Goal: Communication & Community: Connect with others

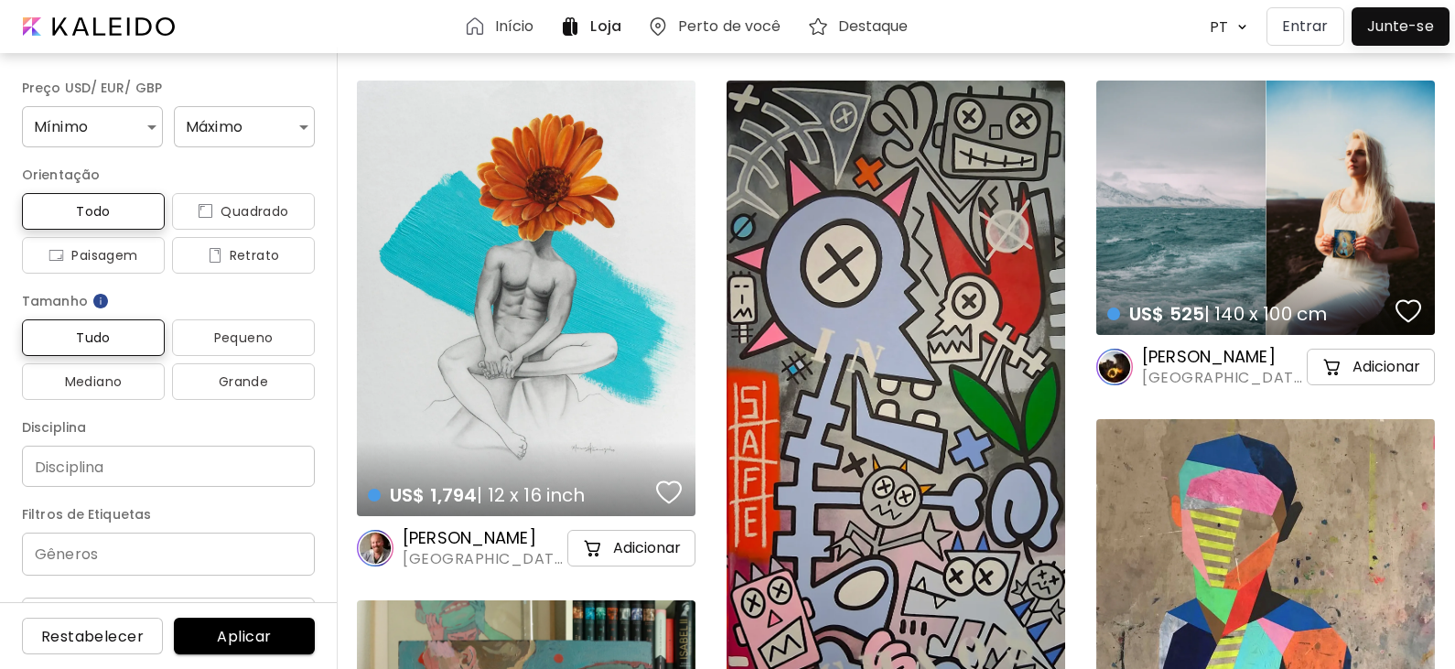
click at [1397, 27] on div at bounding box center [1400, 26] width 89 height 29
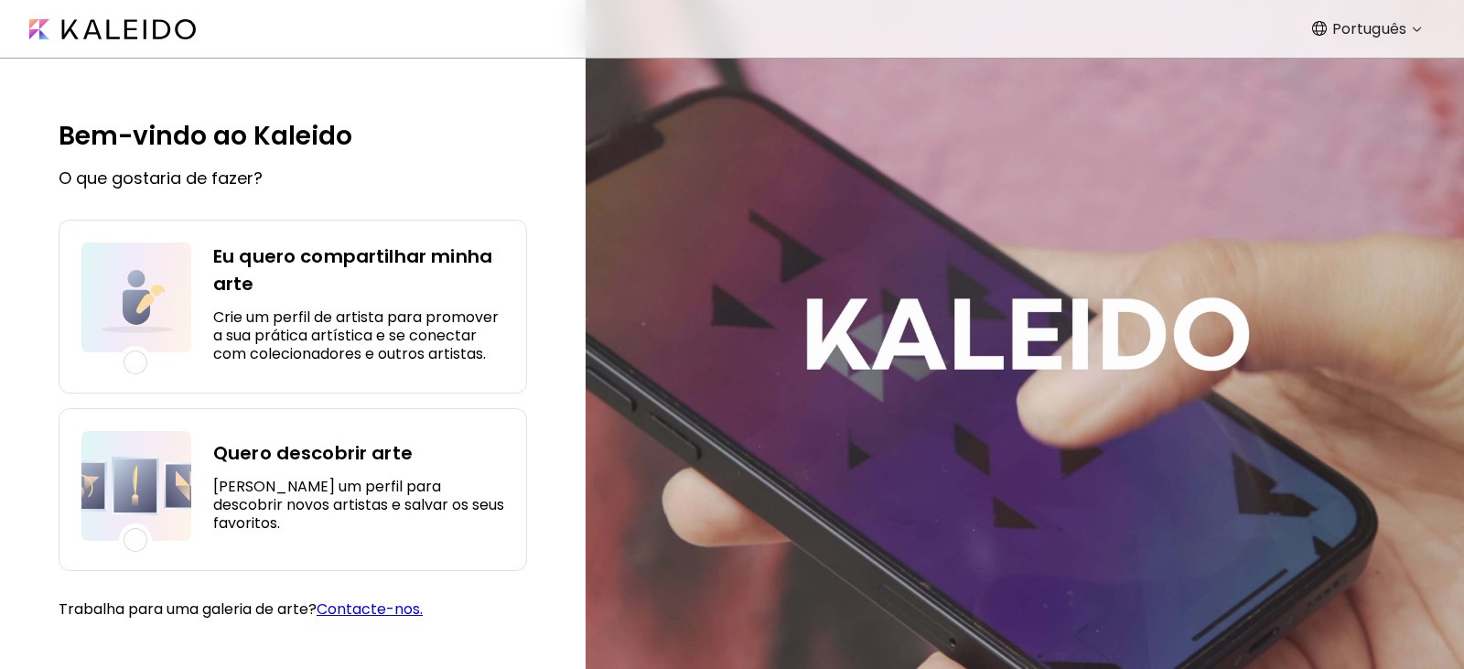
click at [224, 304] on div "Eu quero compartilhar minha arte Crie um perfil de artista para promover a sua …" at bounding box center [358, 302] width 291 height 121
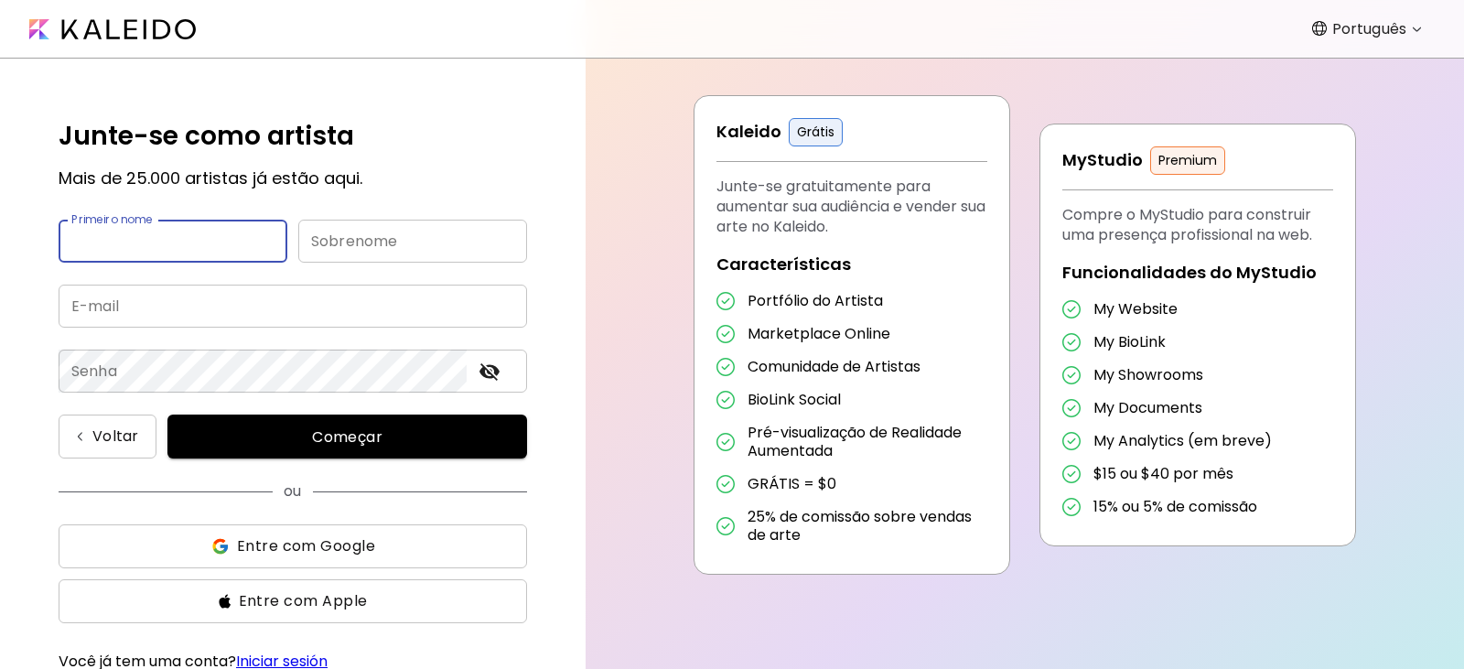
click at [158, 245] on input "text" at bounding box center [173, 241] width 229 height 43
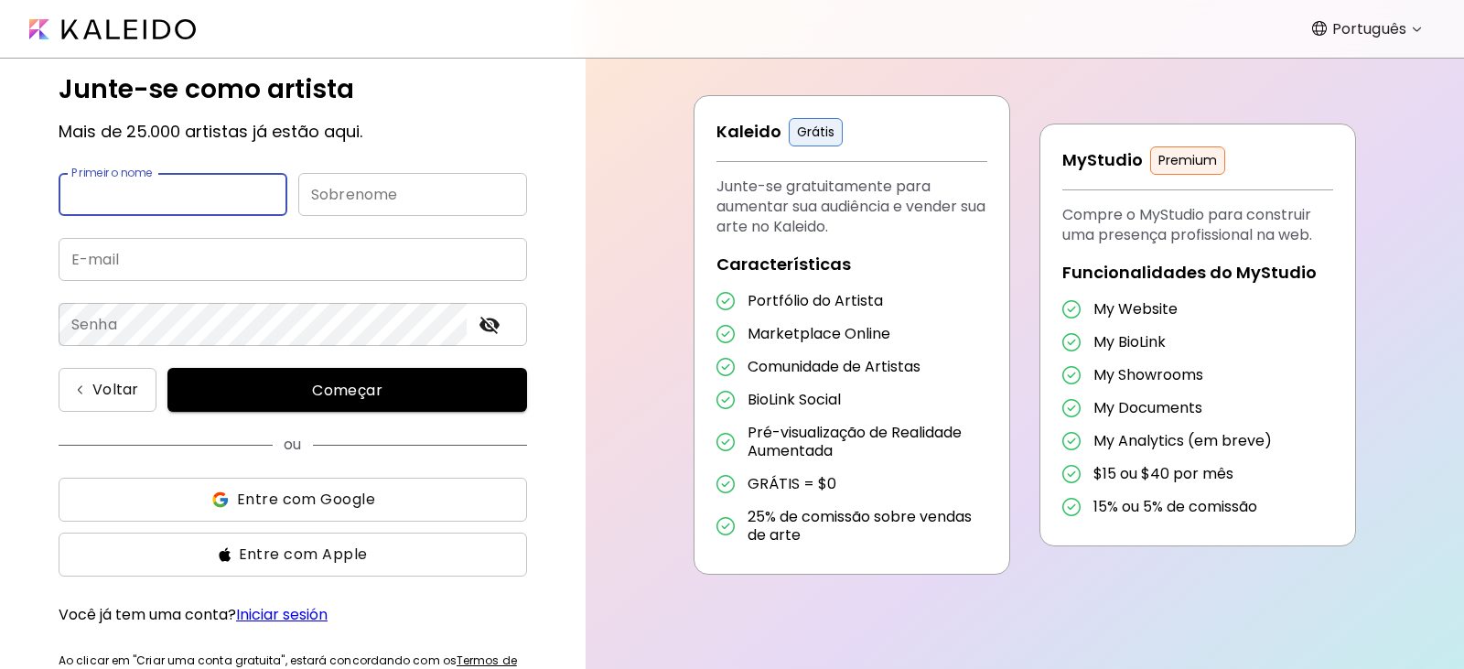
scroll to position [90, 0]
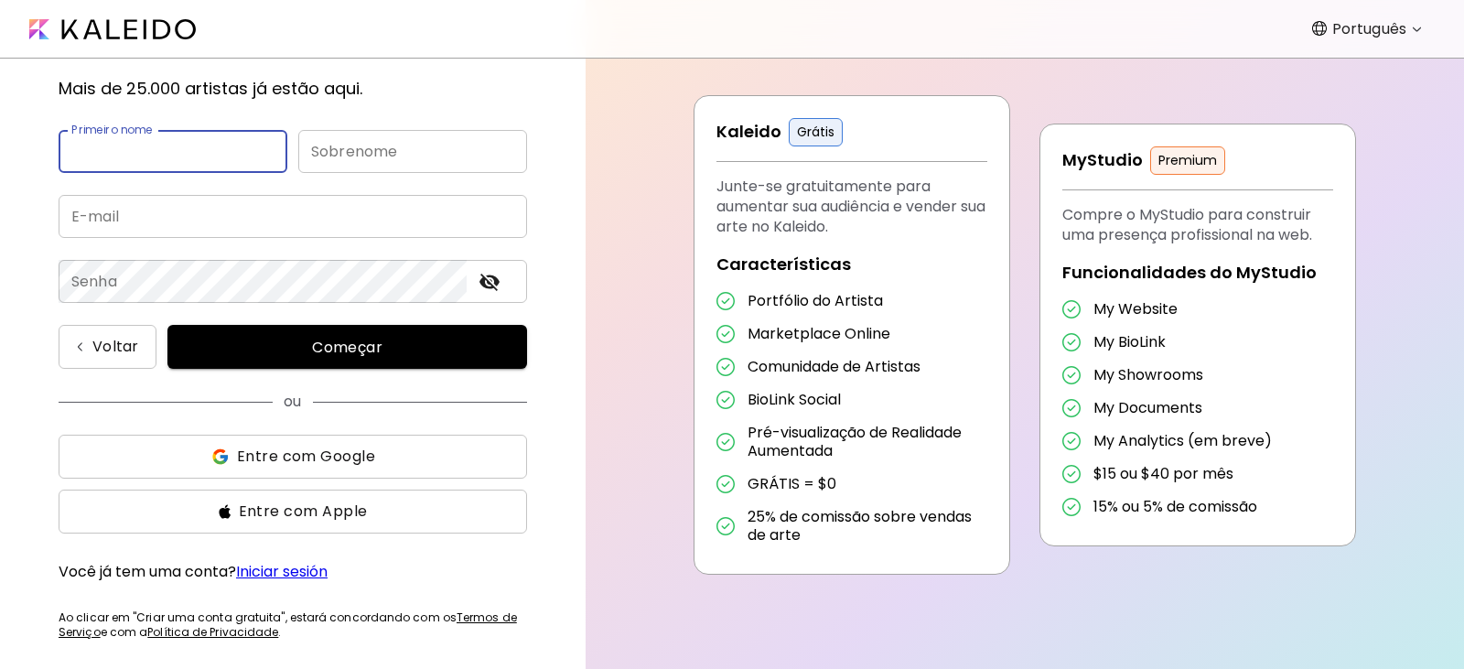
click at [360, 462] on span "Entre com Google" at bounding box center [306, 457] width 138 height 22
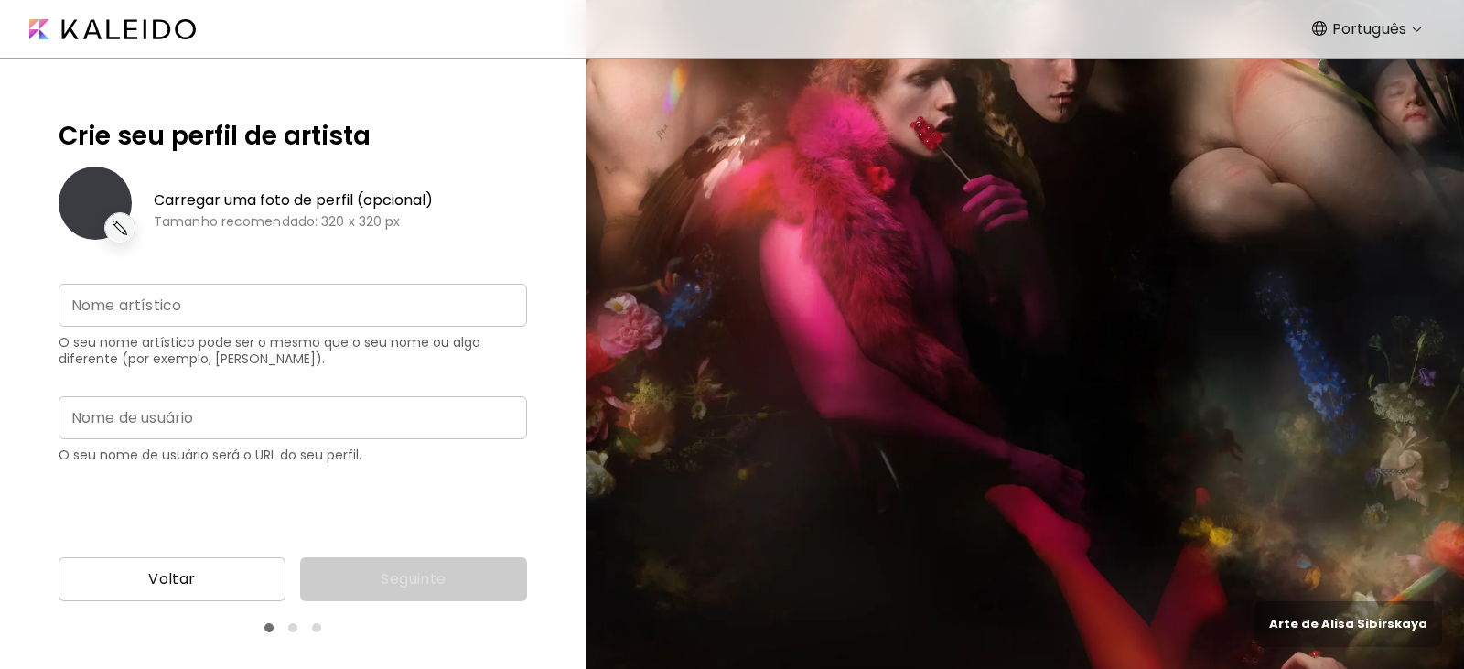
type input "**********"
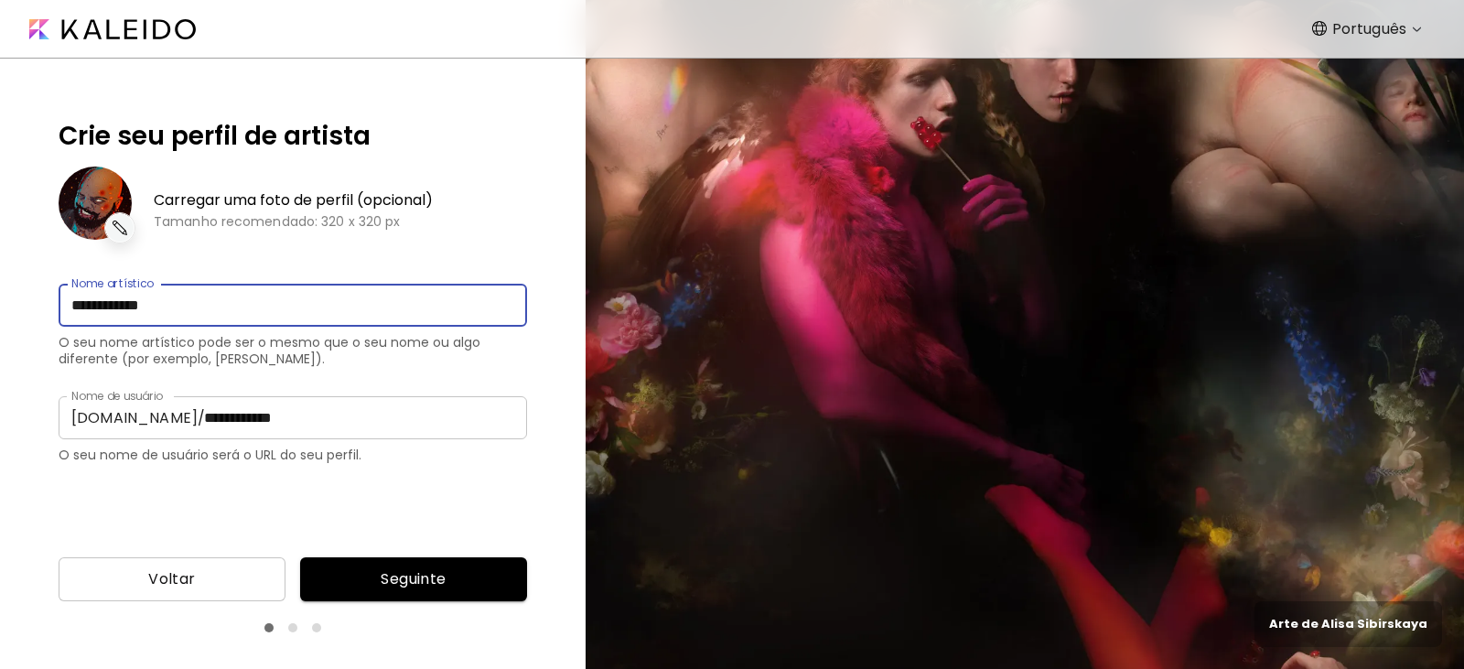
click at [218, 309] on input "**********" at bounding box center [293, 305] width 468 height 43
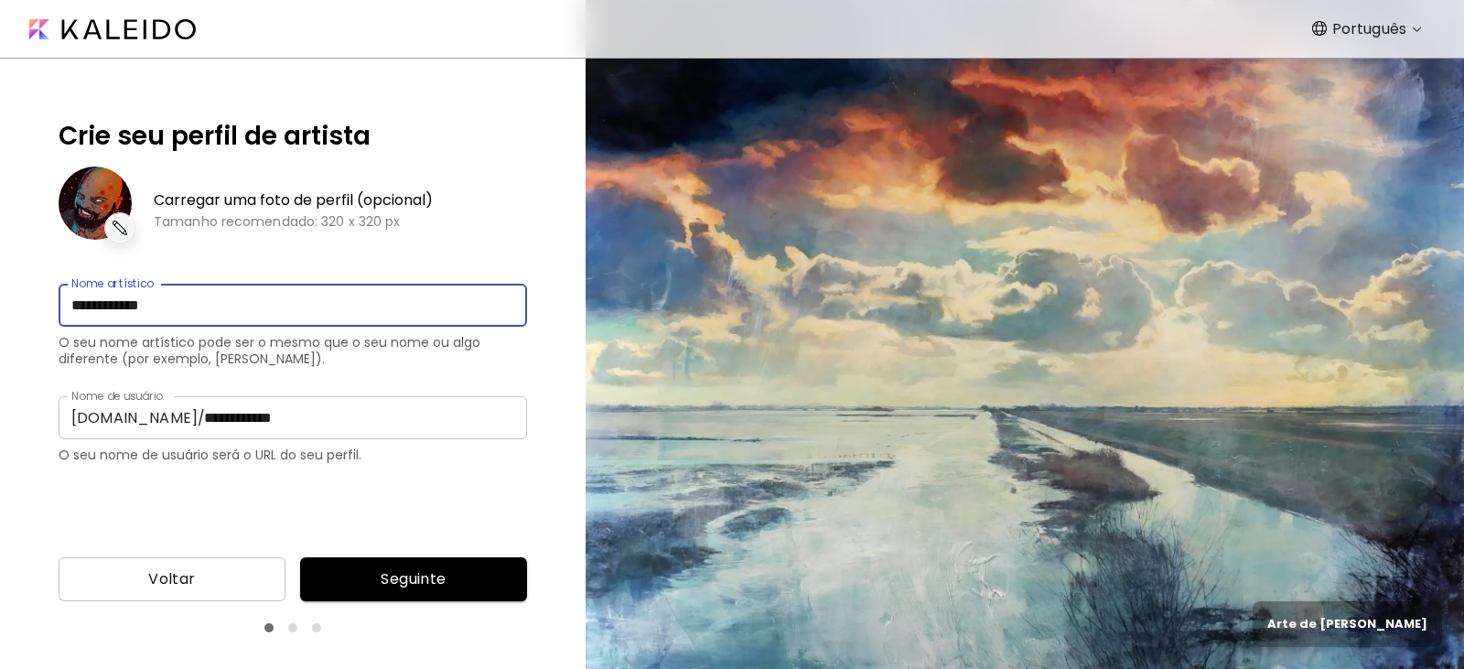
click at [376, 585] on span "Seguinte" at bounding box center [414, 579] width 198 height 22
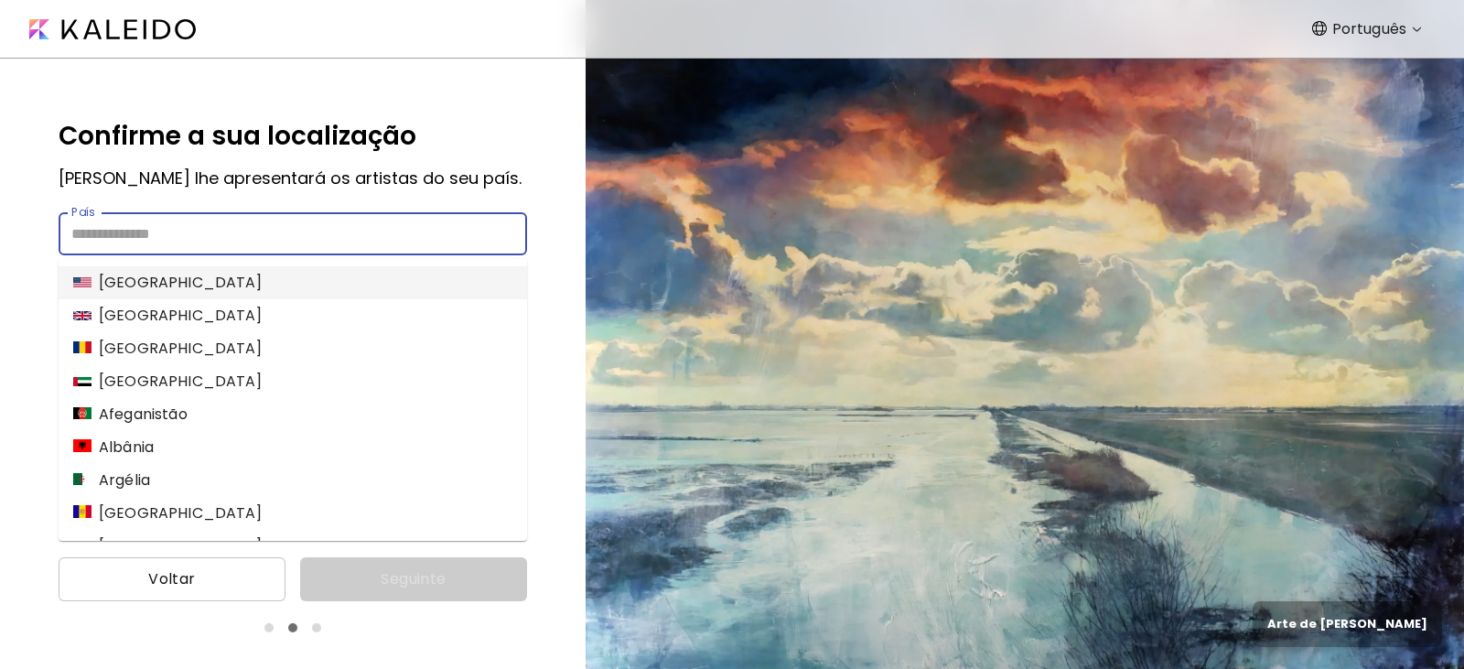
click at [168, 229] on input "País" at bounding box center [293, 233] width 468 height 43
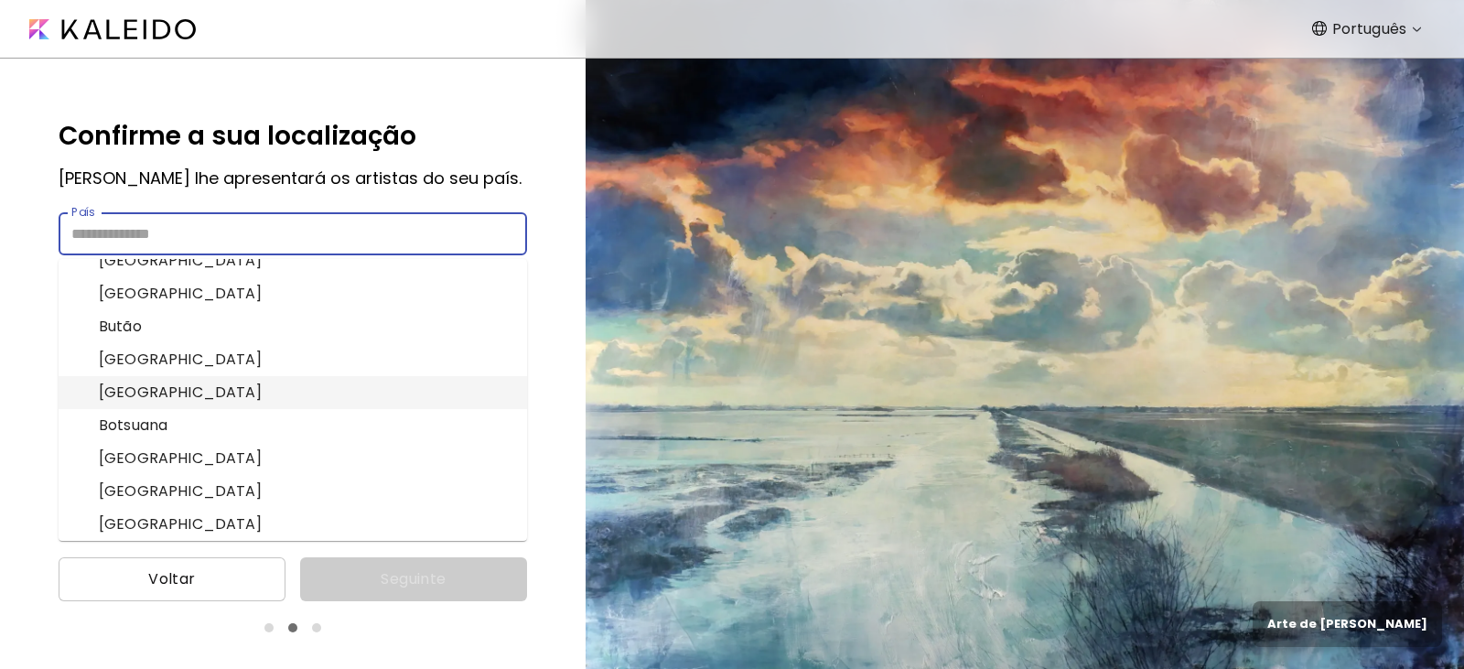
scroll to position [732, 0]
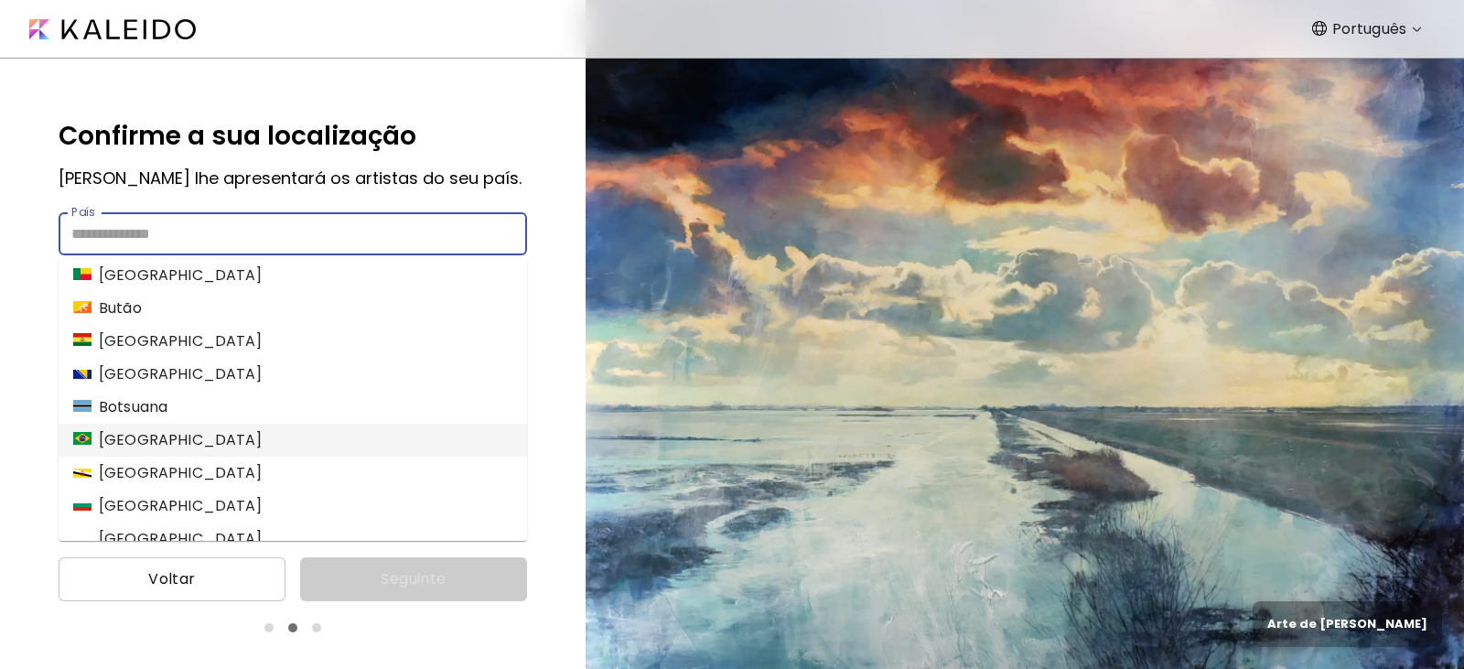
click at [118, 446] on div "[GEOGRAPHIC_DATA]" at bounding box center [167, 440] width 189 height 22
type input "******"
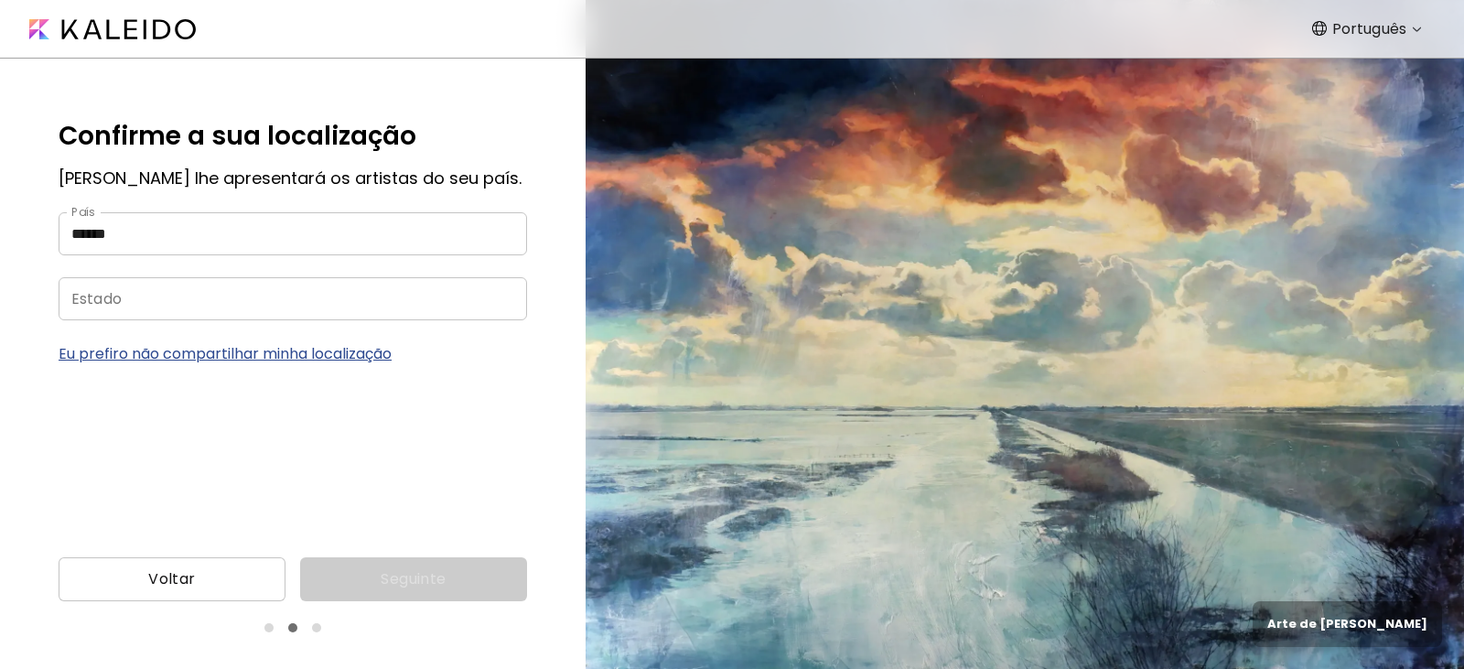
click at [216, 308] on input "Estado" at bounding box center [275, 298] width 433 height 43
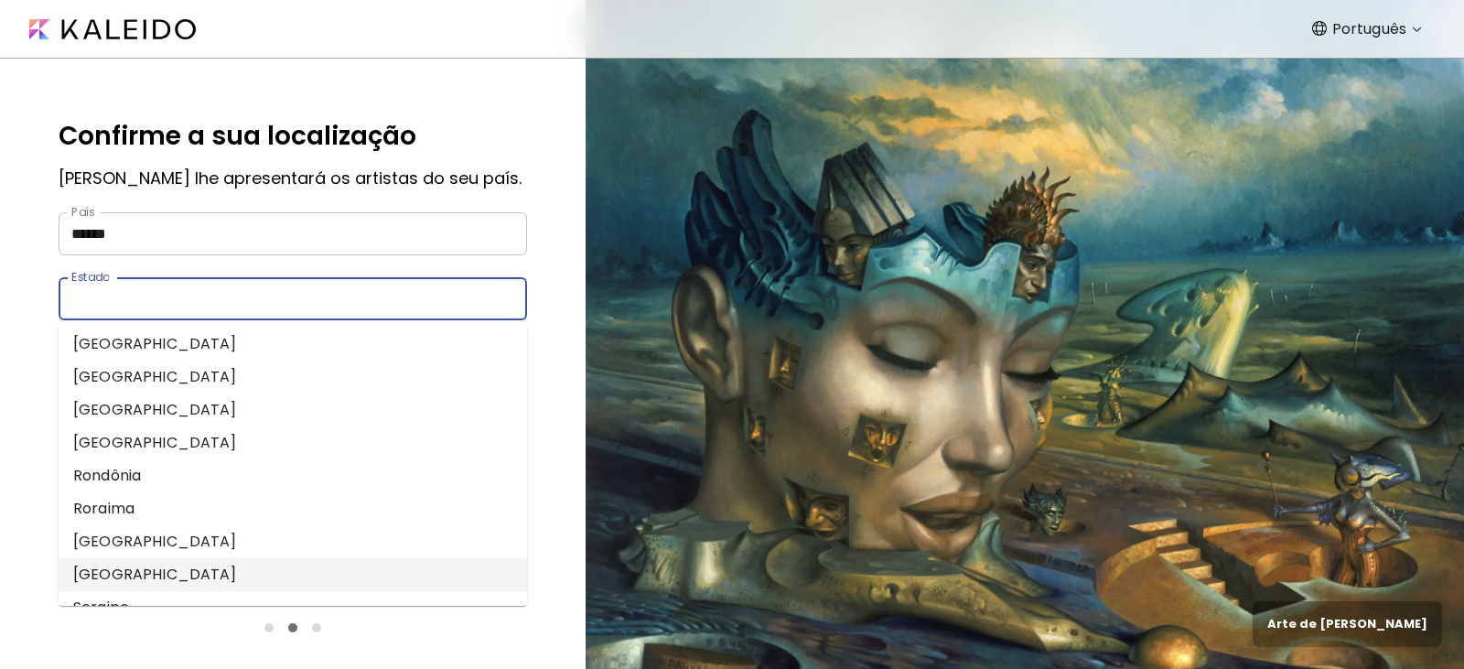
scroll to position [531, 0]
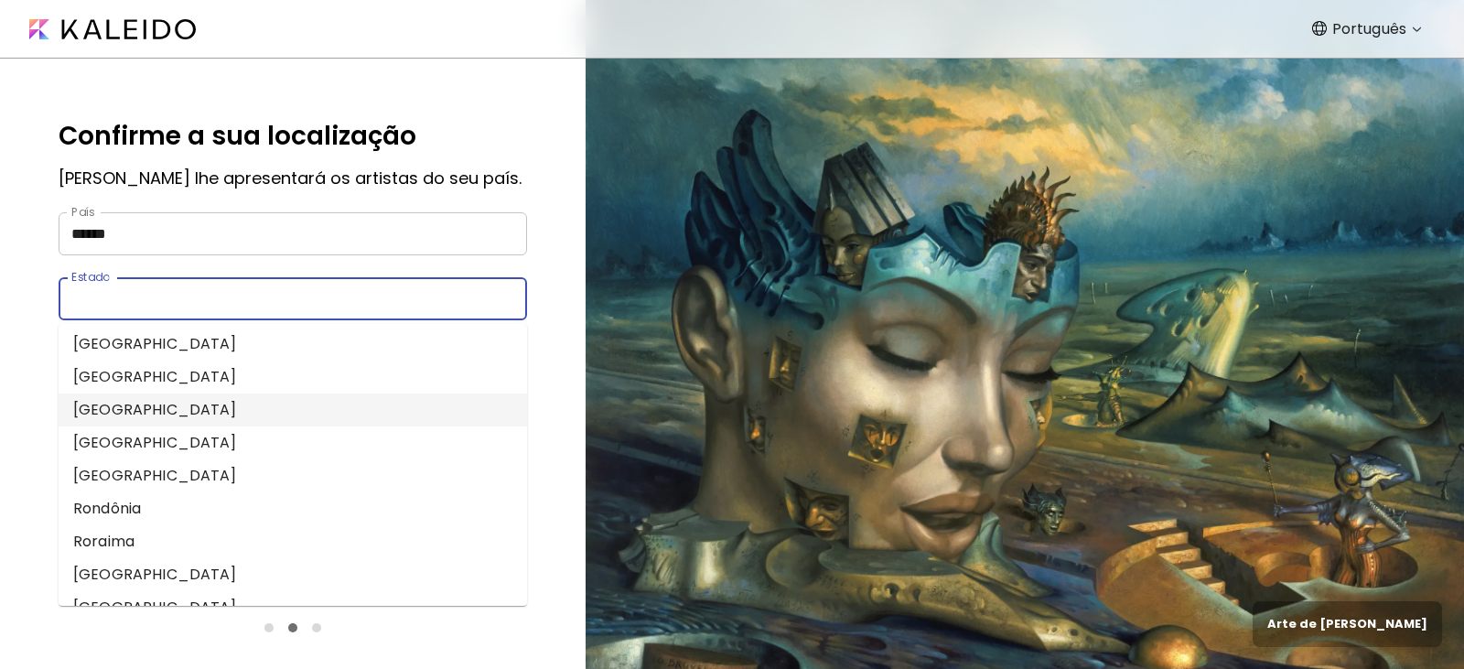
click at [175, 409] on li "[GEOGRAPHIC_DATA]" at bounding box center [293, 409] width 468 height 33
type input "**********"
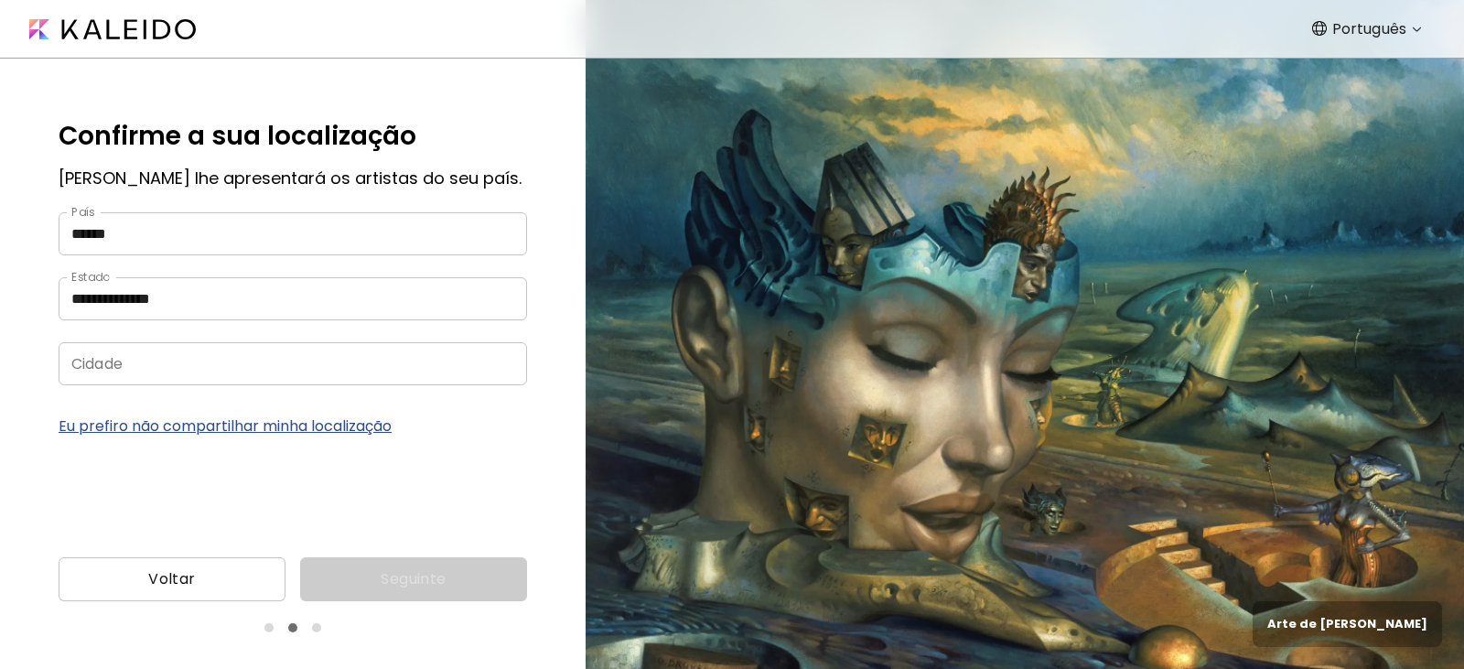
click at [170, 376] on input "Cidade" at bounding box center [275, 363] width 433 height 43
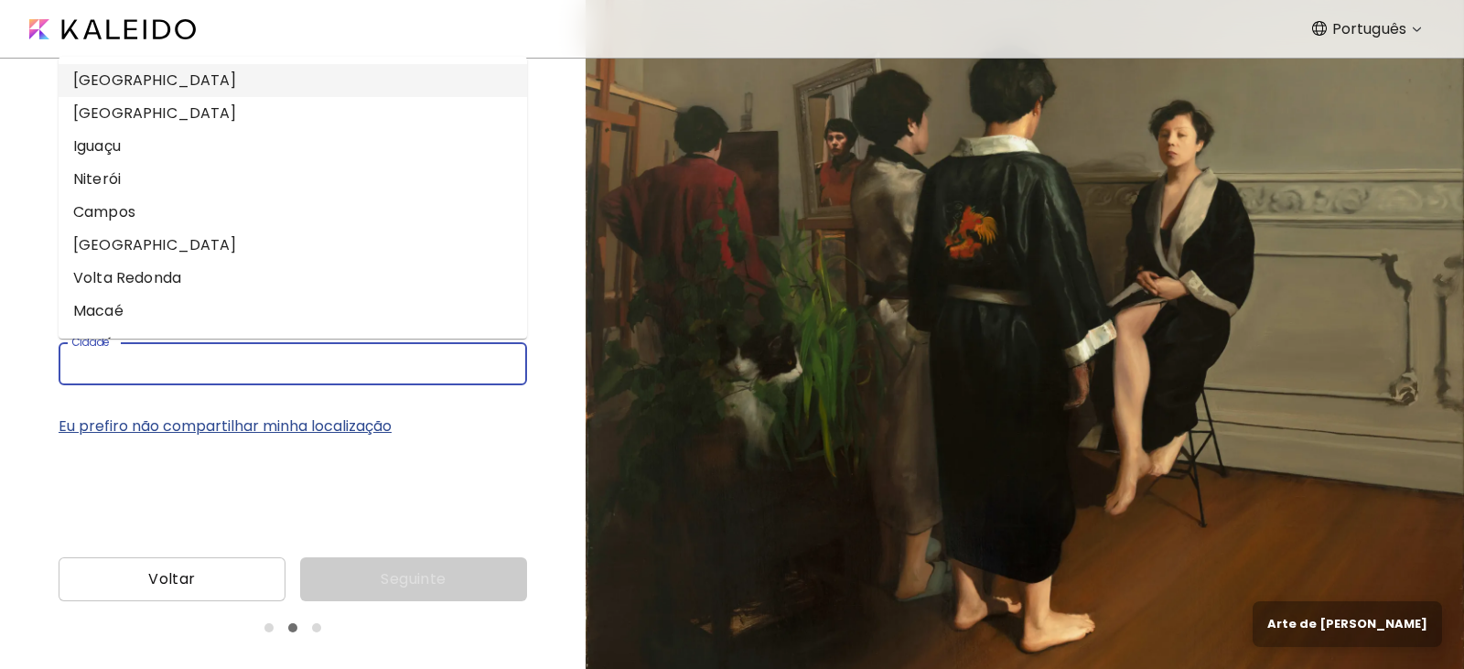
click at [153, 85] on li "[GEOGRAPHIC_DATA]" at bounding box center [293, 80] width 468 height 33
type input "**********"
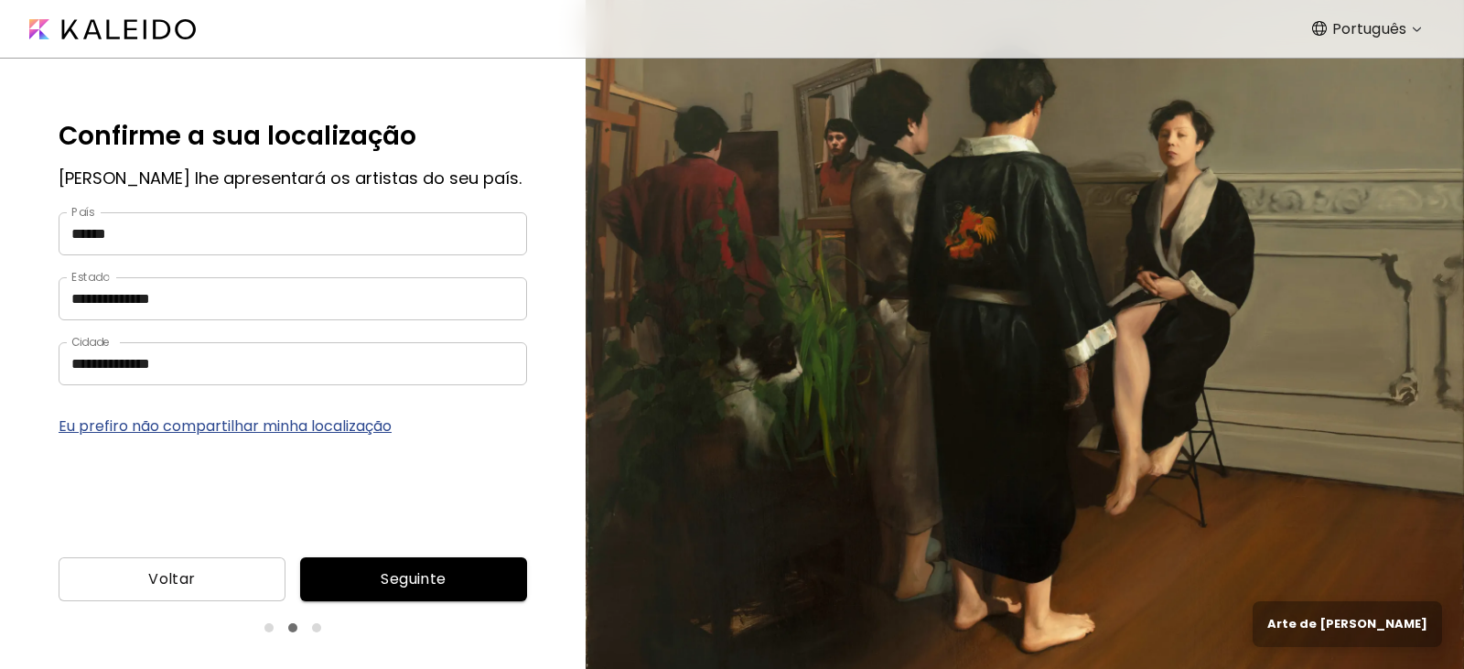
click at [394, 584] on span "Seguinte" at bounding box center [414, 579] width 198 height 22
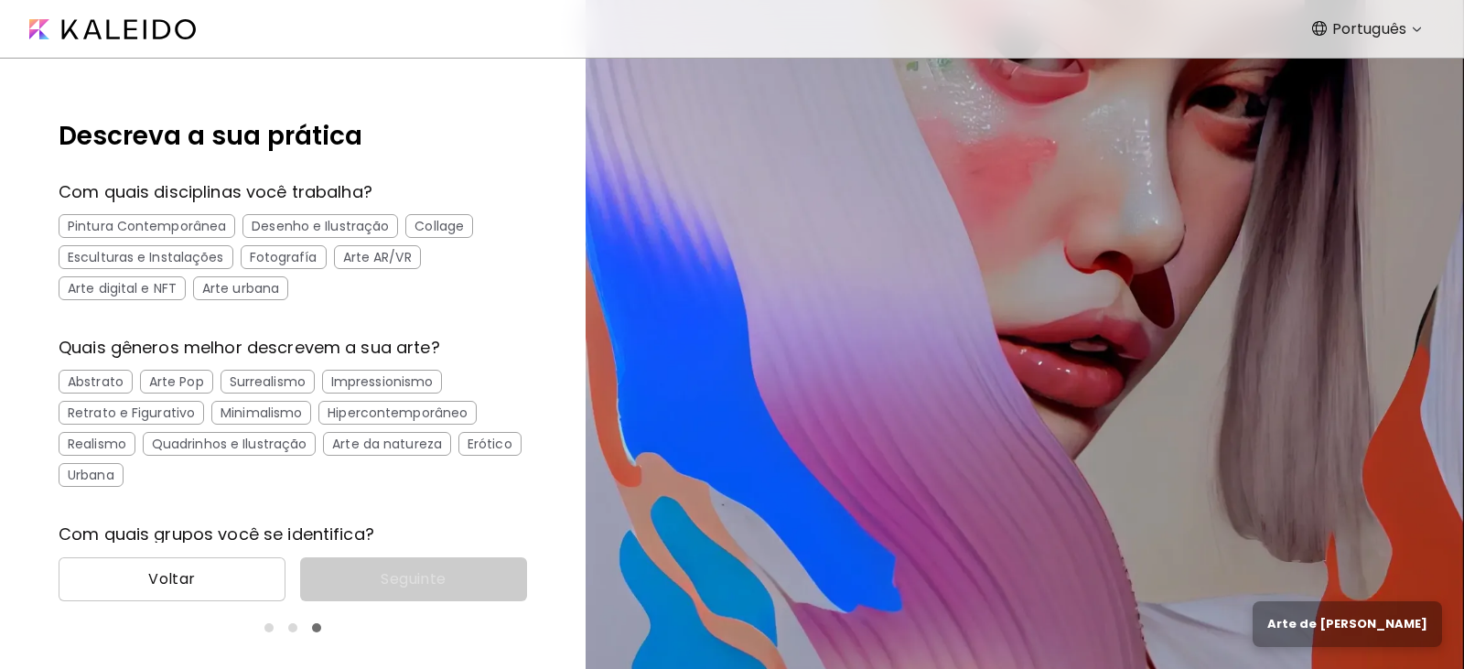
click at [310, 224] on div "Desenho e Ilustração" at bounding box center [320, 226] width 156 height 24
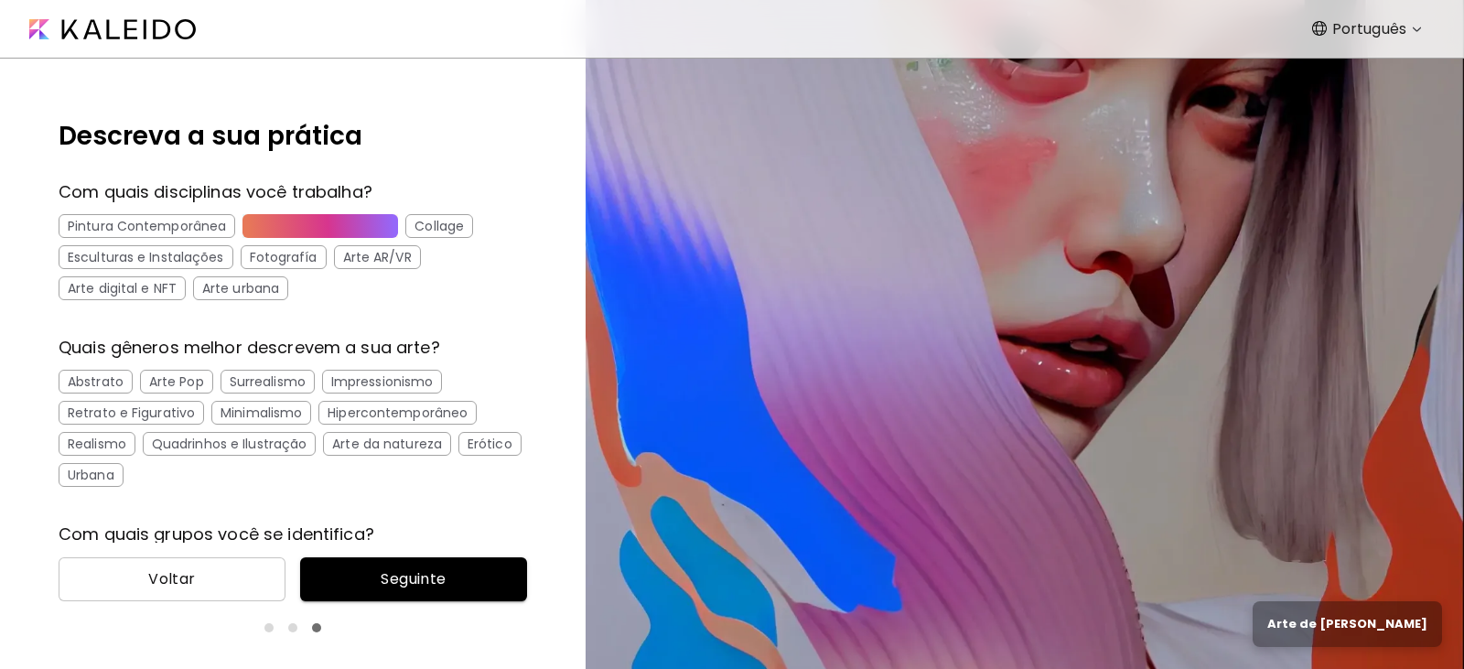
click at [296, 259] on div "Fotografía" at bounding box center [284, 257] width 86 height 24
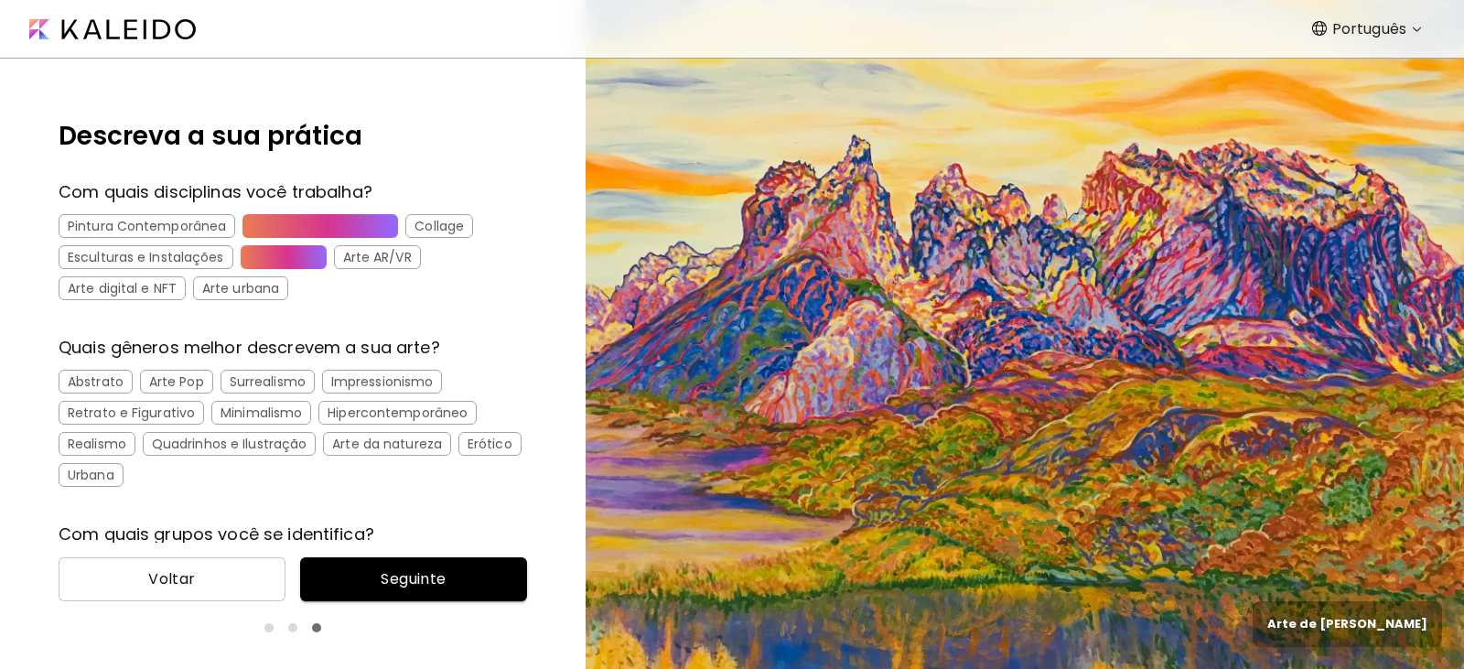
click at [199, 288] on div "Arte urbana" at bounding box center [240, 288] width 95 height 24
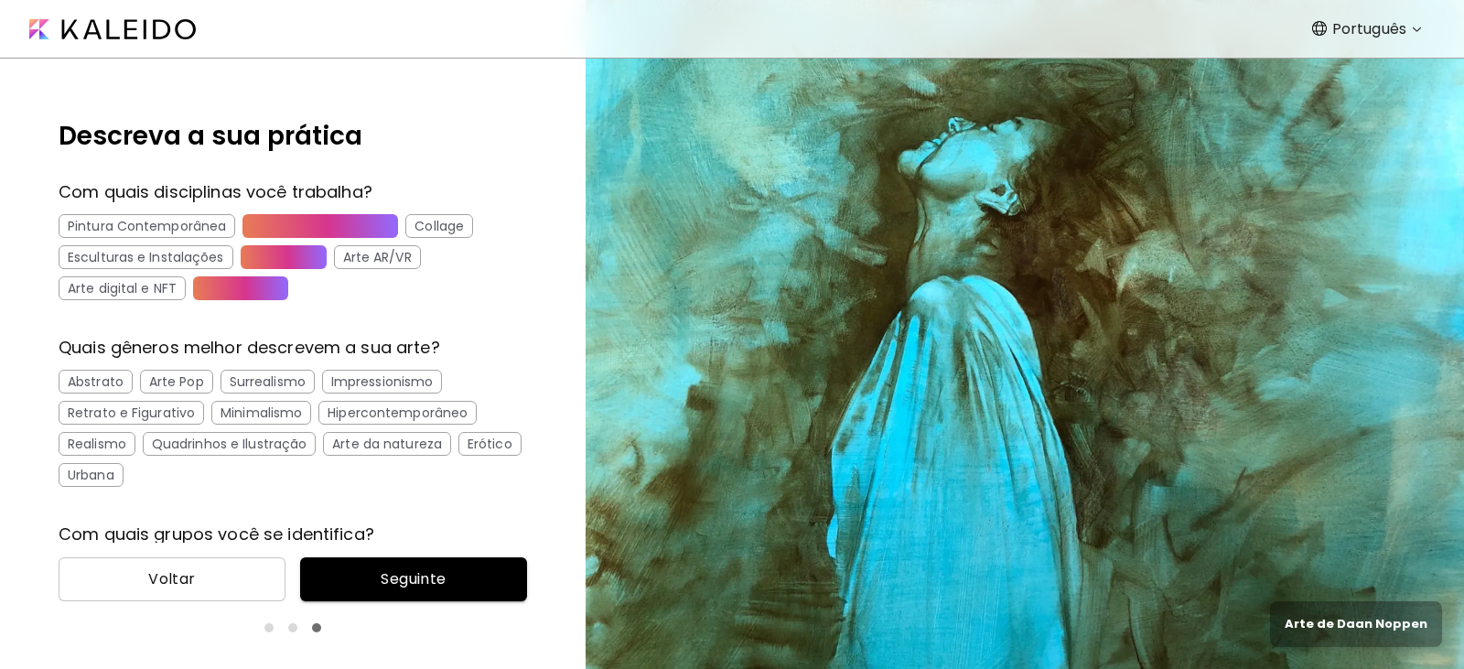
click at [266, 289] on div "Arte urbana" at bounding box center [240, 288] width 95 height 24
click at [283, 264] on div "Fotografía" at bounding box center [284, 257] width 86 height 24
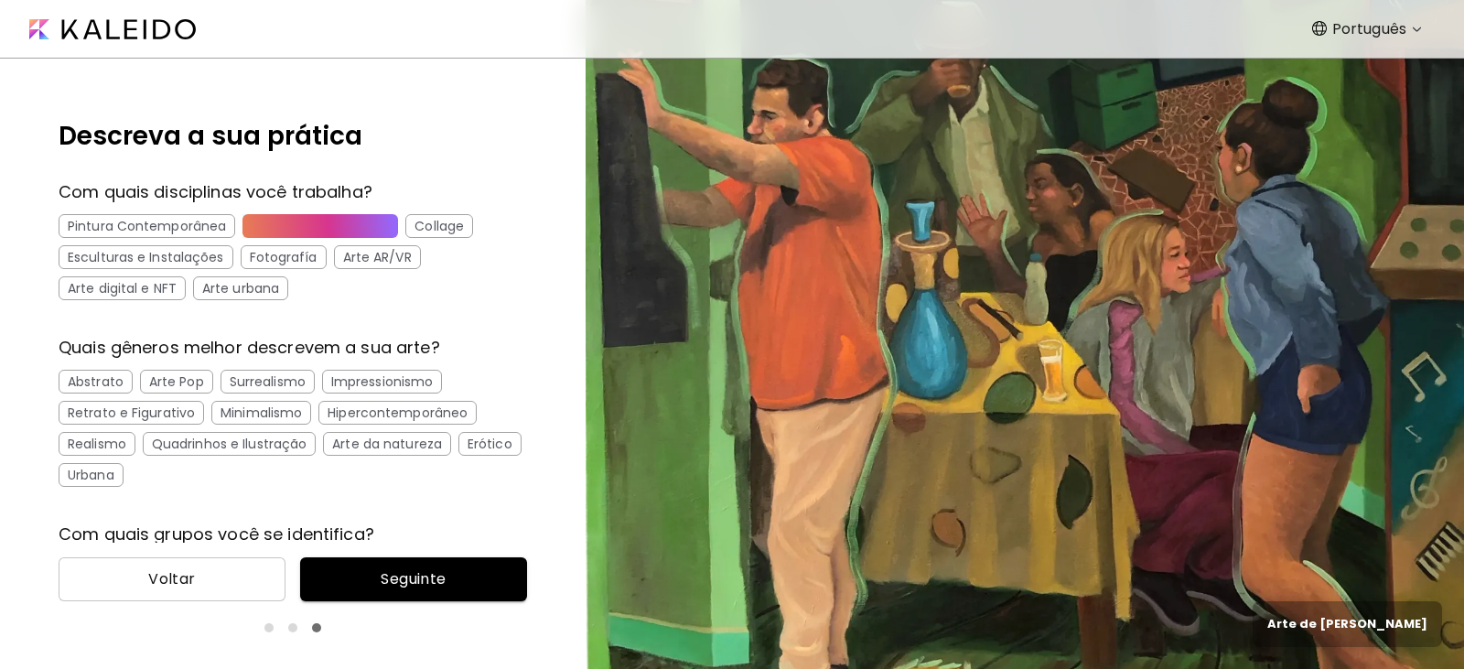
click at [181, 377] on div "Arte Pop" at bounding box center [176, 382] width 73 height 24
click at [458, 456] on div "Erótico" at bounding box center [489, 444] width 63 height 24
click at [177, 447] on div "Quadrinhos e Ilustração" at bounding box center [229, 444] width 173 height 24
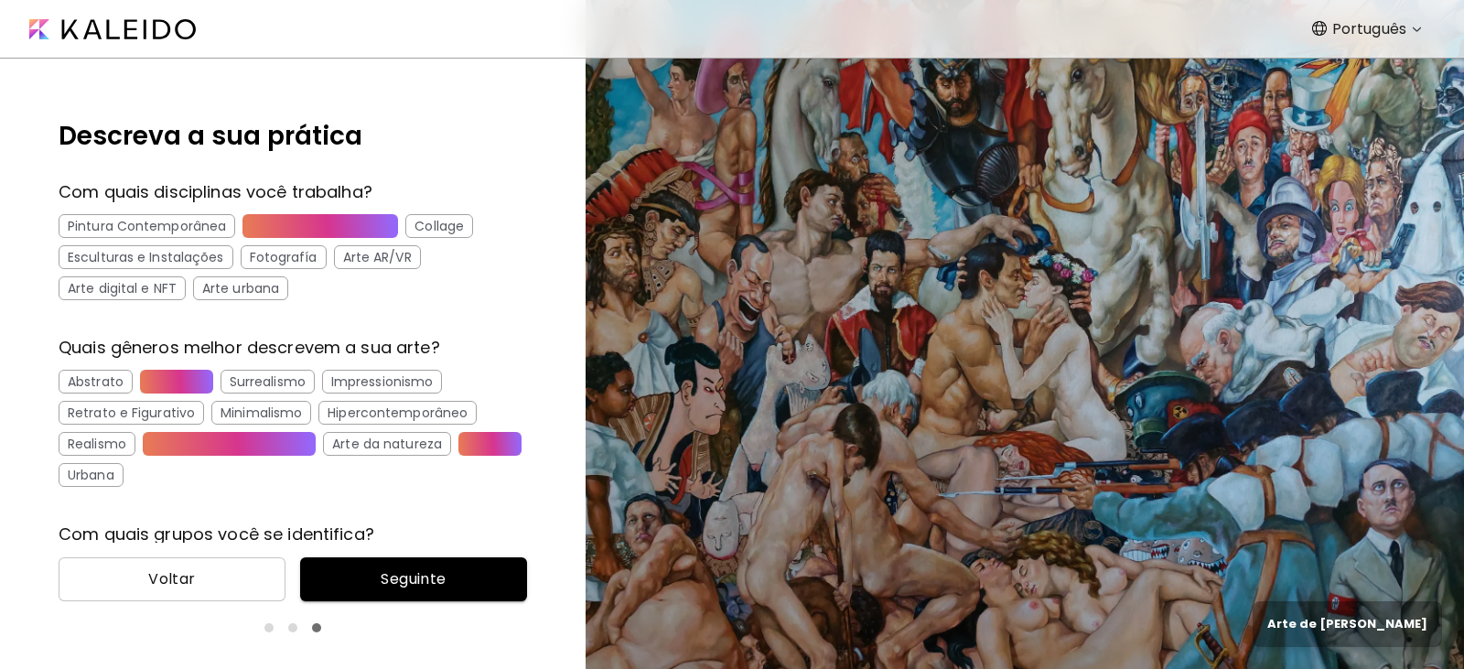
click at [124, 482] on div "Urbana" at bounding box center [91, 475] width 65 height 24
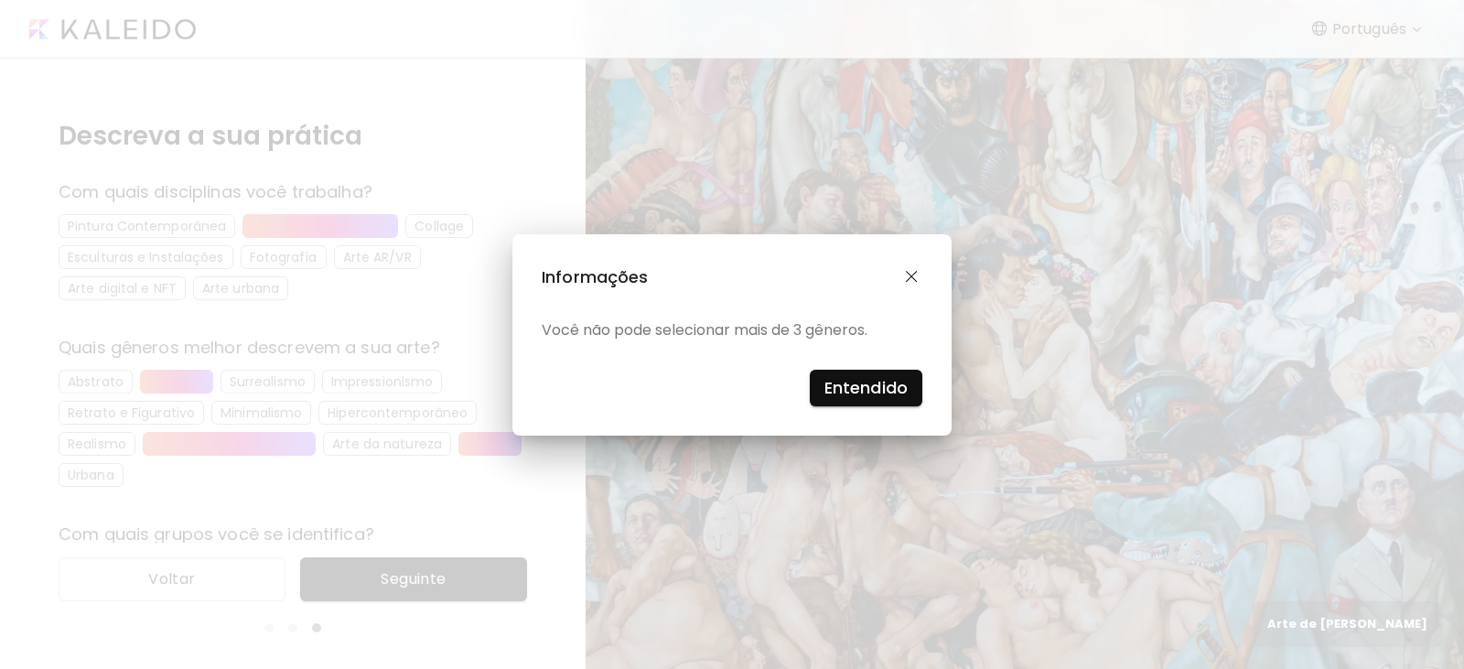
click at [822, 392] on button "Entendido" at bounding box center [866, 388] width 113 height 37
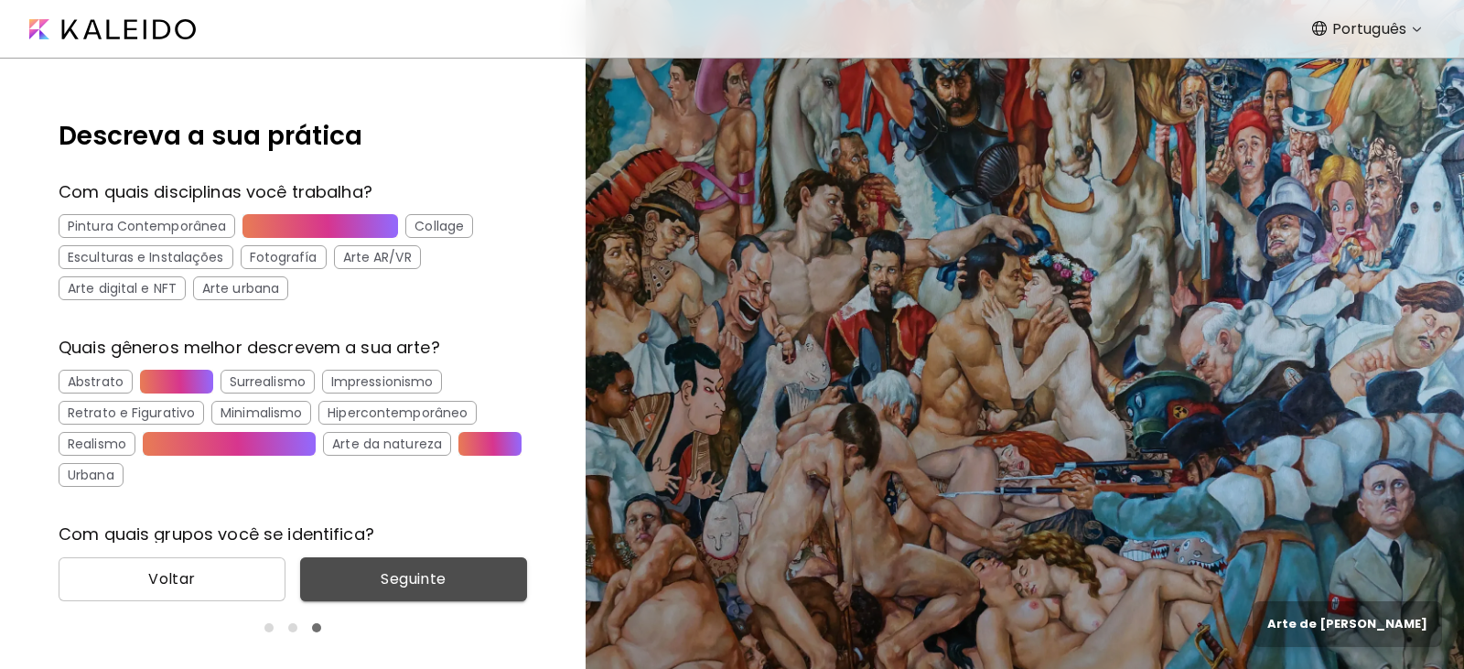
click at [377, 577] on span "Seguinte" at bounding box center [414, 579] width 198 height 22
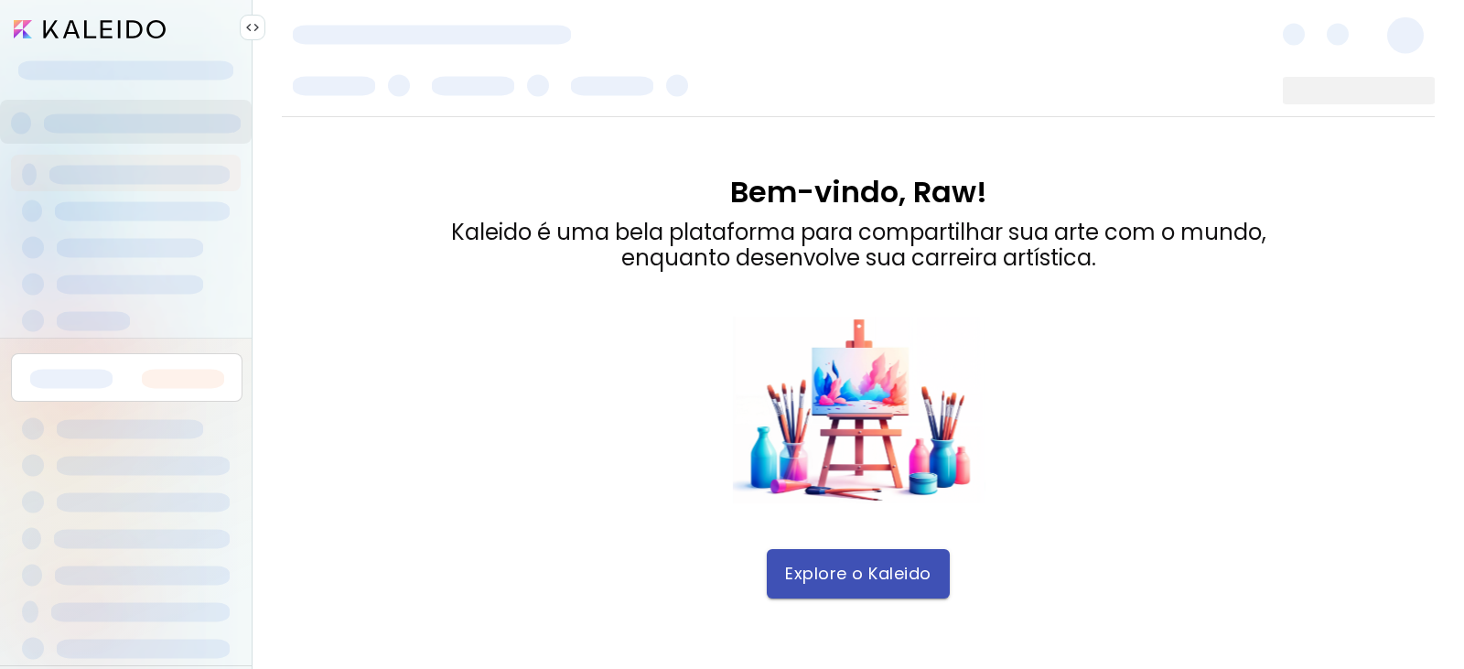
click at [845, 581] on span "Explore o Kaleido" at bounding box center [858, 574] width 146 height 20
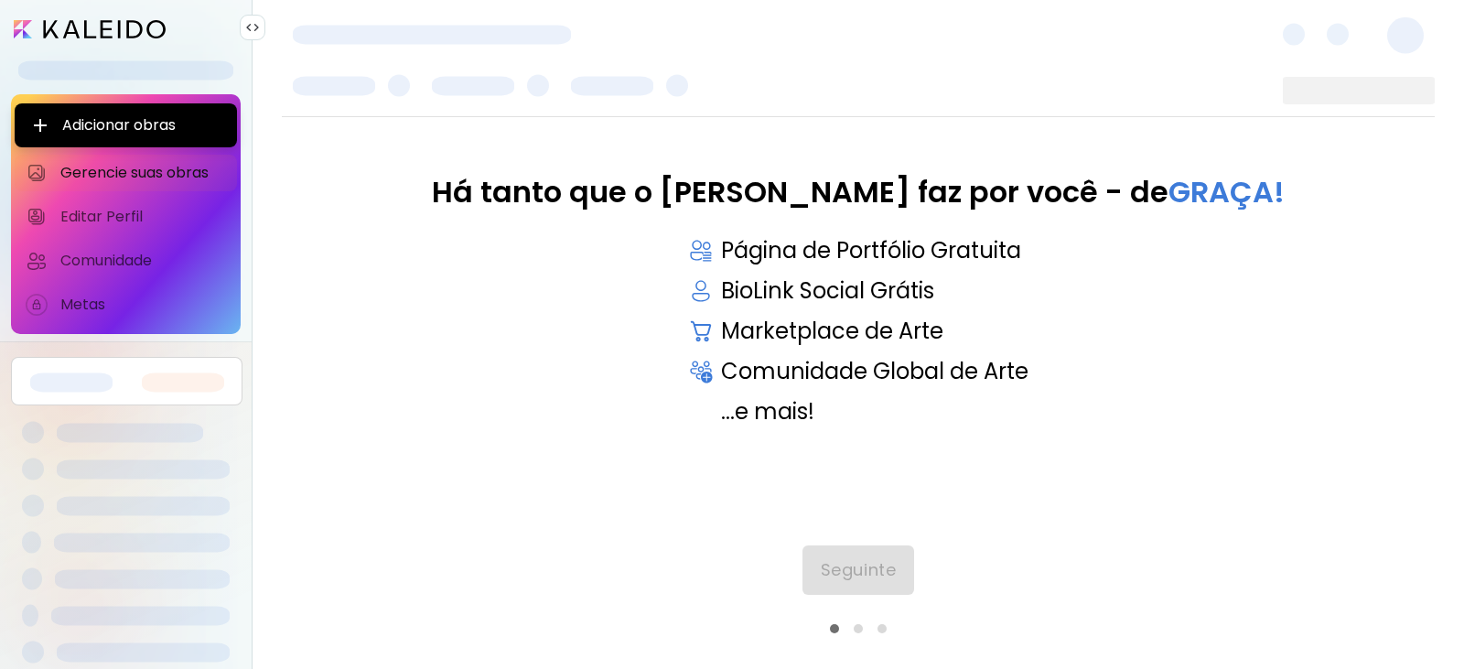
click at [134, 28] on input "image" at bounding box center [90, 29] width 152 height 18
click at [866, 562] on span "Seguinte" at bounding box center [858, 570] width 75 height 20
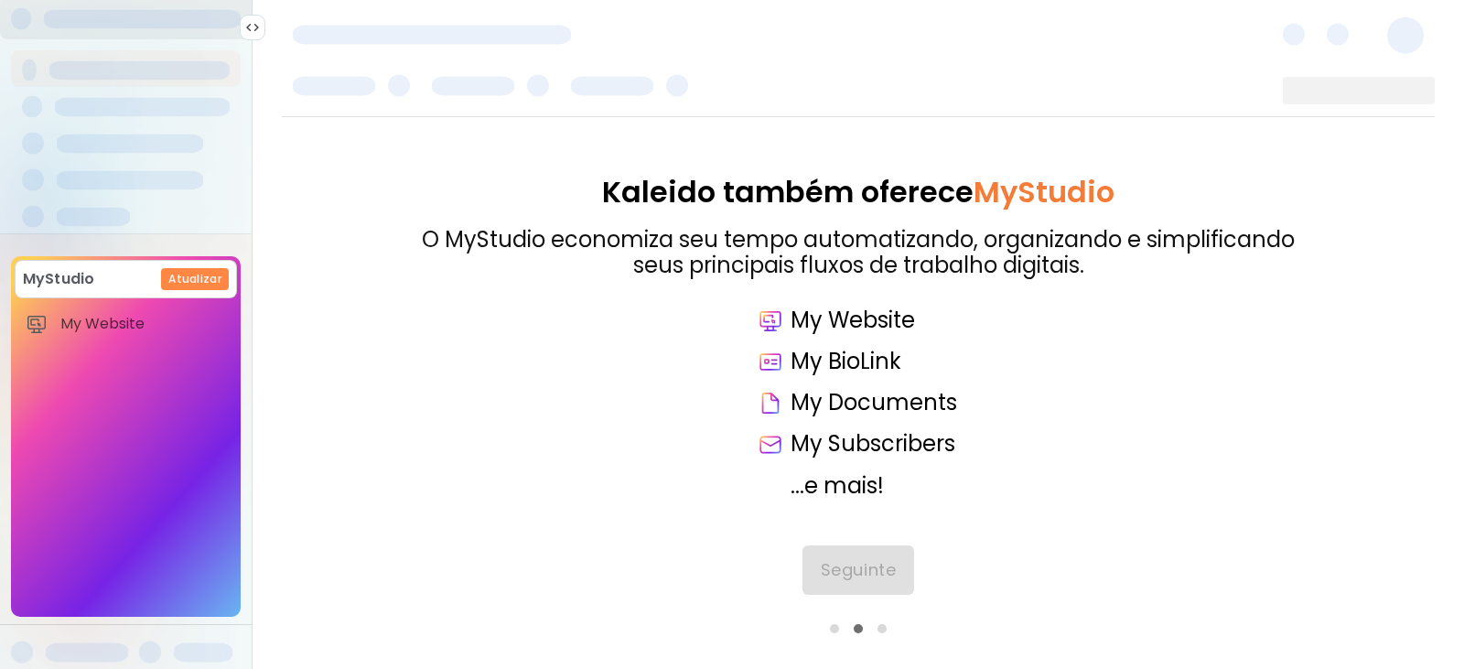
scroll to position [113, 0]
click at [422, 357] on div "Kaleido também oferece MyStudio O MyStudio economiza seu tempo automatizando, o…" at bounding box center [858, 338] width 1153 height 324
click at [104, 306] on link "My Website" at bounding box center [126, 324] width 222 height 37
click at [846, 582] on button "Seguinte" at bounding box center [858, 569] width 112 height 49
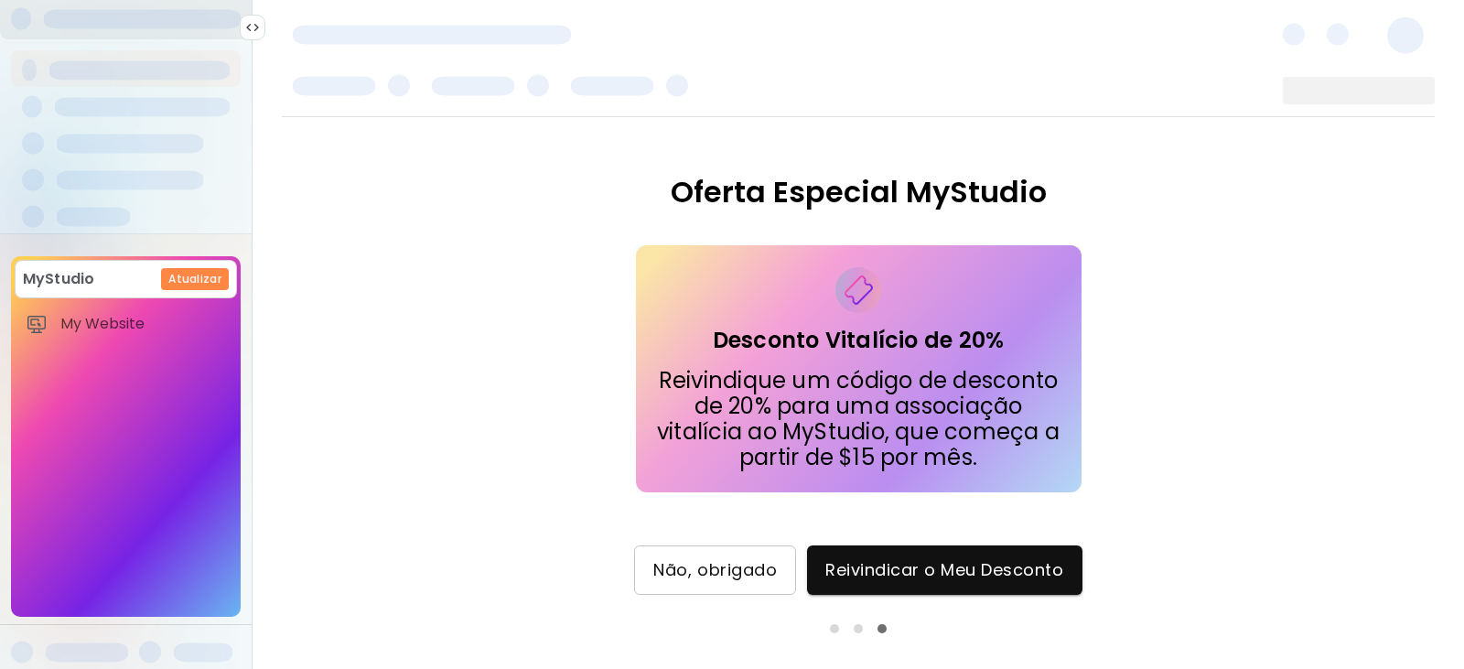
click at [747, 573] on span "Não, obrigado" at bounding box center [715, 570] width 124 height 20
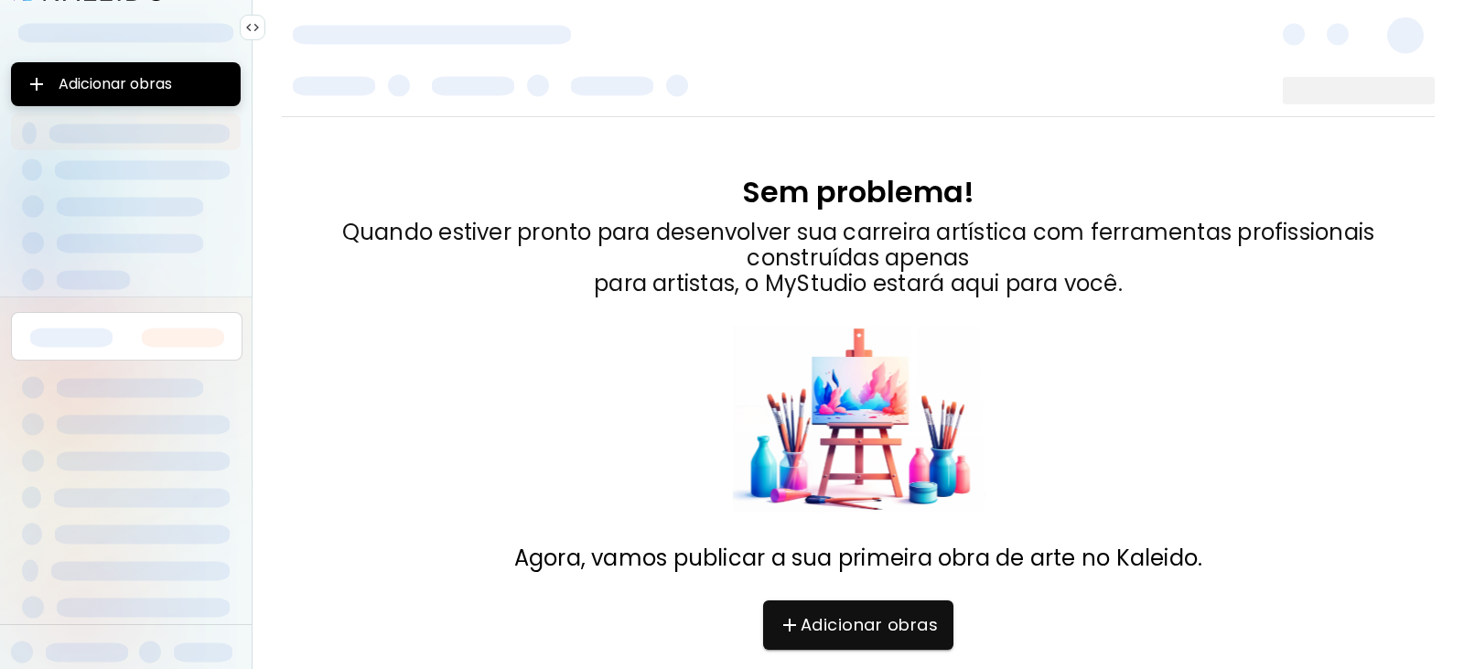
click at [381, 282] on p "Quando estiver pronto para desenvolver sua carreira artística com ferramentas p…" at bounding box center [858, 258] width 1153 height 77
click at [260, 33] on div at bounding box center [253, 28] width 26 height 26
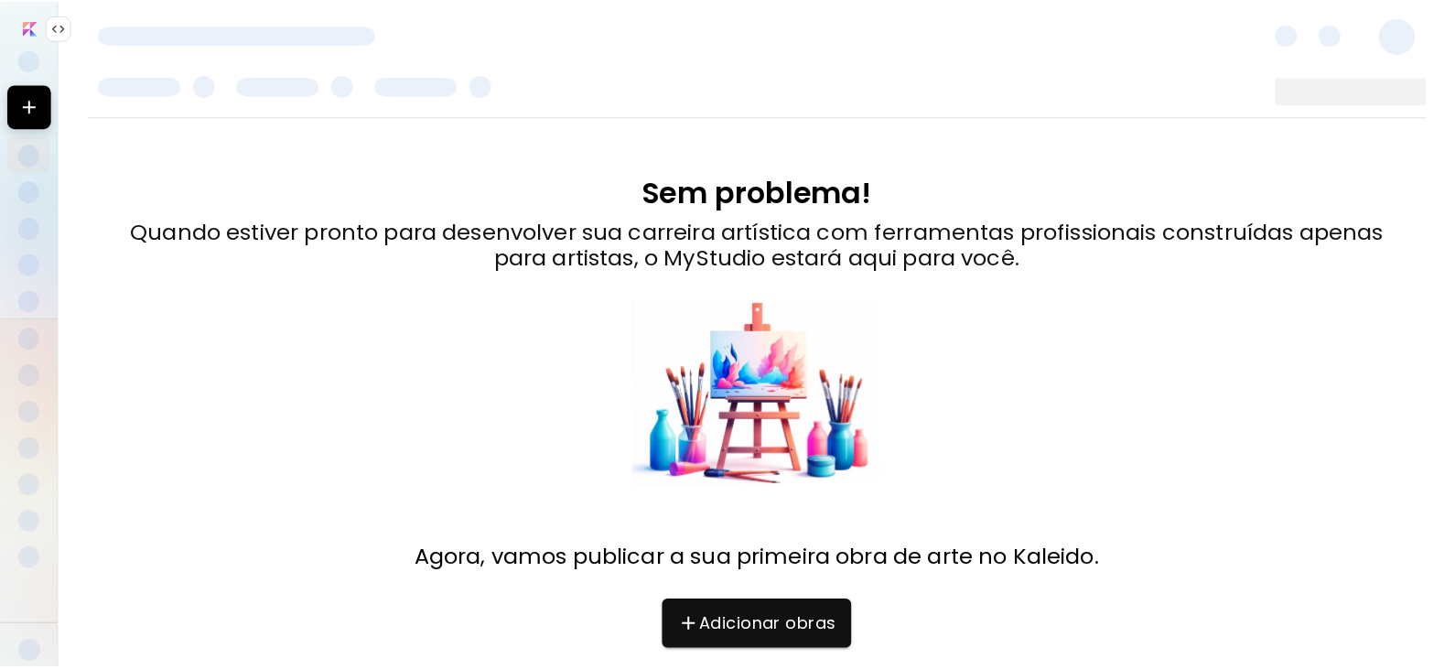
scroll to position [0, 0]
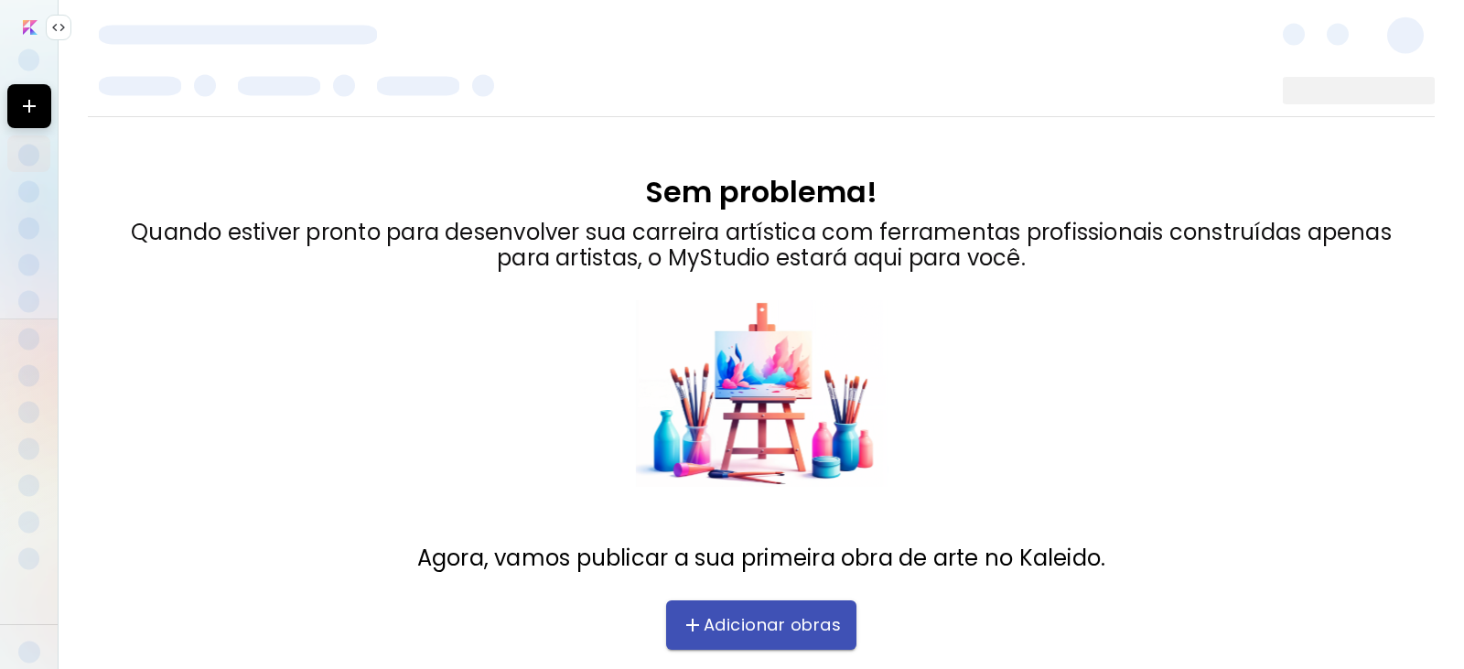
click at [745, 614] on span "Adicionar obras" at bounding box center [761, 625] width 154 height 22
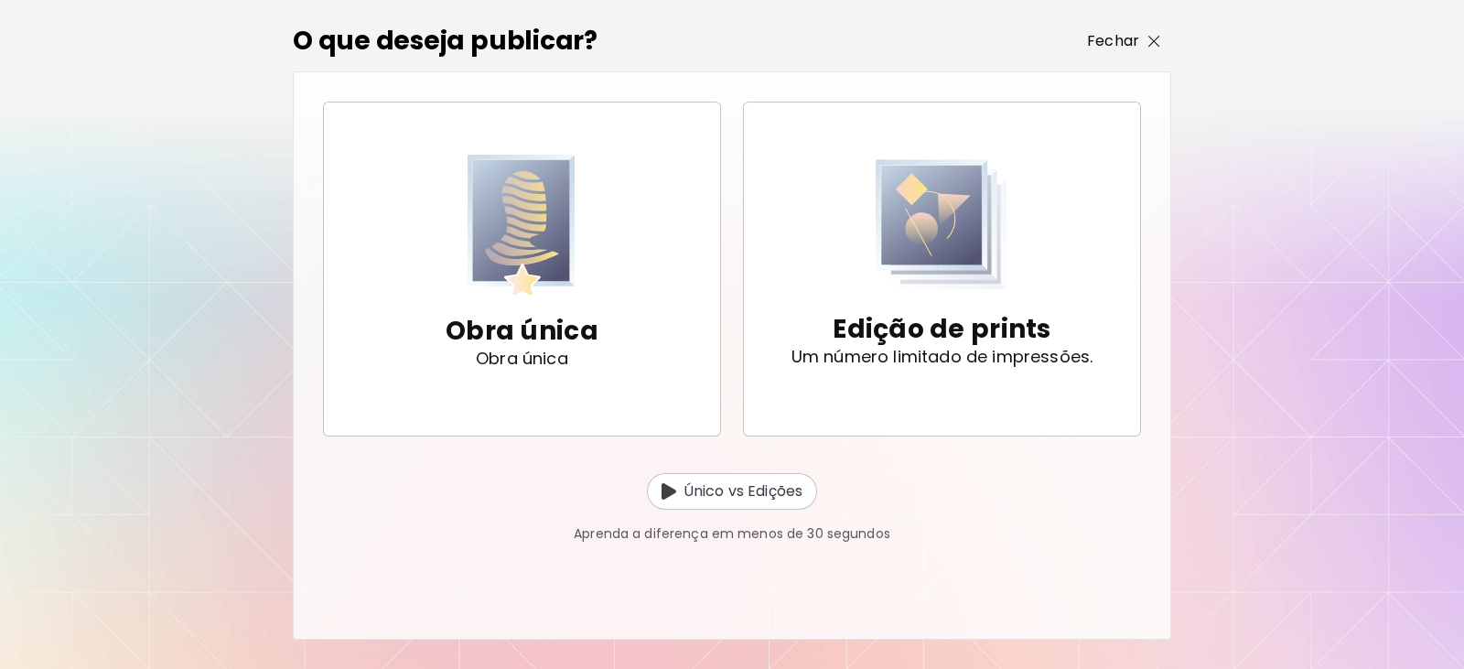
click at [1165, 30] on button "Fechar" at bounding box center [1123, 41] width 95 height 26
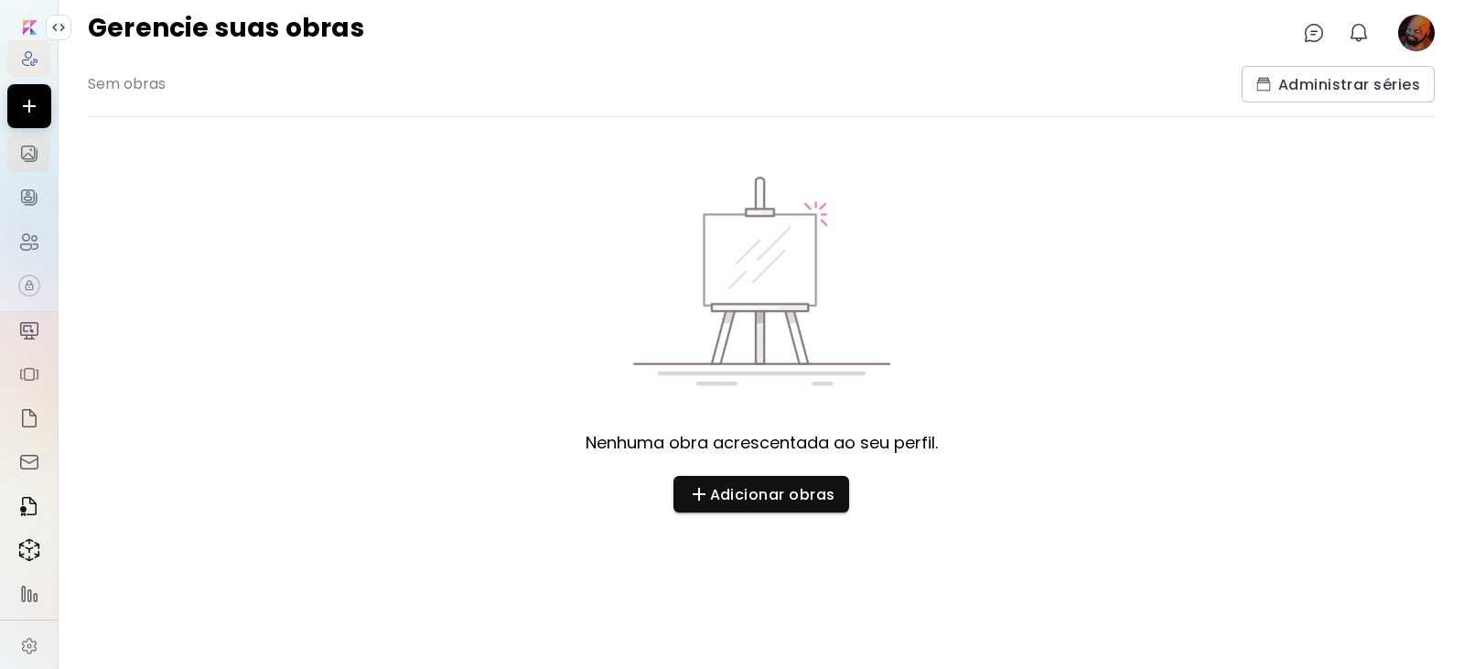
click at [20, 58] on img at bounding box center [29, 58] width 18 height 18
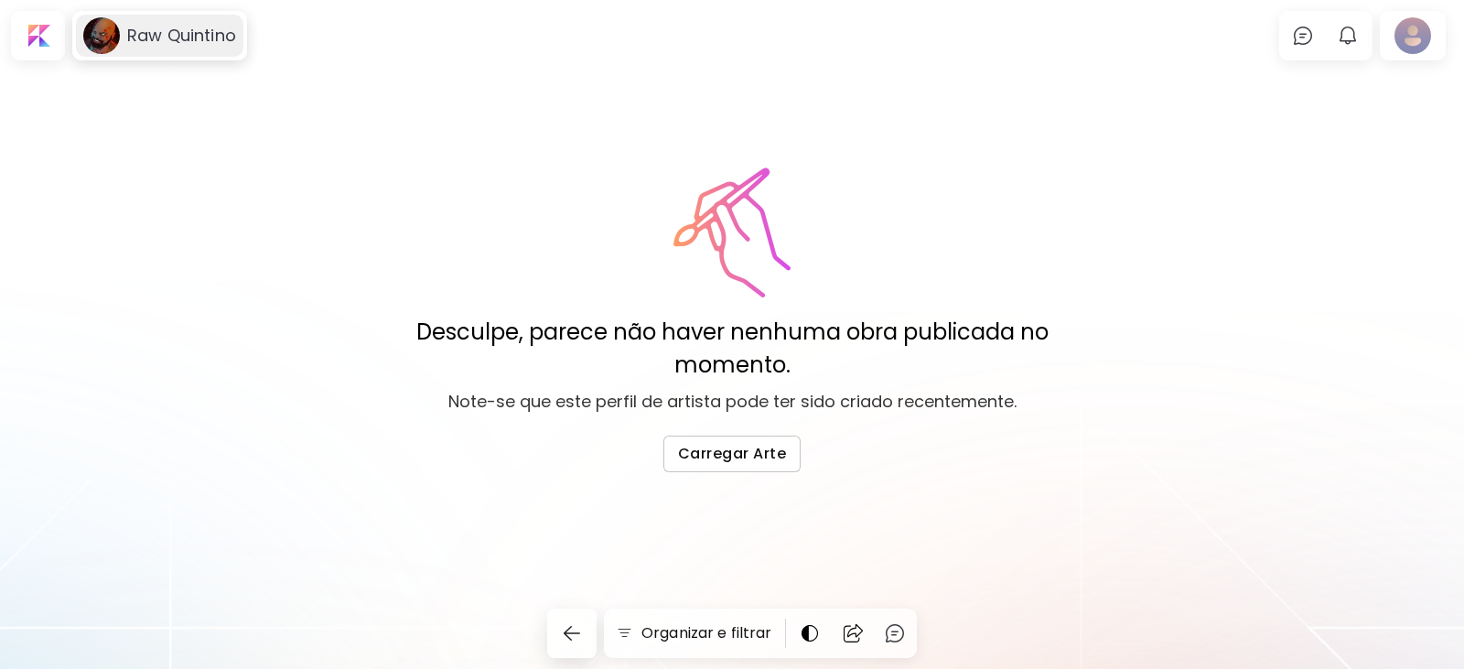
click at [142, 30] on h6 "Raw Quintino" at bounding box center [181, 36] width 109 height 22
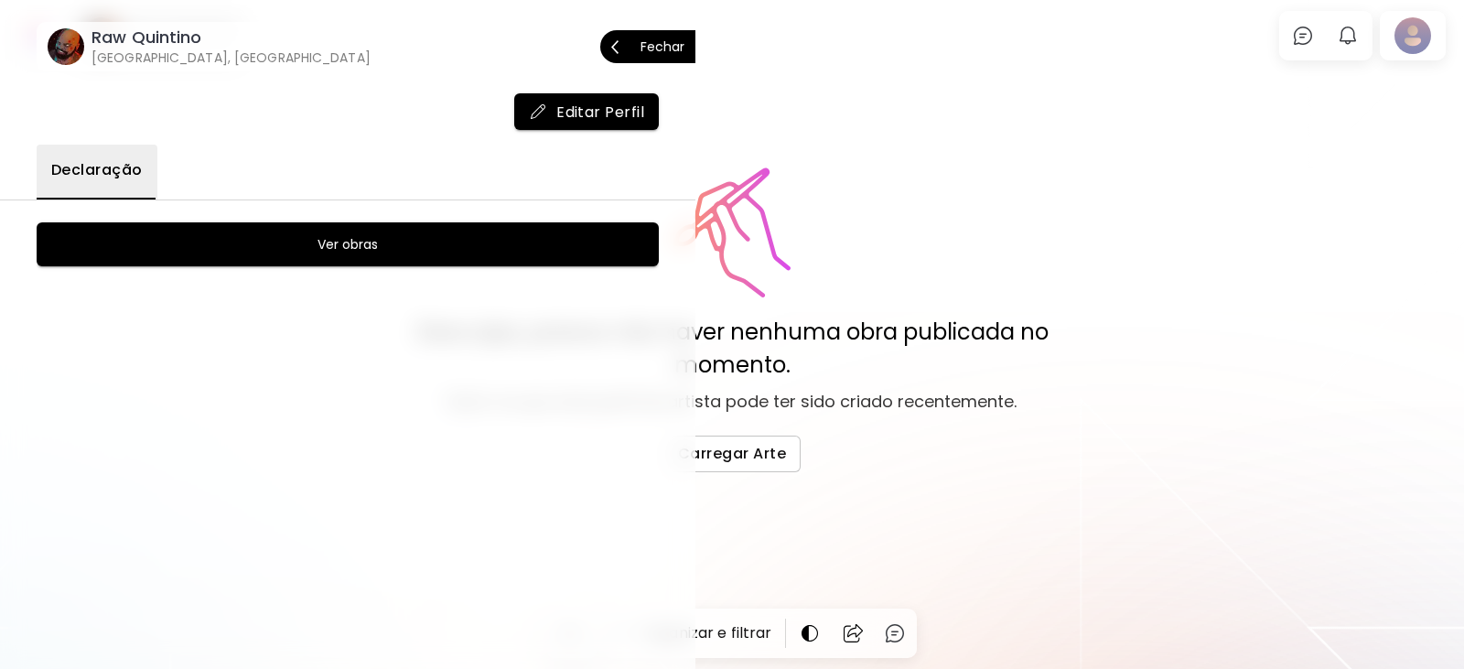
click at [142, 30] on h6 "Raw Quintino" at bounding box center [230, 38] width 279 height 22
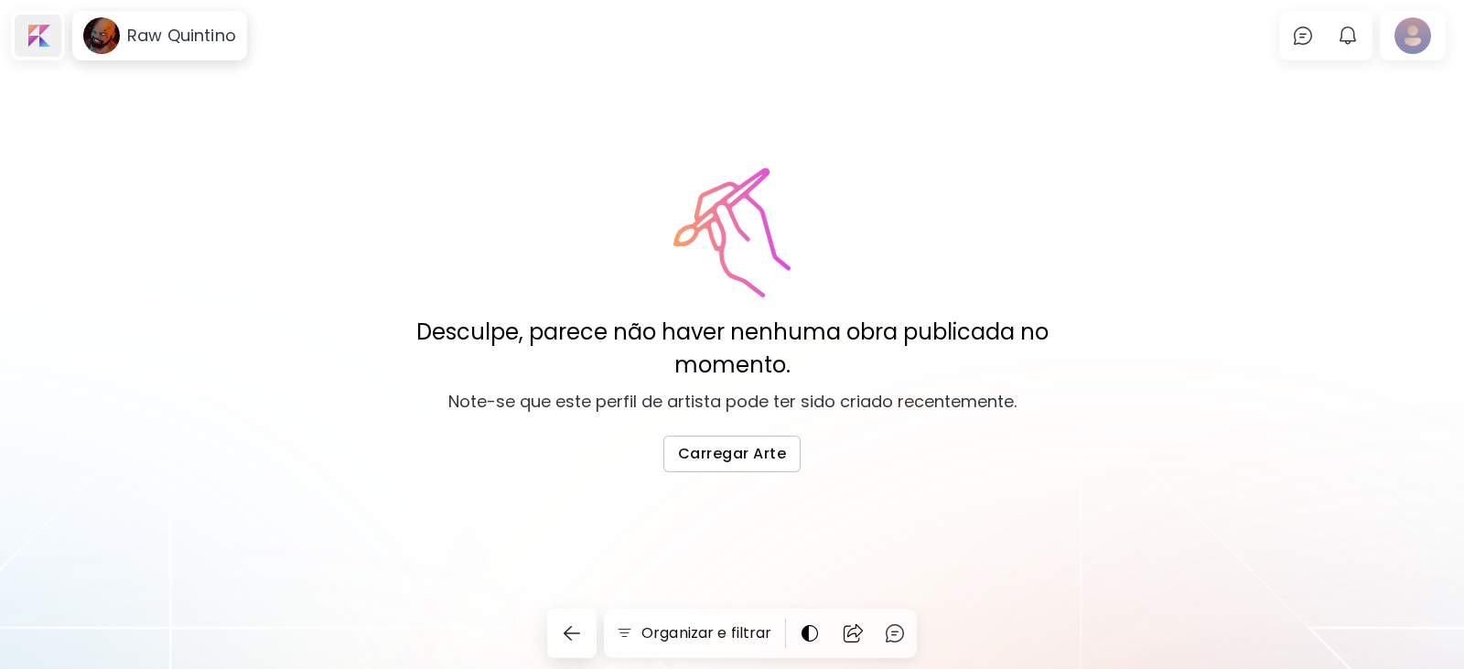
click at [25, 51] on div at bounding box center [38, 36] width 47 height 42
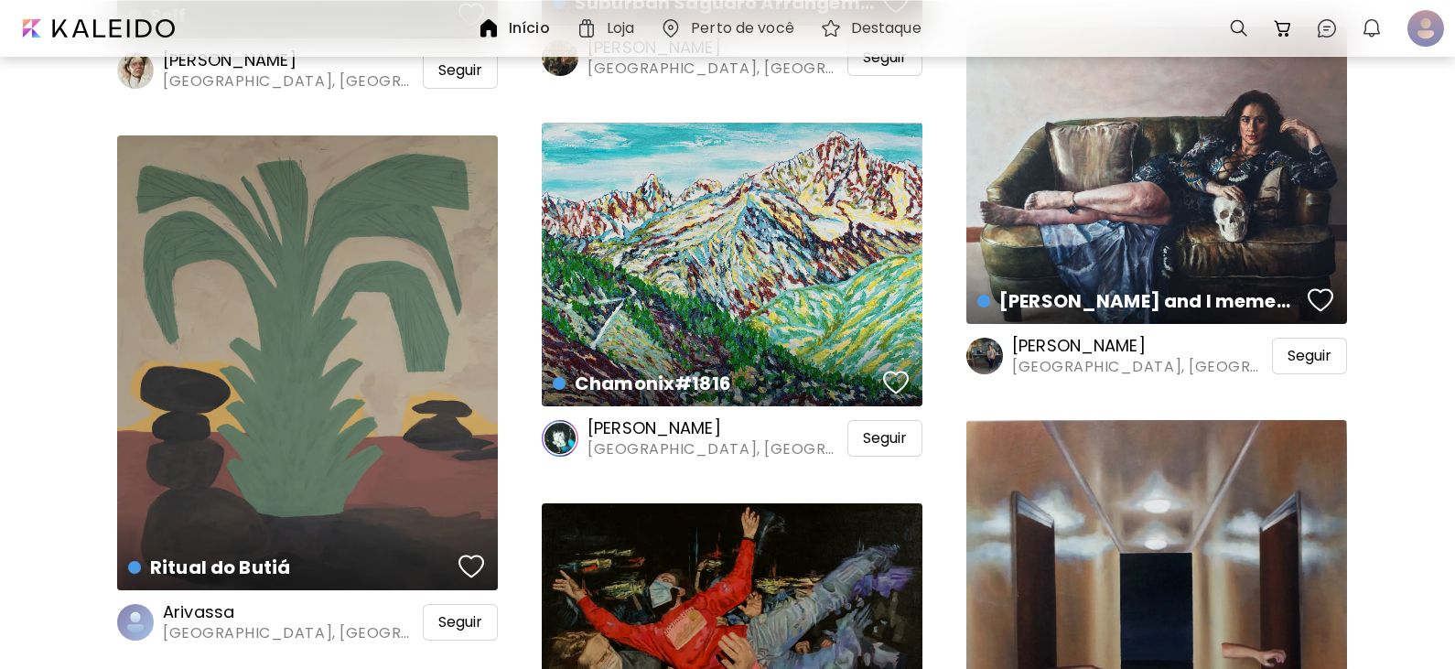
scroll to position [6770, 0]
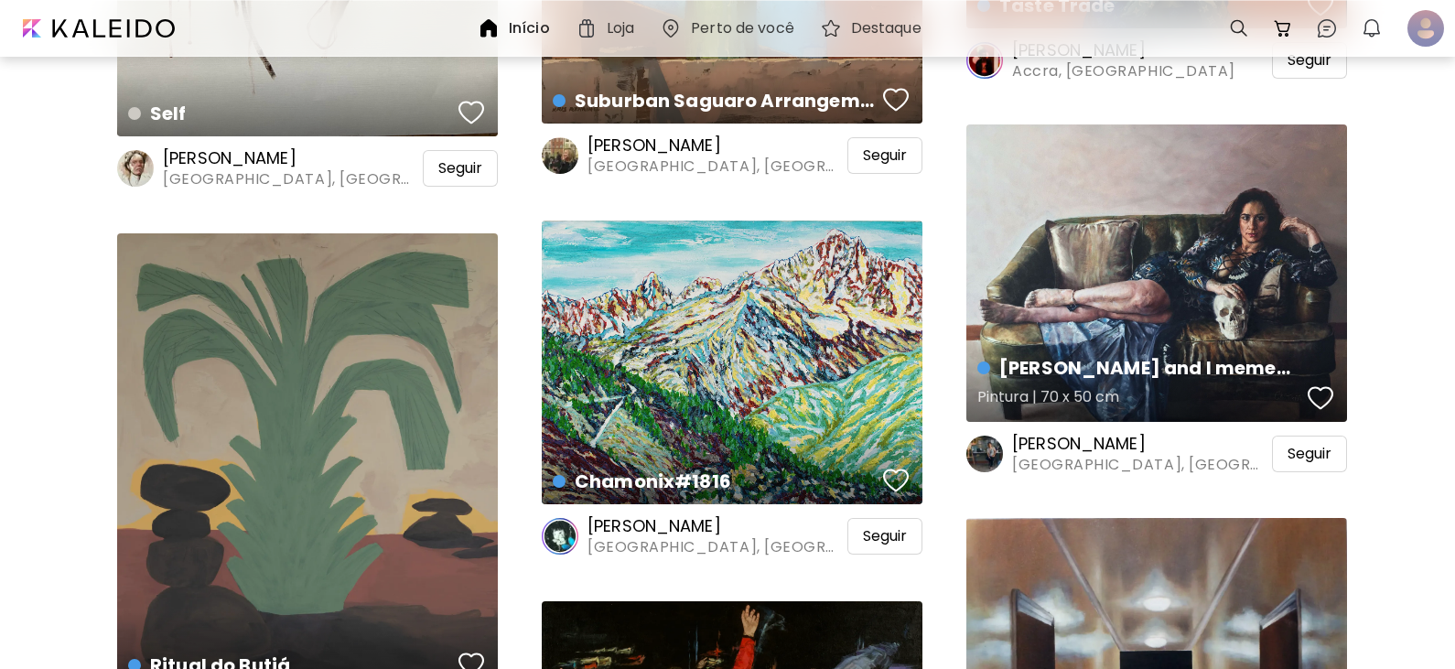
click at [1226, 258] on div "[PERSON_NAME] and I memento mori Pintura | 70 x 50 cm" at bounding box center [1156, 272] width 381 height 296
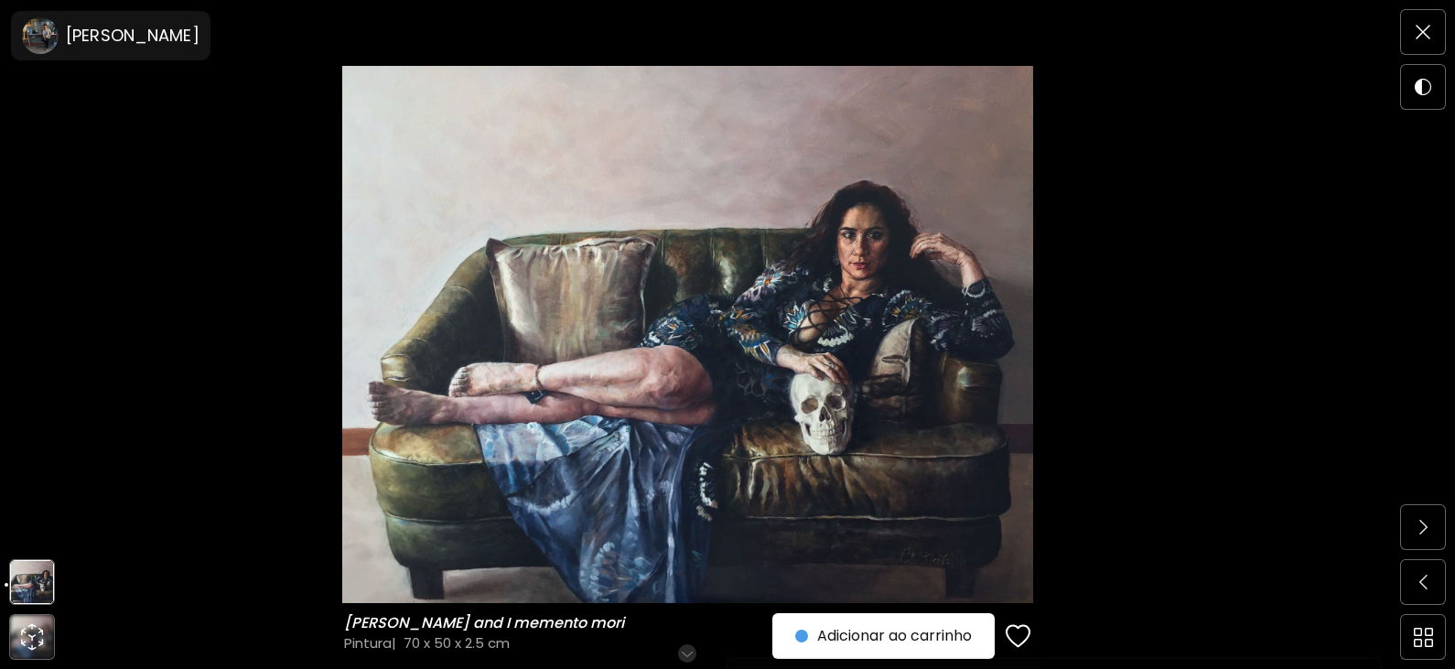
scroll to position [183, 0]
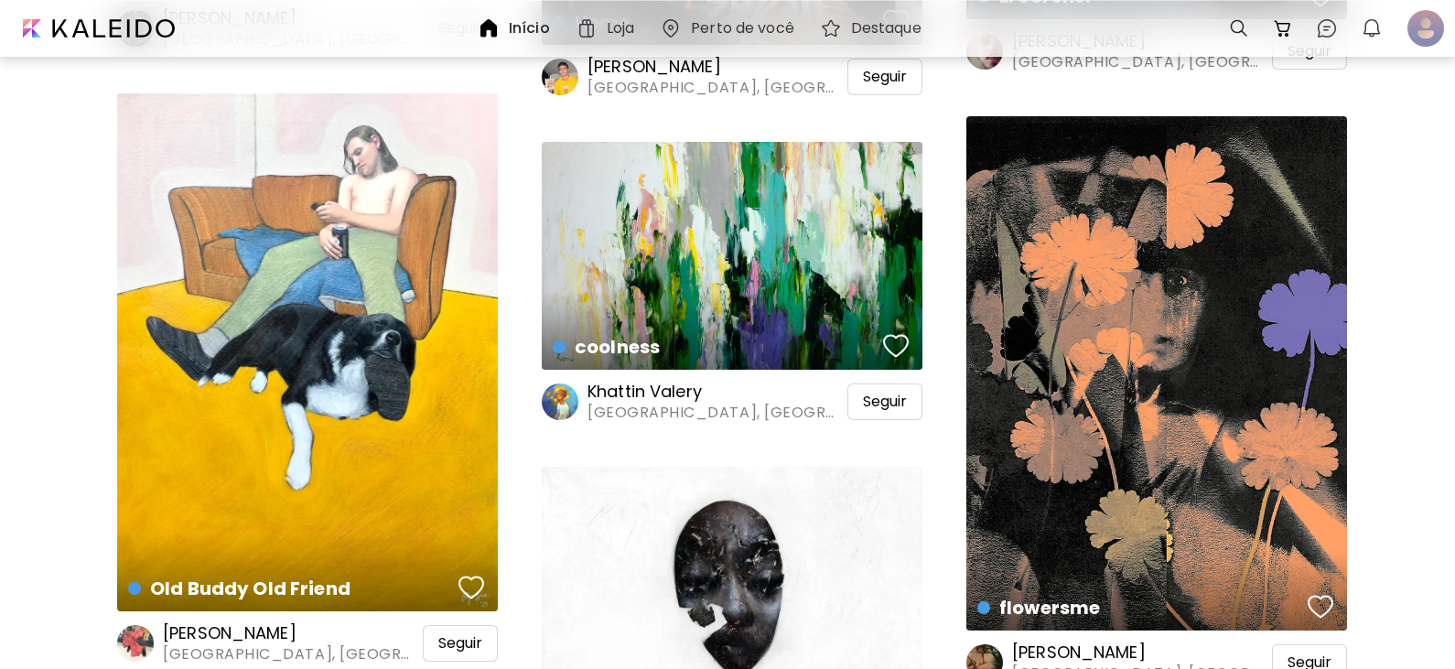
scroll to position [16372, 0]
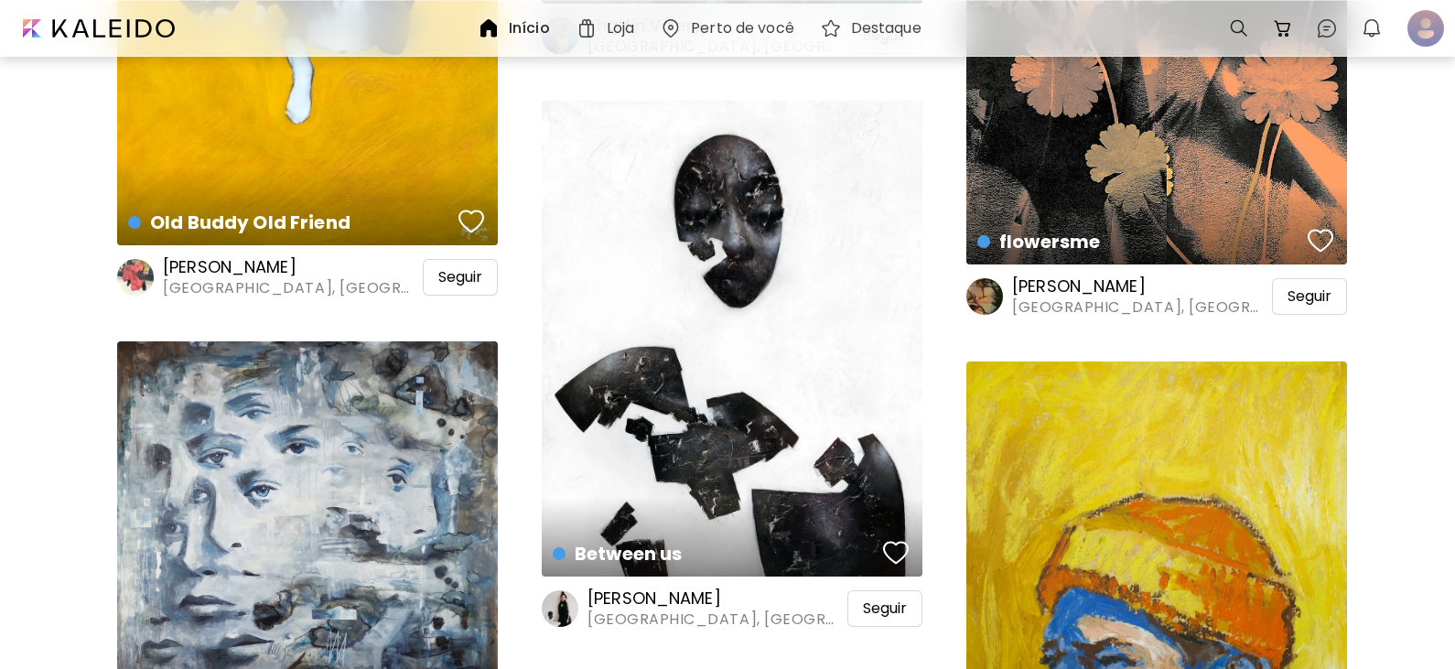
click at [762, 22] on h6 "Perto de você" at bounding box center [742, 28] width 103 height 15
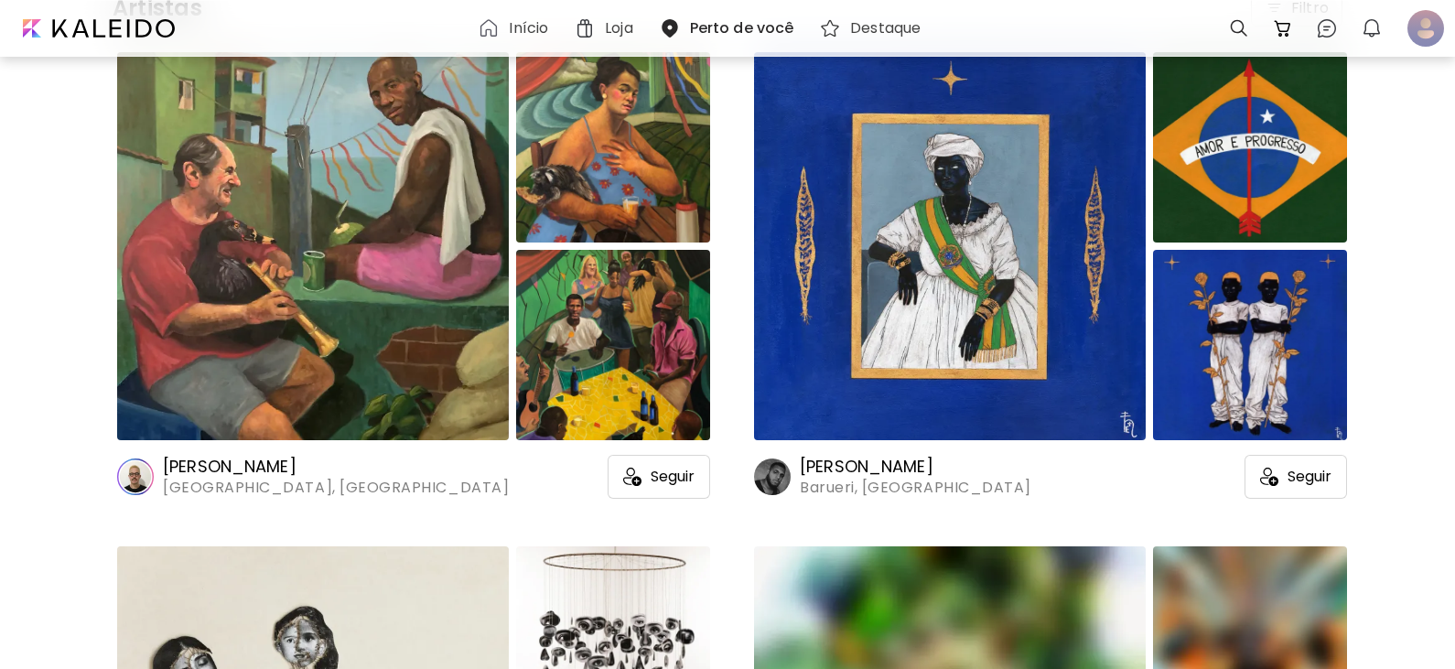
scroll to position [549, 0]
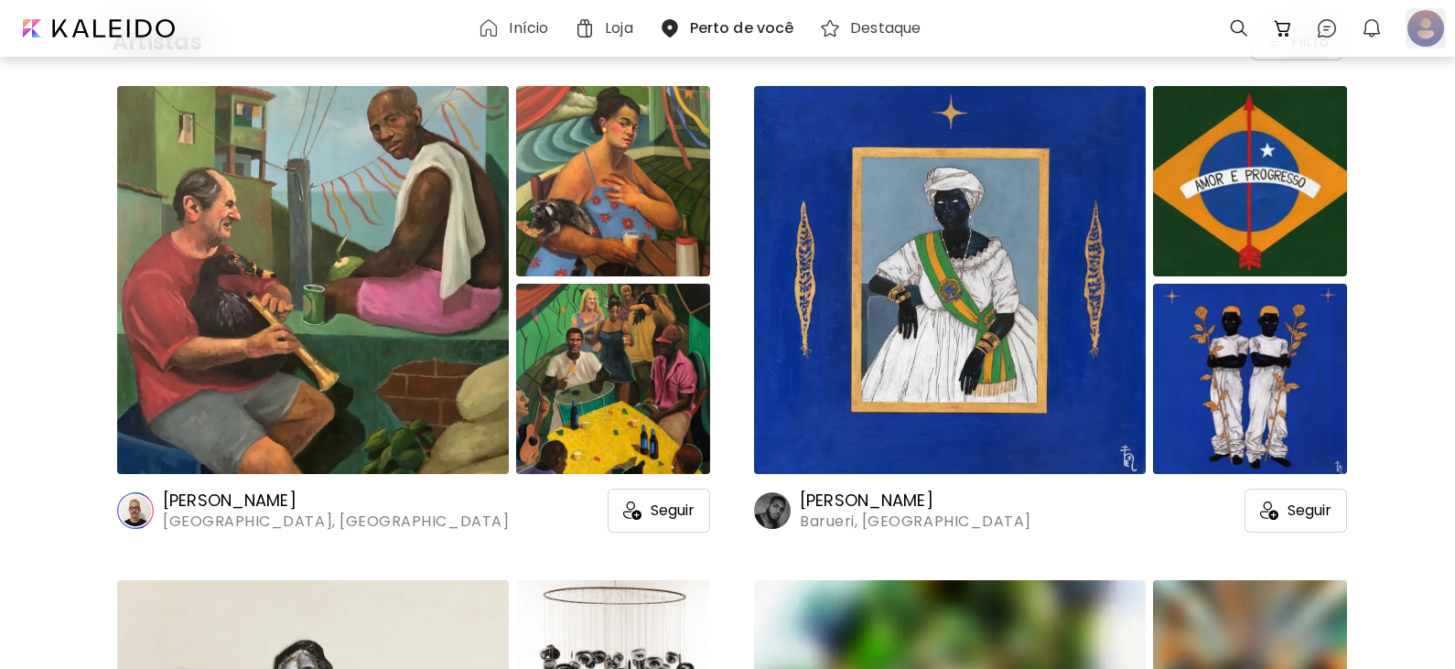
click at [1421, 26] on div at bounding box center [1425, 28] width 40 height 40
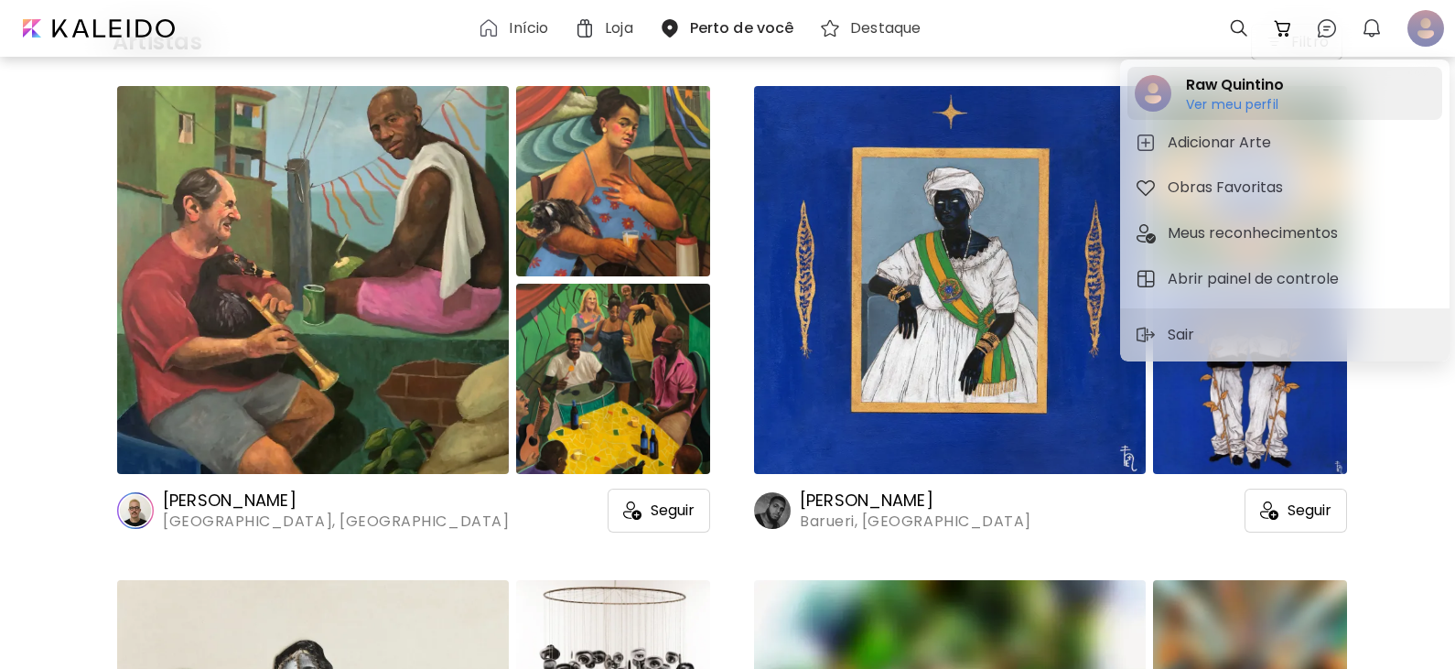
click at [1209, 108] on h6 "Ver meu perfil" at bounding box center [1234, 104] width 97 height 16
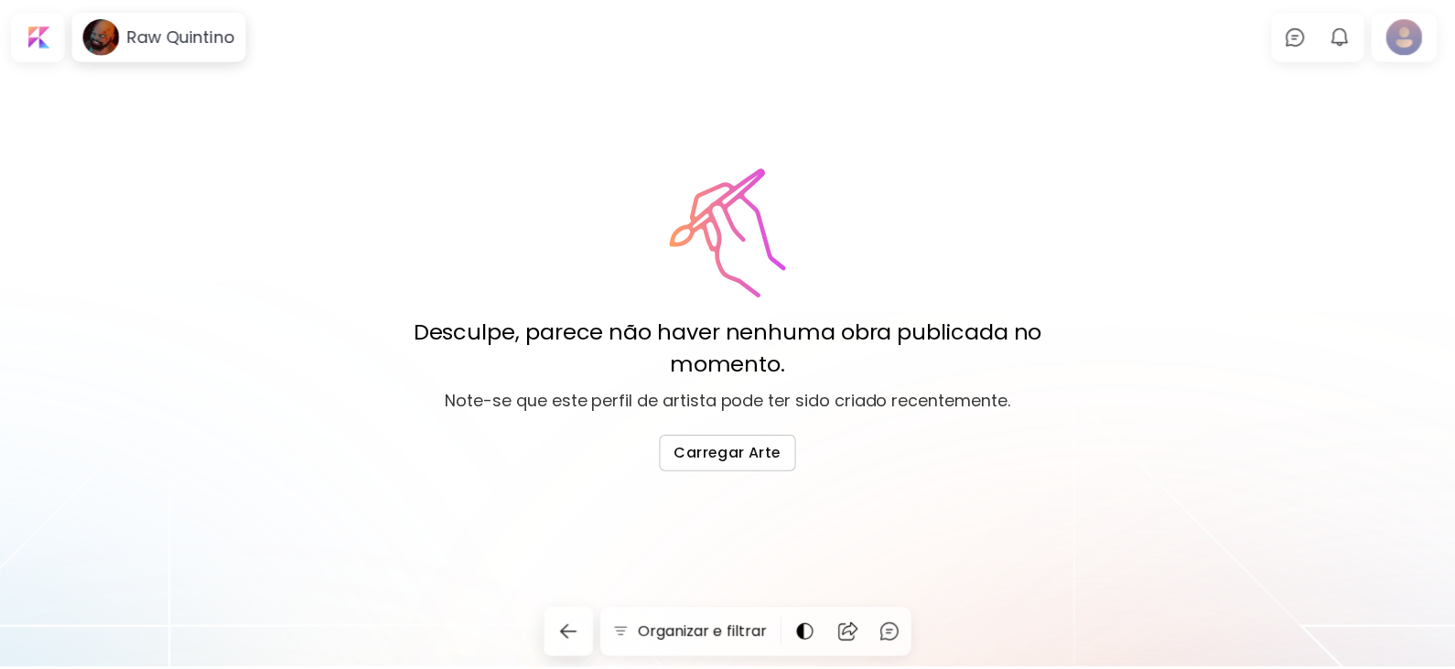
scroll to position [549, 0]
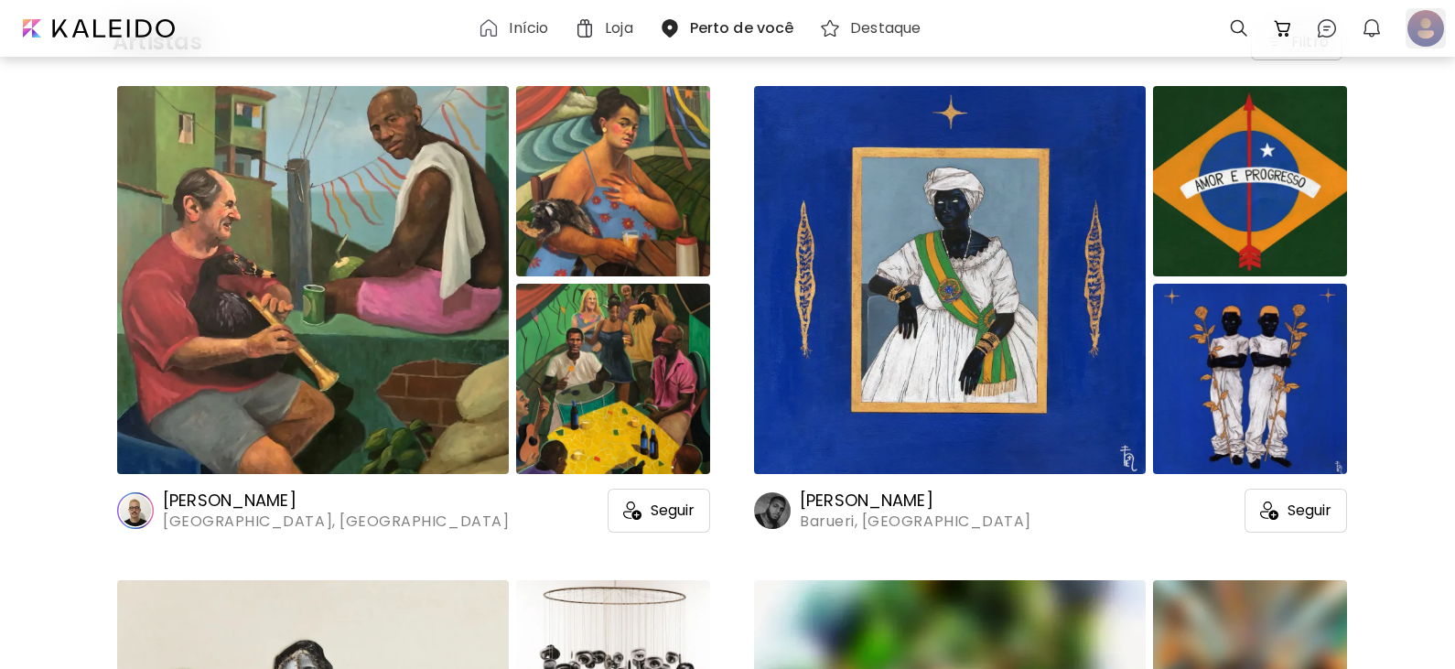
click at [1412, 30] on div at bounding box center [1425, 28] width 40 height 40
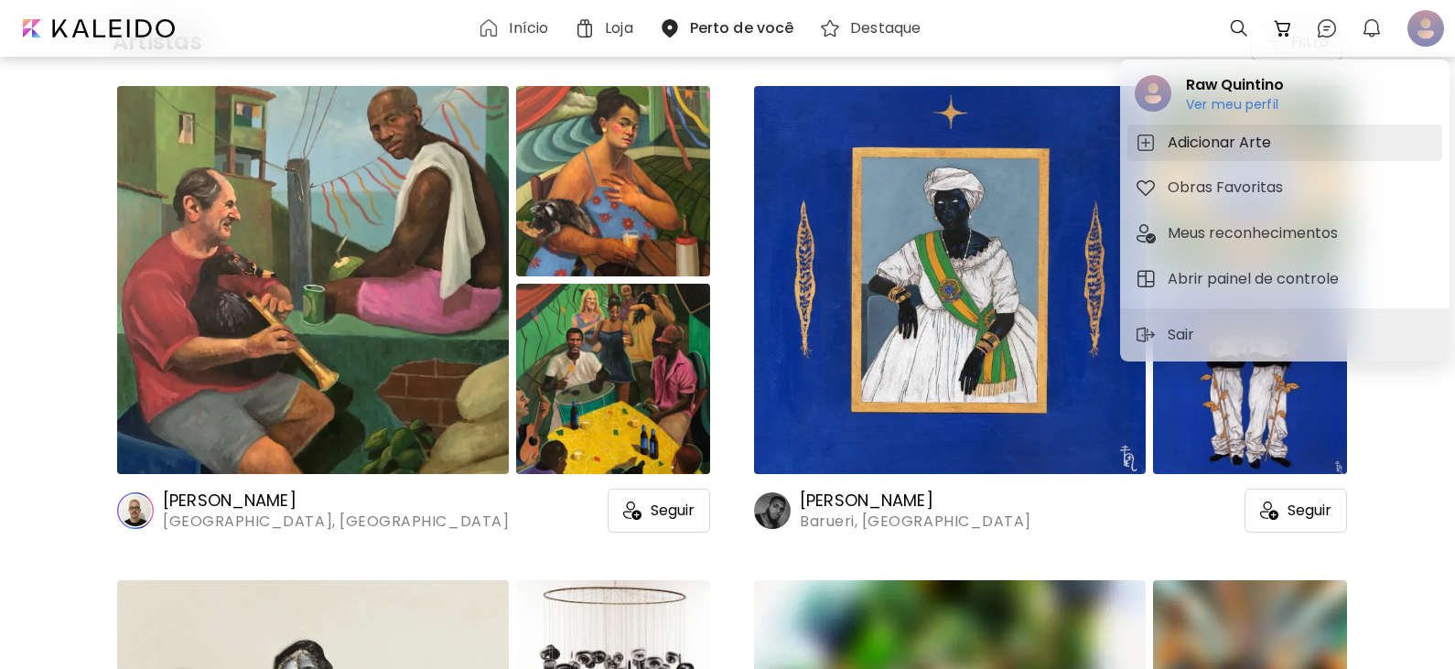
click at [1258, 146] on h5 "Adicionar Arte" at bounding box center [1221, 143] width 109 height 22
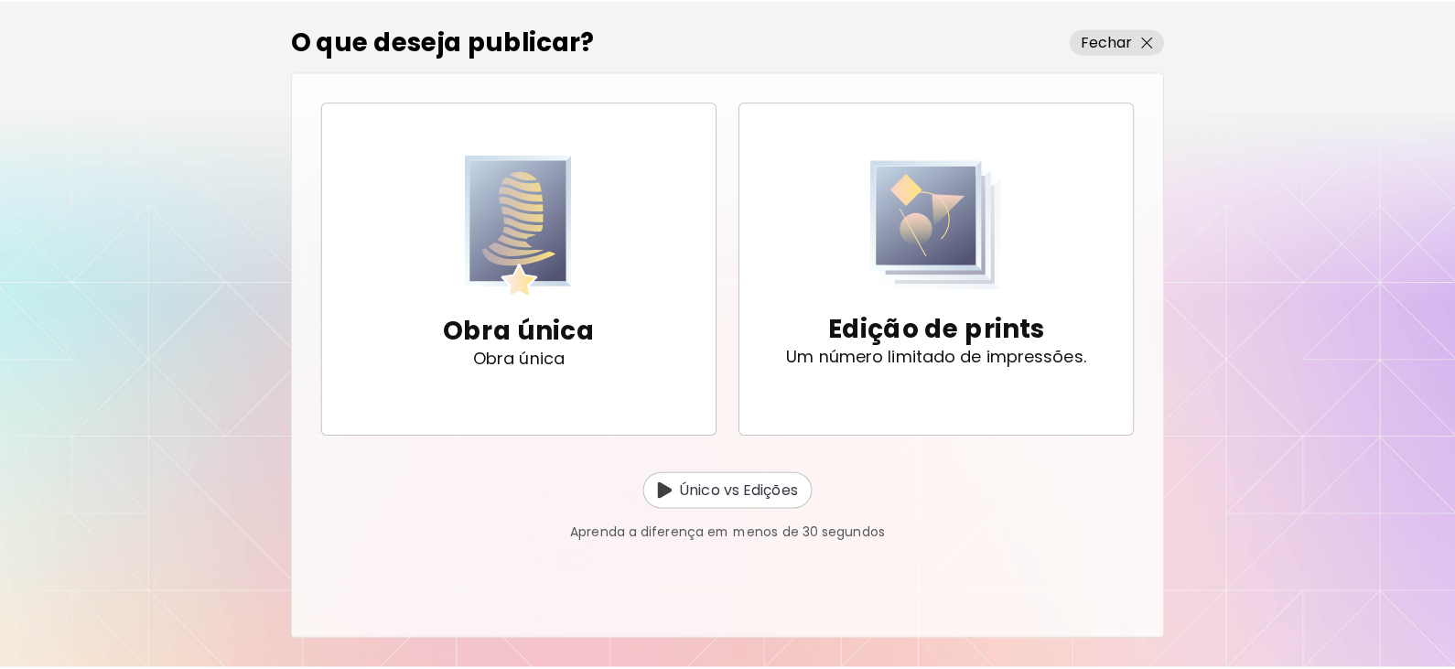
scroll to position [549, 0]
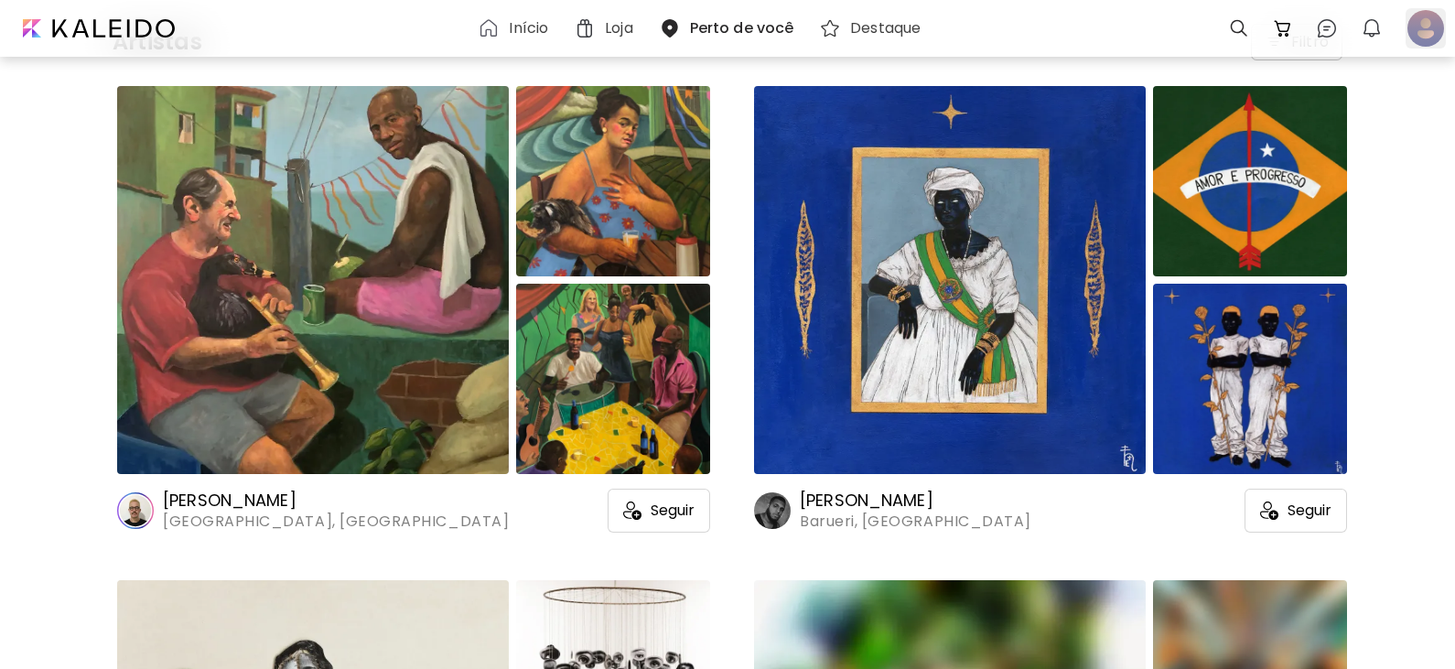
click at [1417, 35] on div at bounding box center [1425, 28] width 40 height 40
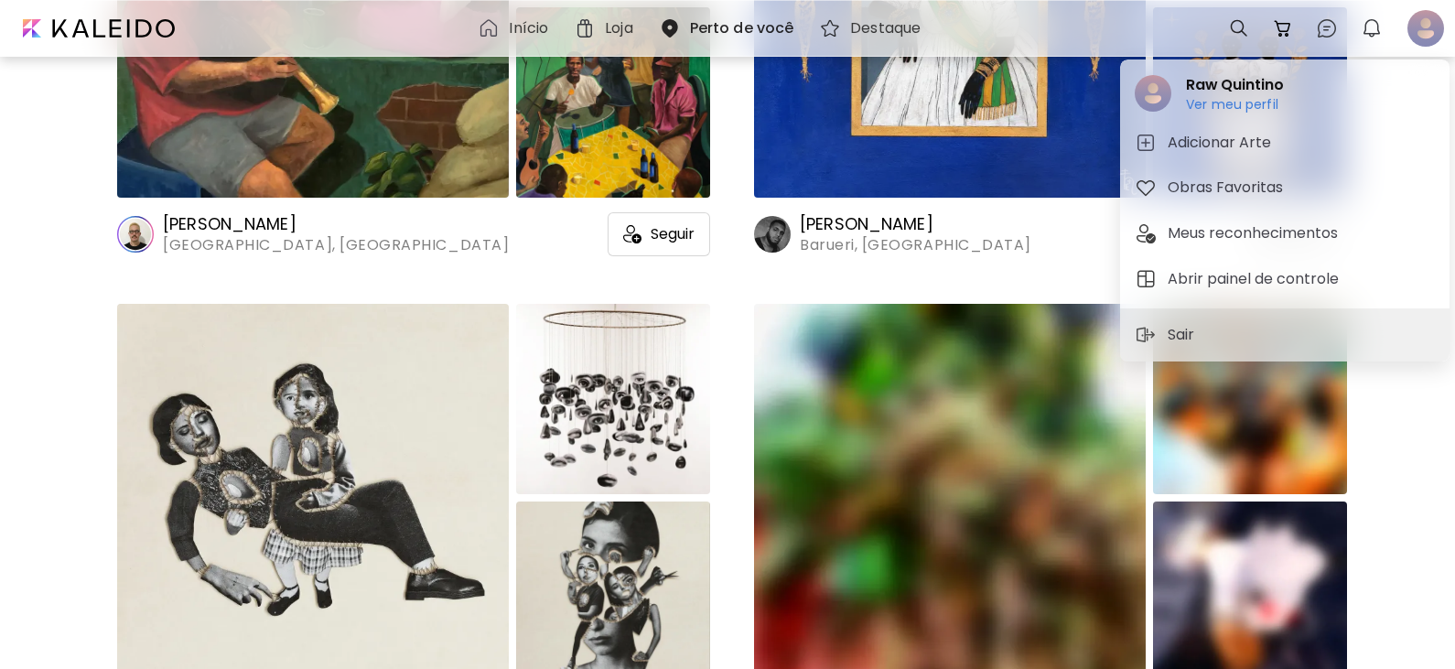
scroll to position [823, 0]
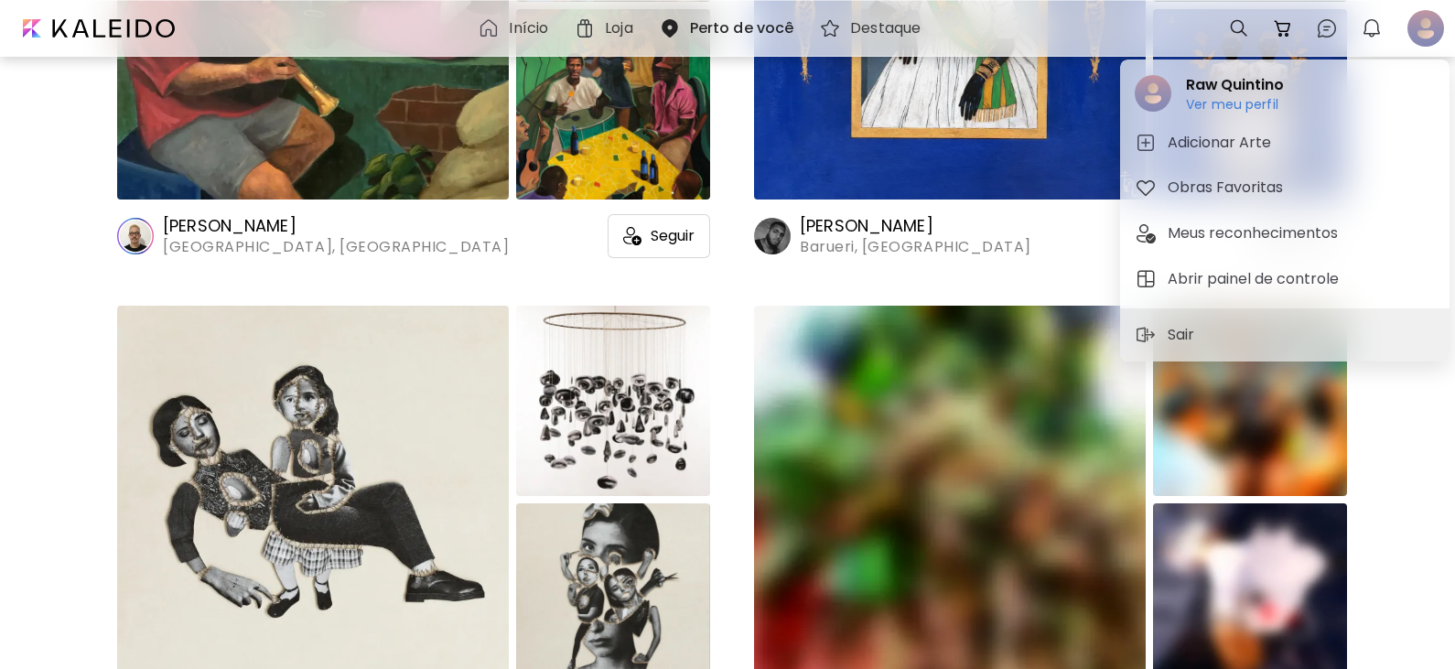
click at [26, 257] on div at bounding box center [727, 334] width 1455 height 669
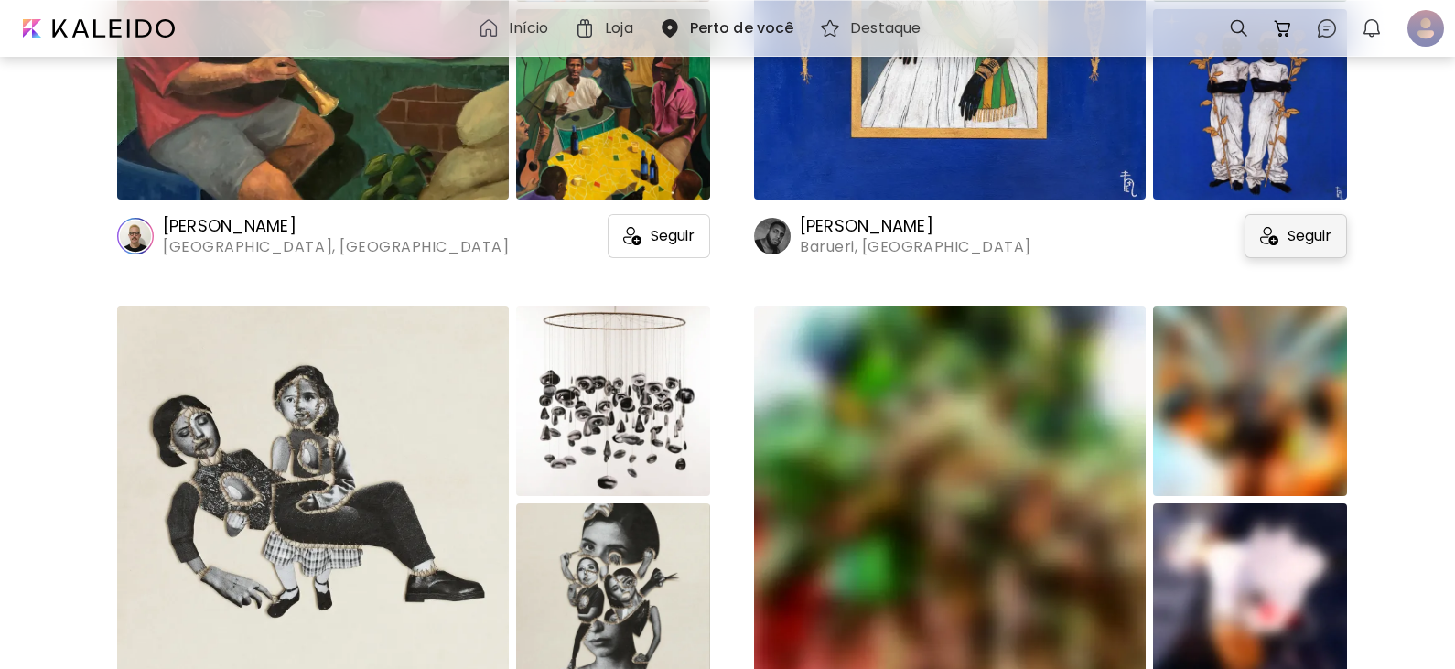
click at [1268, 237] on img at bounding box center [1269, 236] width 18 height 18
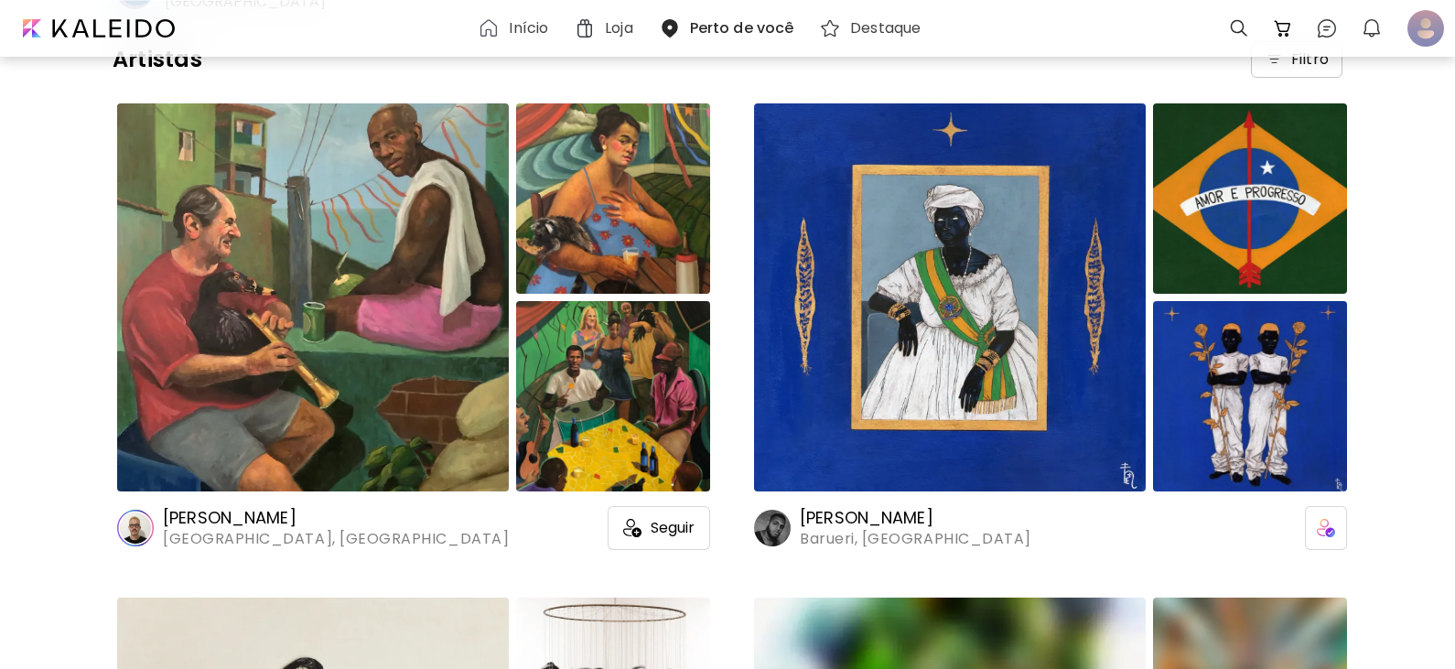
scroll to position [640, 0]
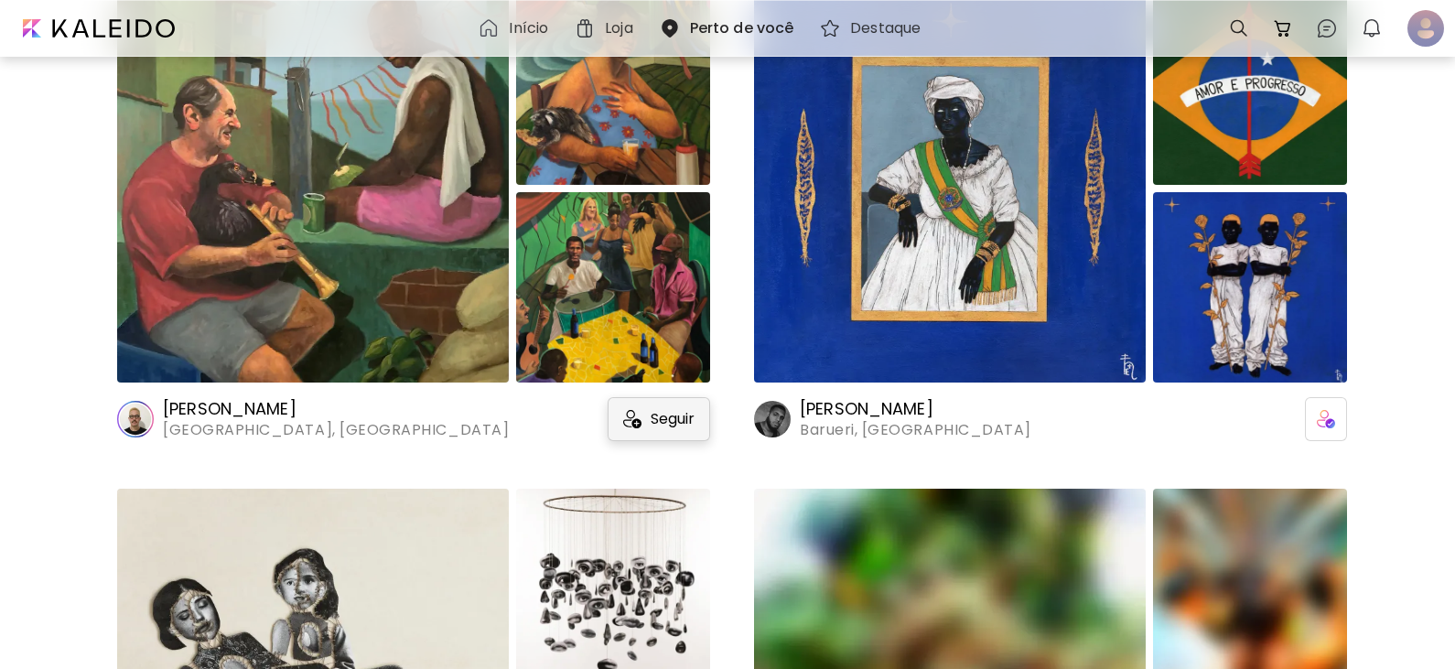
click at [662, 421] on span "Seguir" at bounding box center [672, 419] width 44 height 18
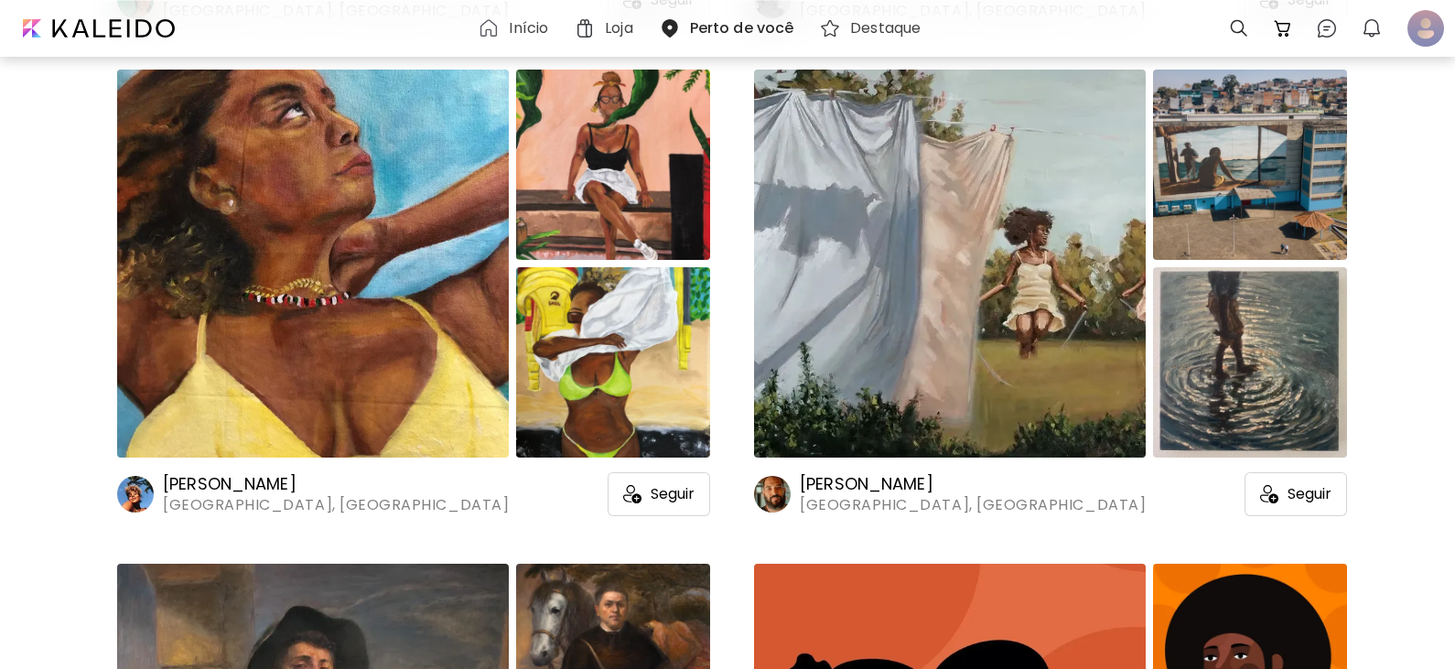
scroll to position [16375, 0]
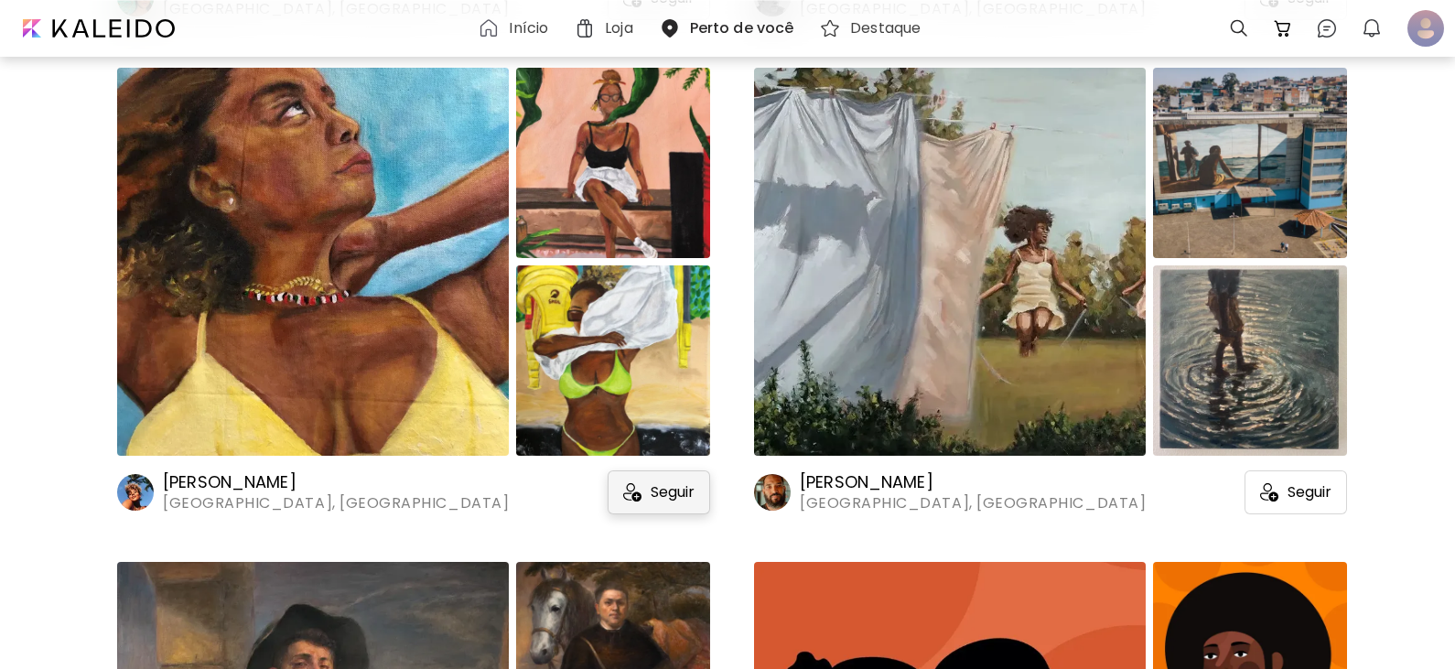
click at [671, 502] on div "Seguir" at bounding box center [658, 492] width 102 height 44
click at [1276, 488] on div "Seguir" at bounding box center [1295, 492] width 102 height 44
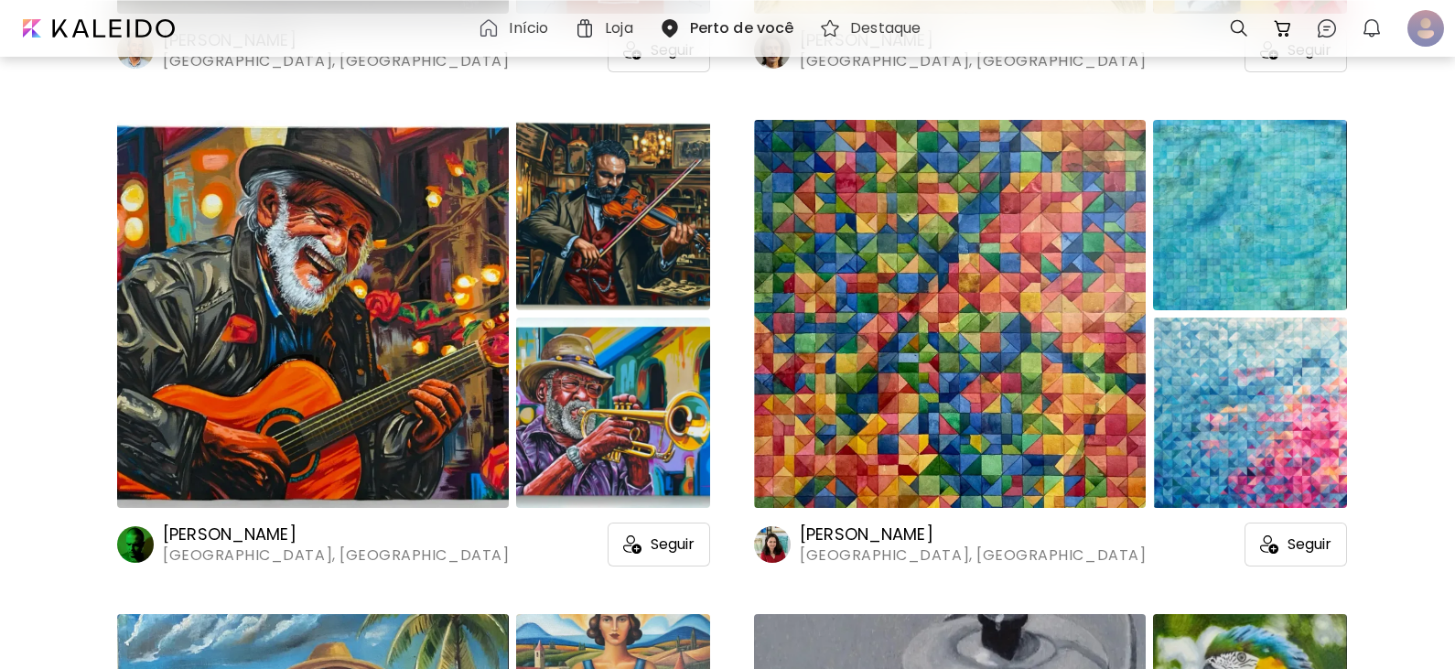
scroll to position [24426, 0]
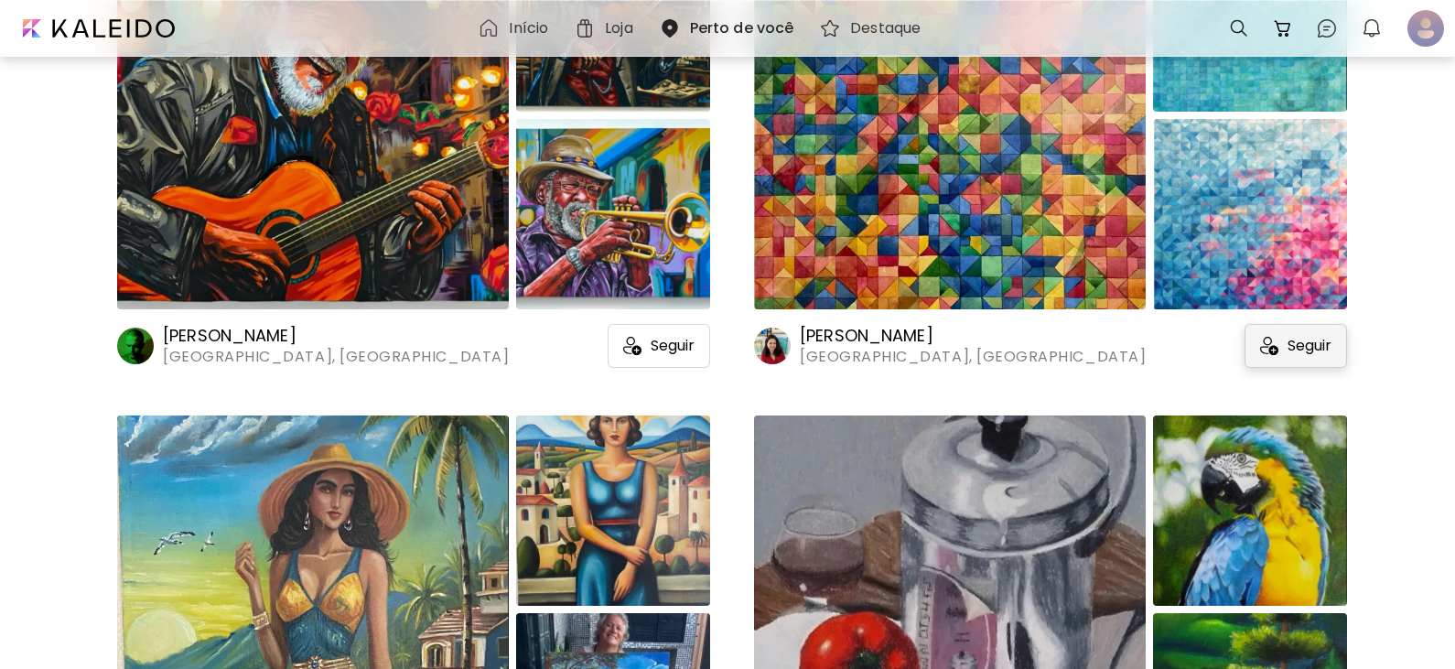
click at [1293, 344] on span "Seguir" at bounding box center [1309, 346] width 44 height 18
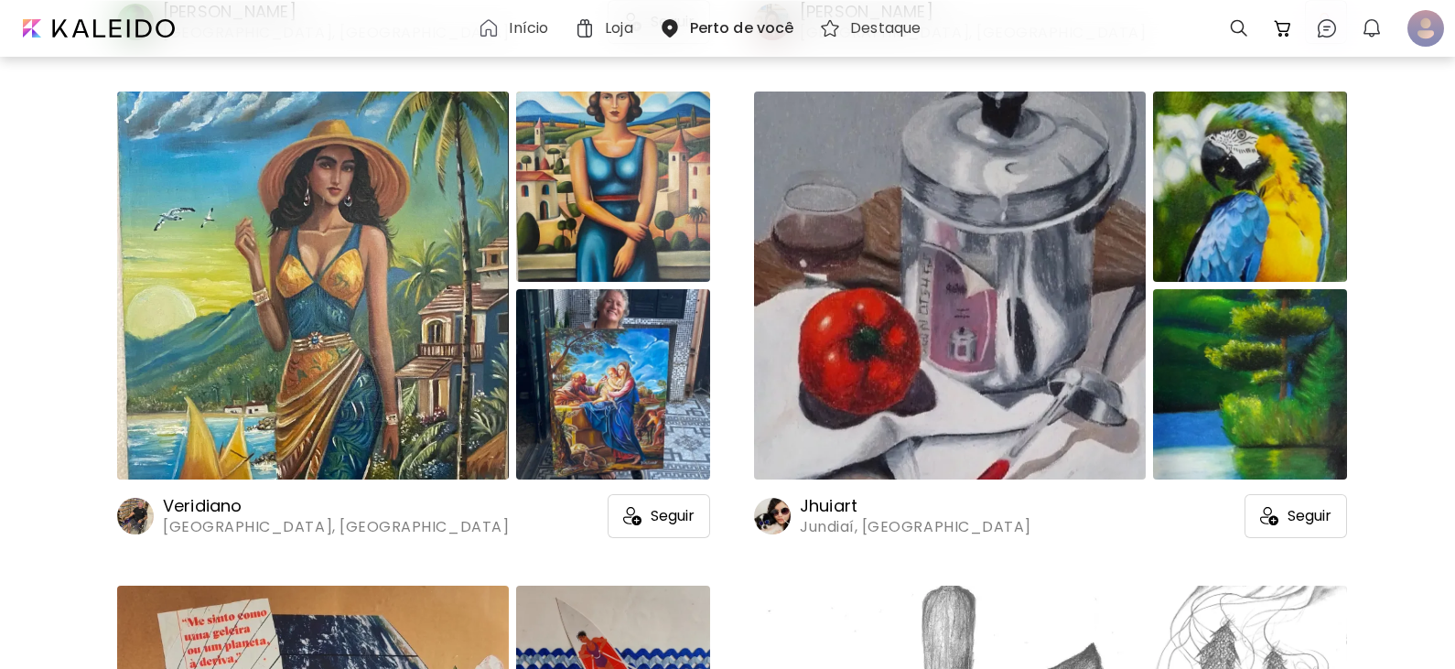
scroll to position [24792, 0]
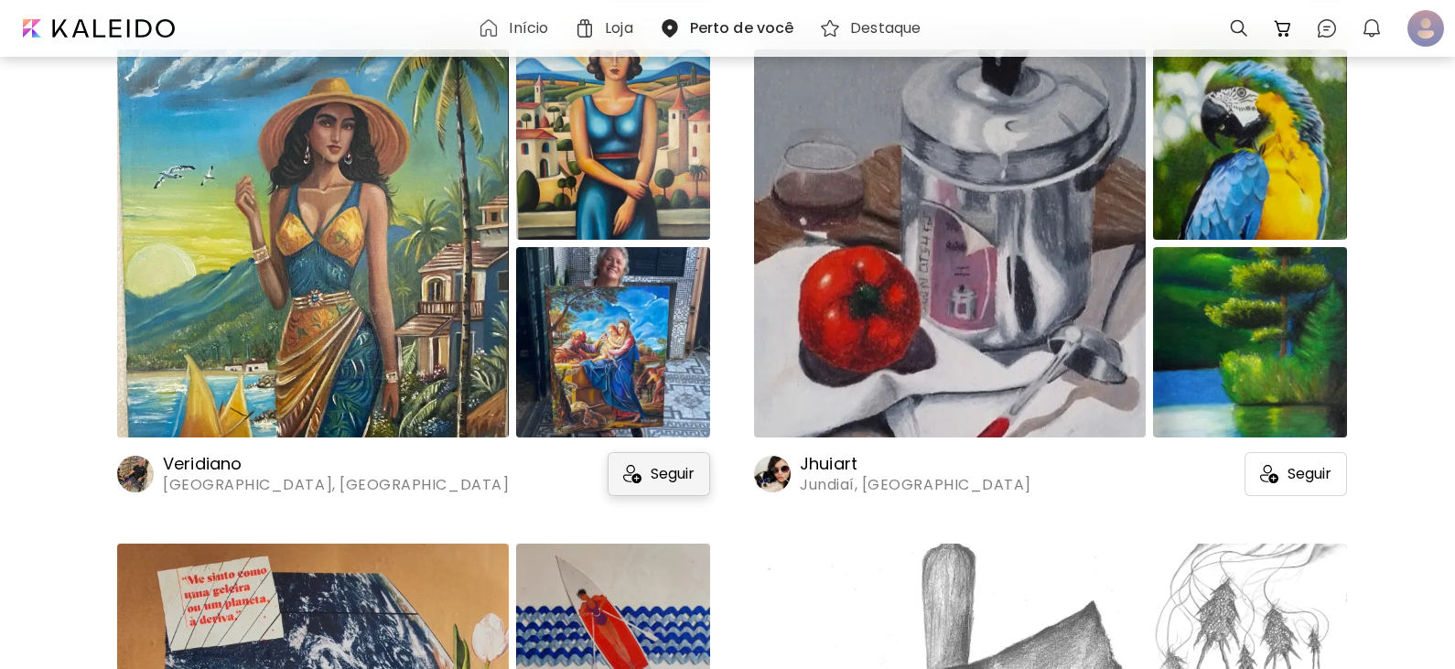
click at [680, 479] on span "Seguir" at bounding box center [672, 474] width 44 height 18
click at [1318, 482] on span "Seguir" at bounding box center [1309, 474] width 44 height 18
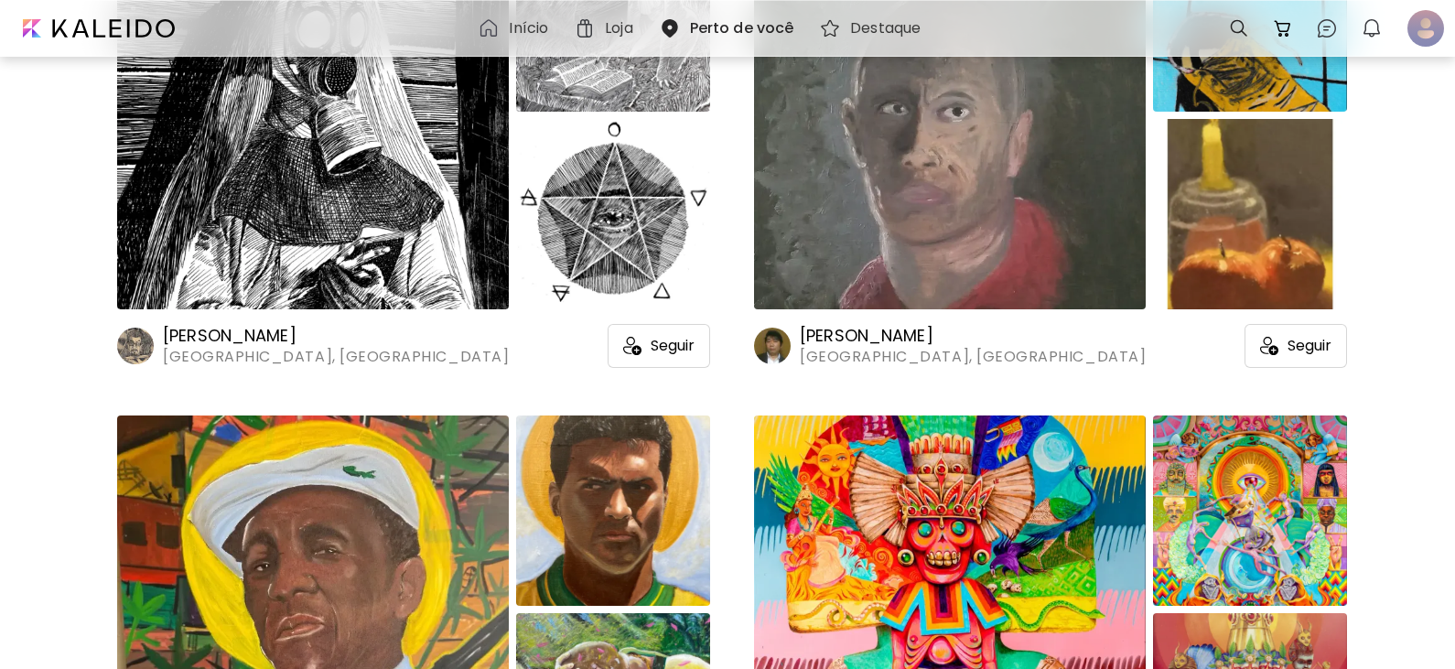
scroll to position [29732, 0]
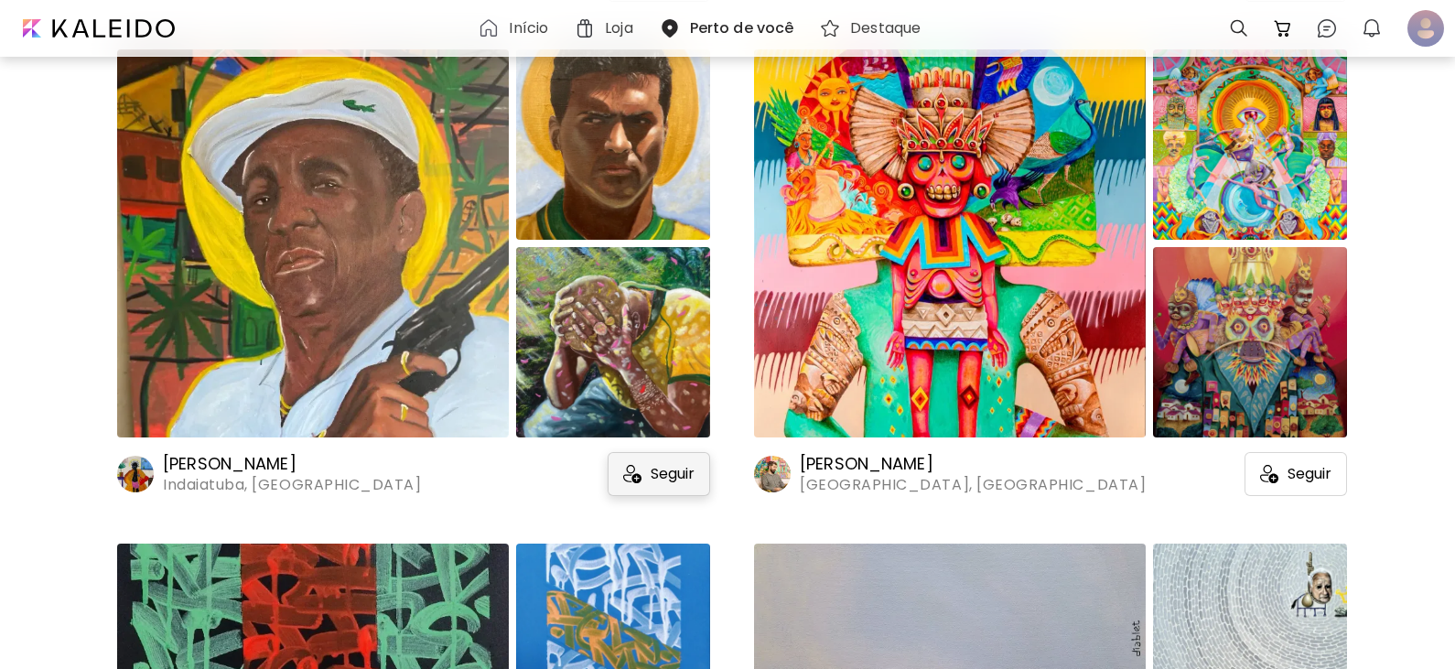
click at [655, 467] on span "Seguir" at bounding box center [672, 474] width 44 height 18
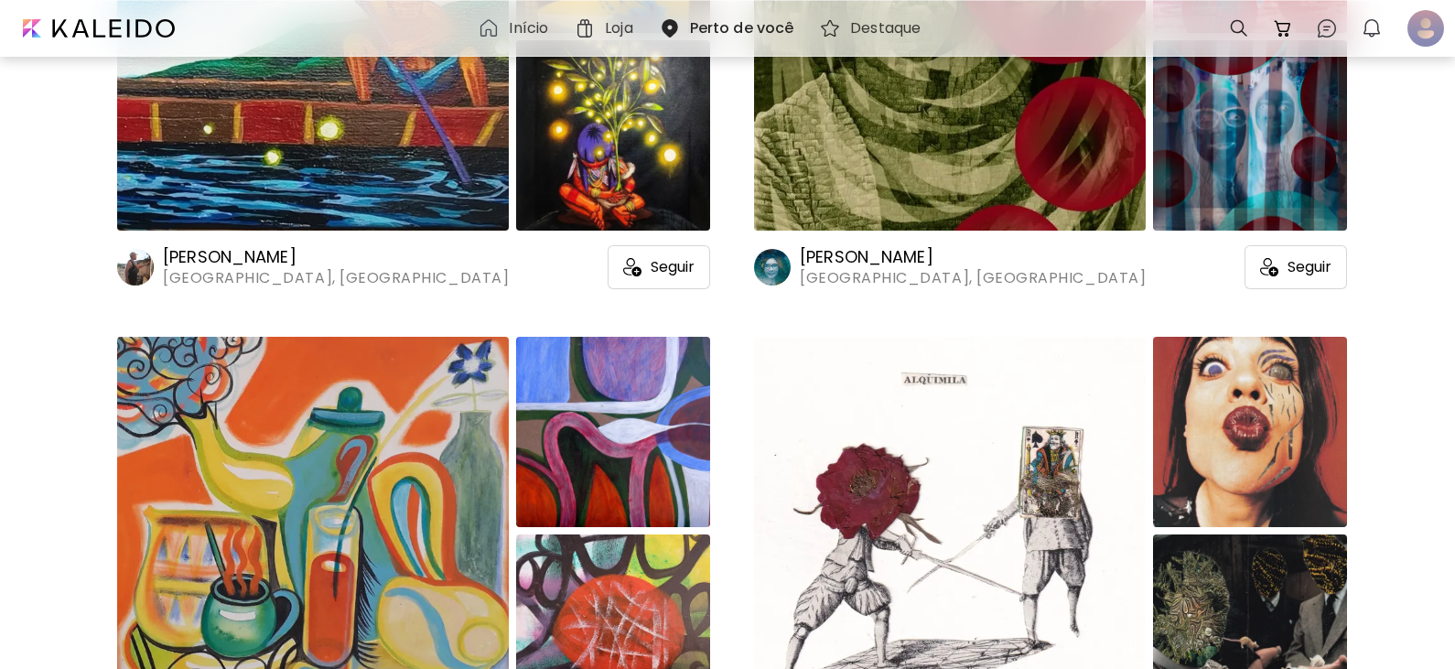
scroll to position [32293, 0]
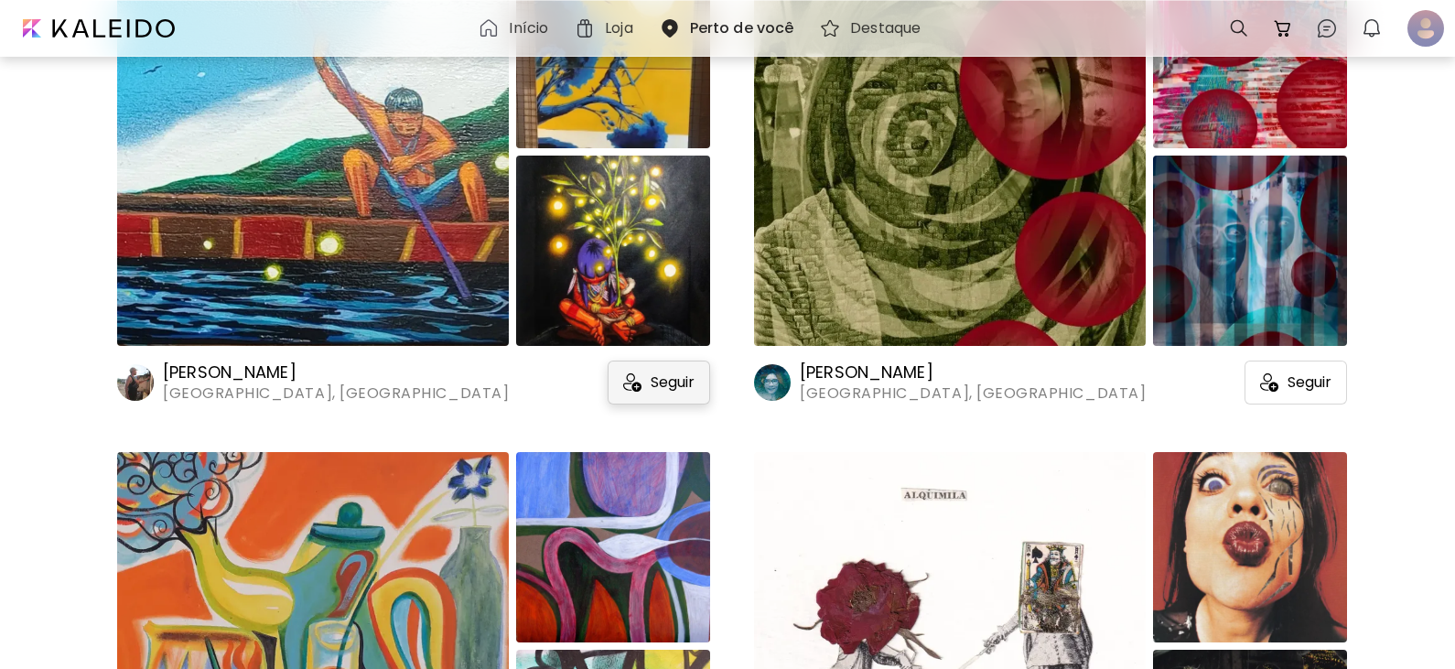
click at [670, 390] on span "Seguir" at bounding box center [672, 382] width 44 height 18
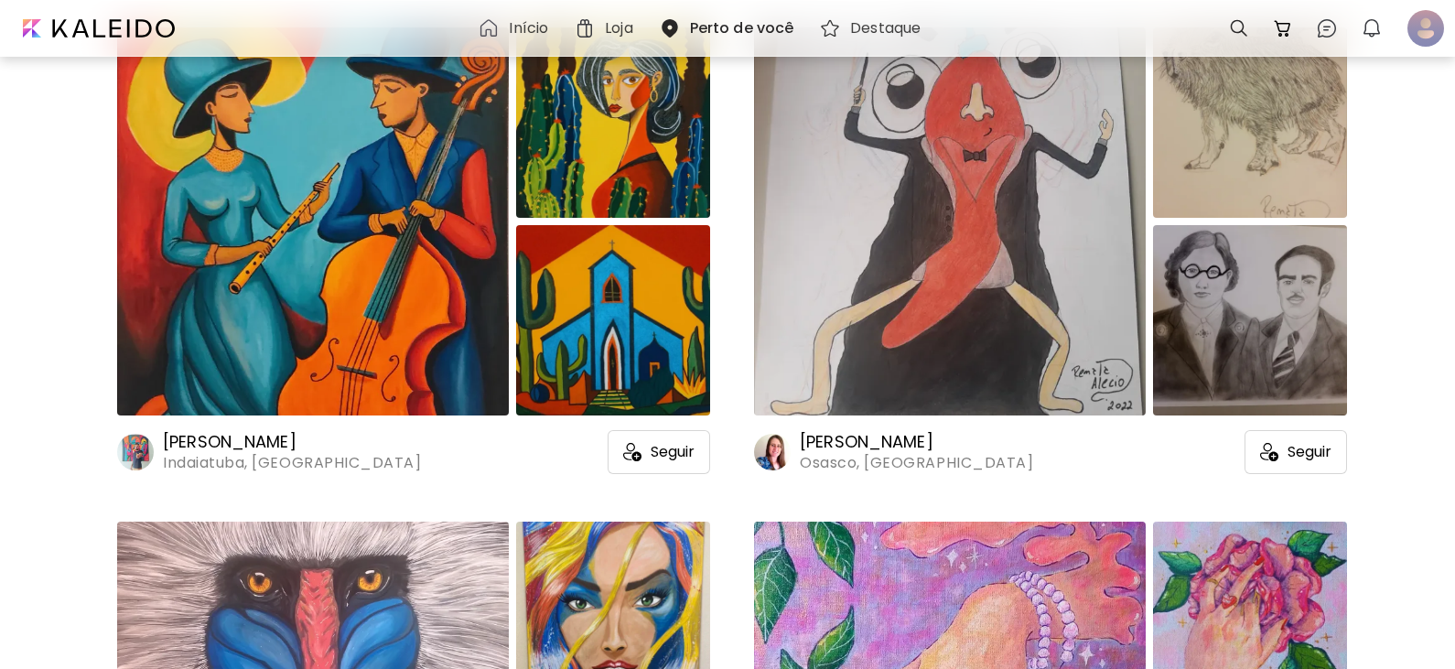
scroll to position [33208, 0]
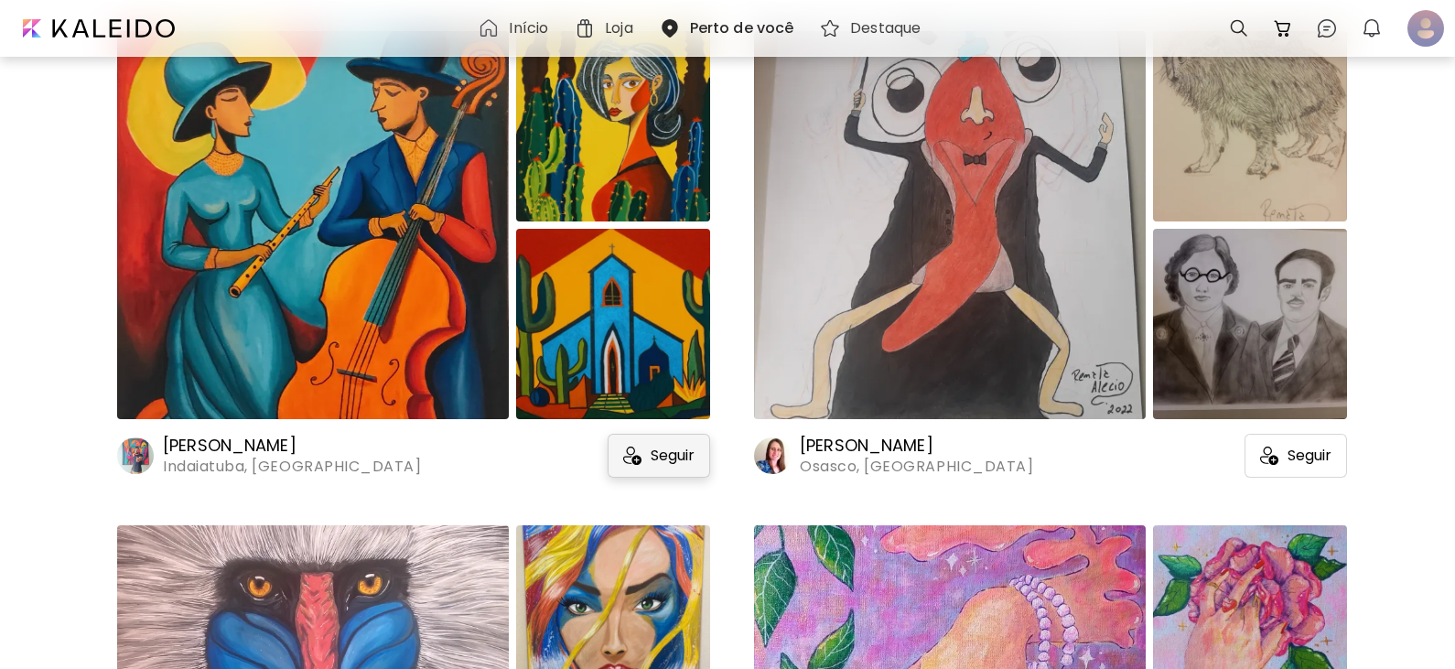
click at [689, 458] on span "Seguir" at bounding box center [672, 455] width 44 height 18
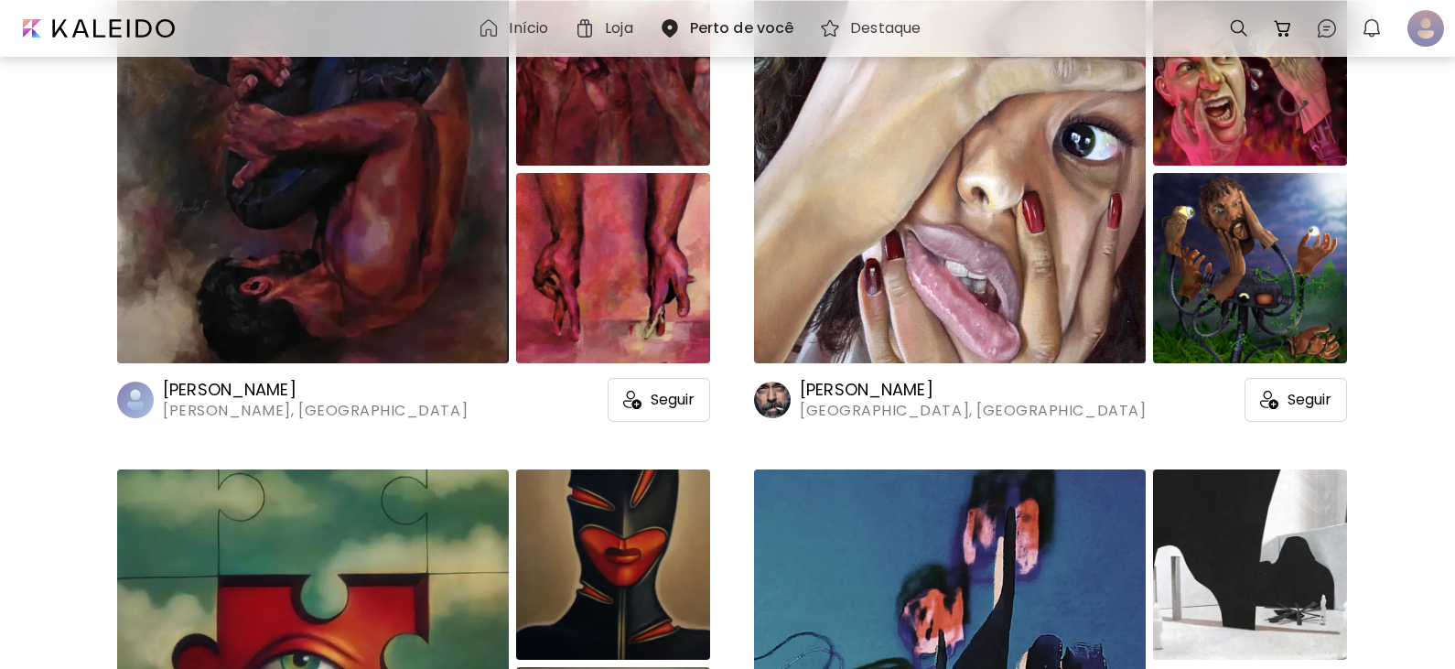
scroll to position [41167, 0]
click at [660, 378] on div "[PERSON_NAME], [GEOGRAPHIC_DATA] Seguir" at bounding box center [413, 395] width 593 height 55
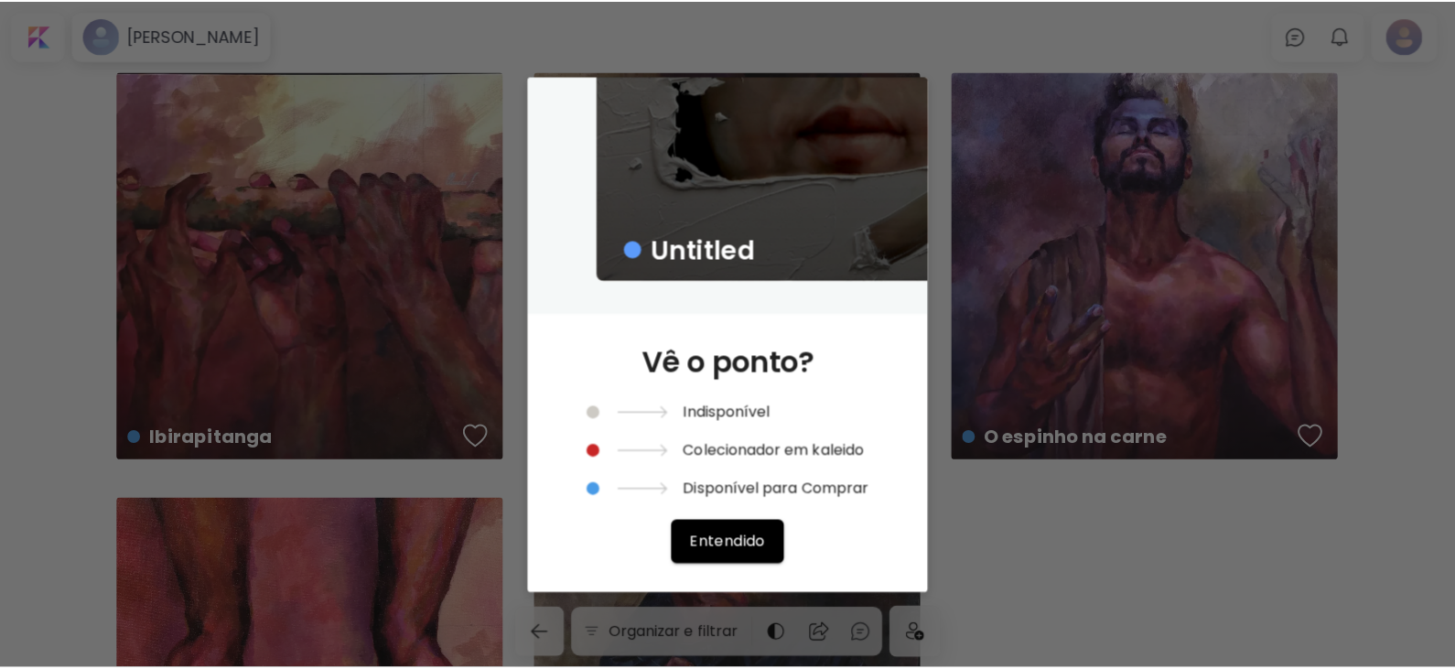
scroll to position [41167, 0]
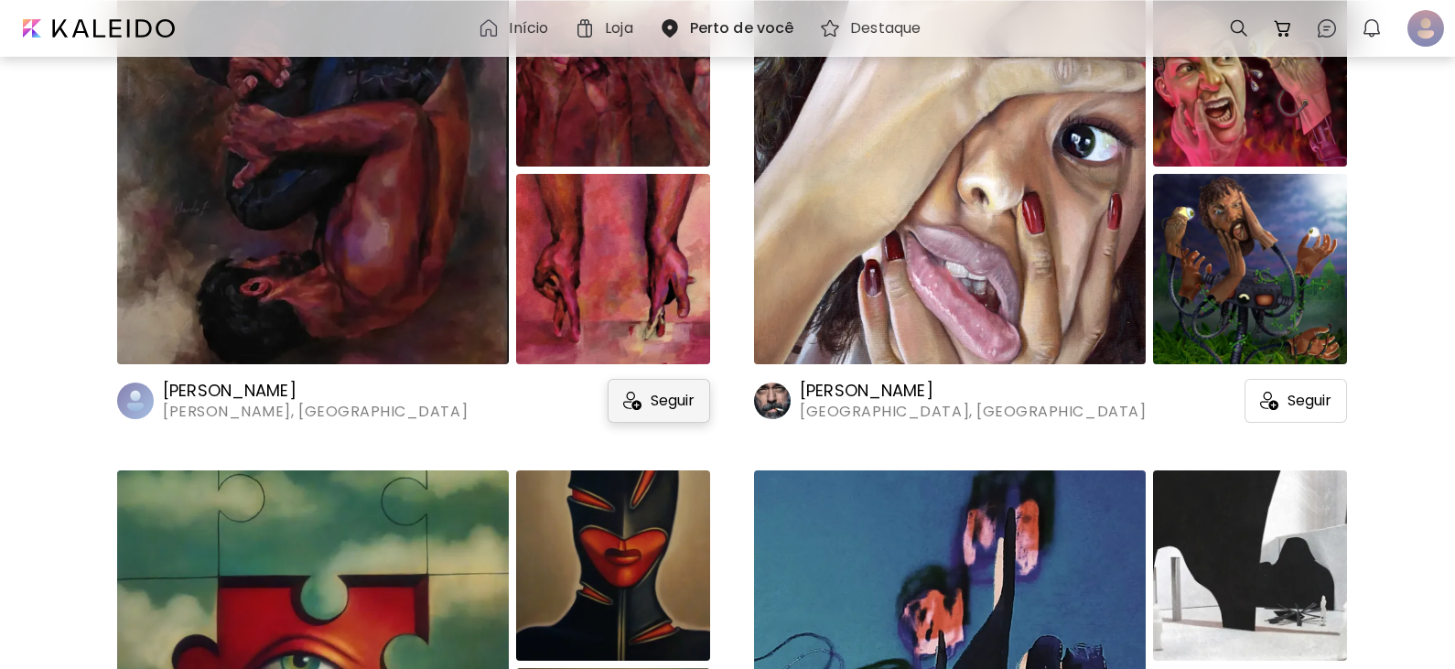
click at [653, 400] on span "Seguir" at bounding box center [672, 401] width 44 height 18
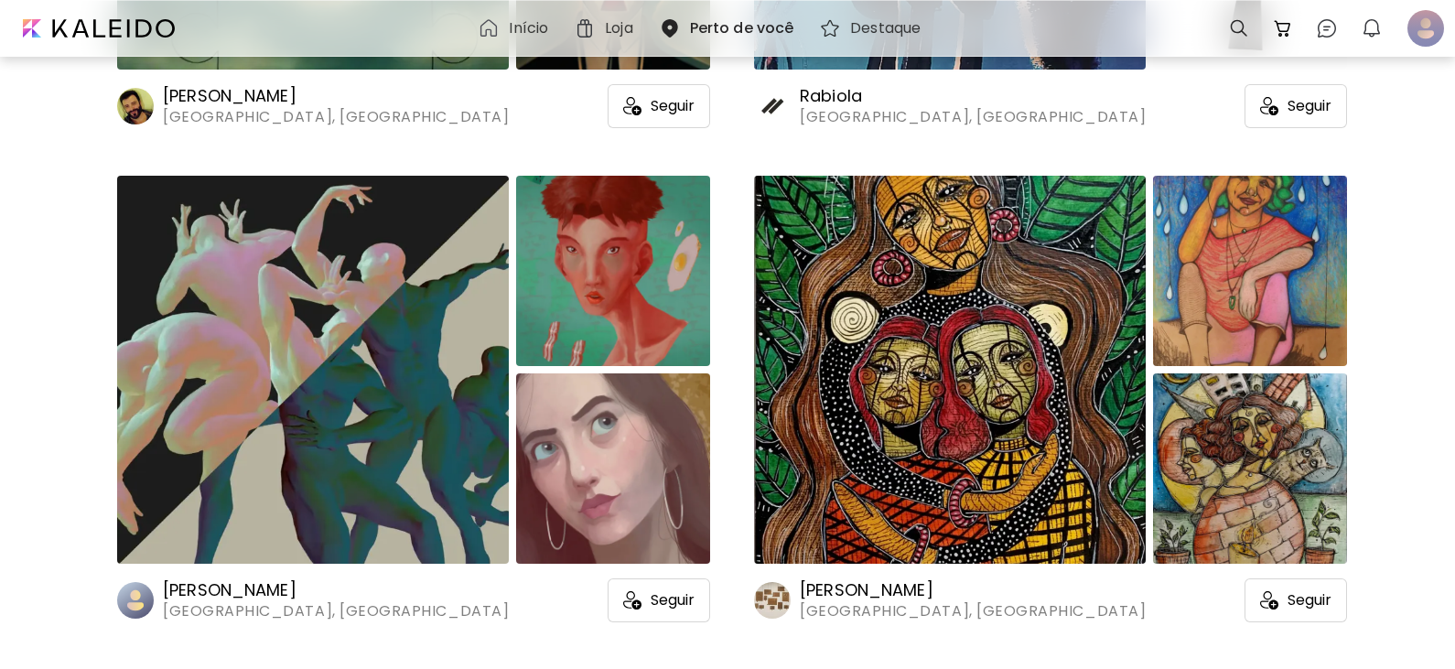
scroll to position [42082, 0]
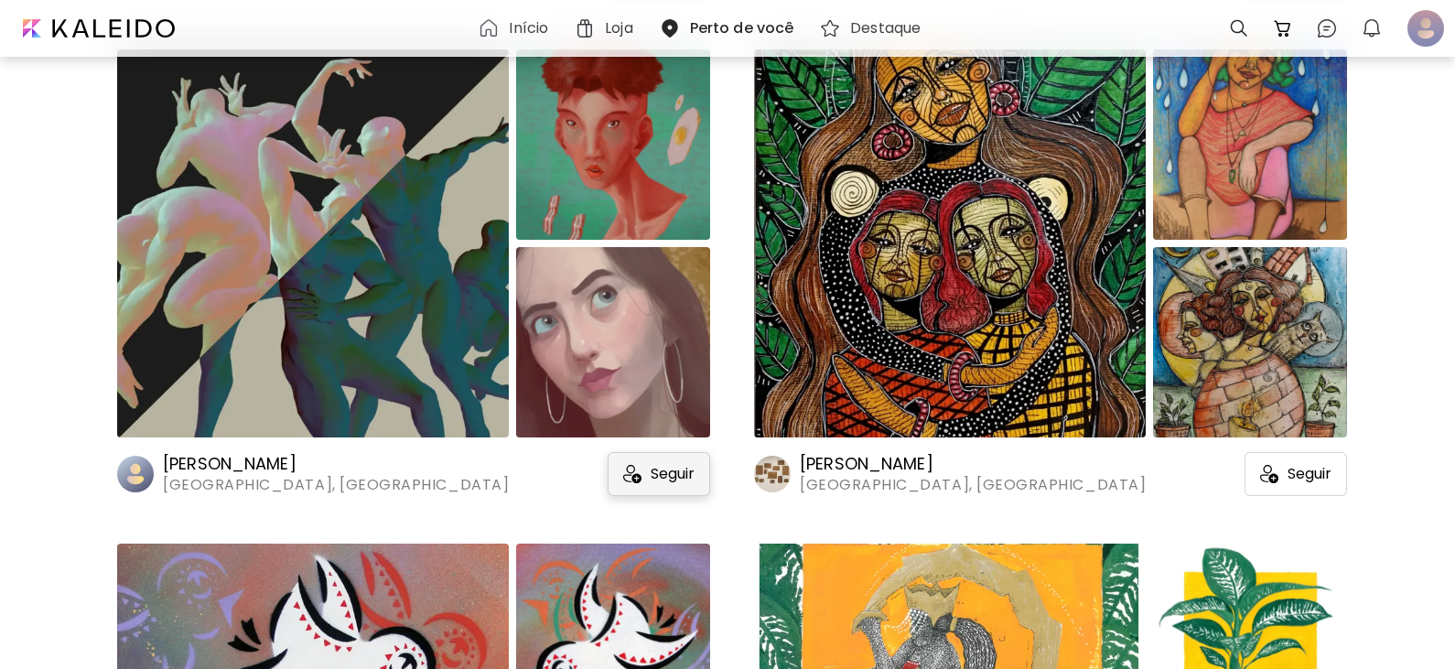
click at [634, 478] on img at bounding box center [632, 474] width 18 height 18
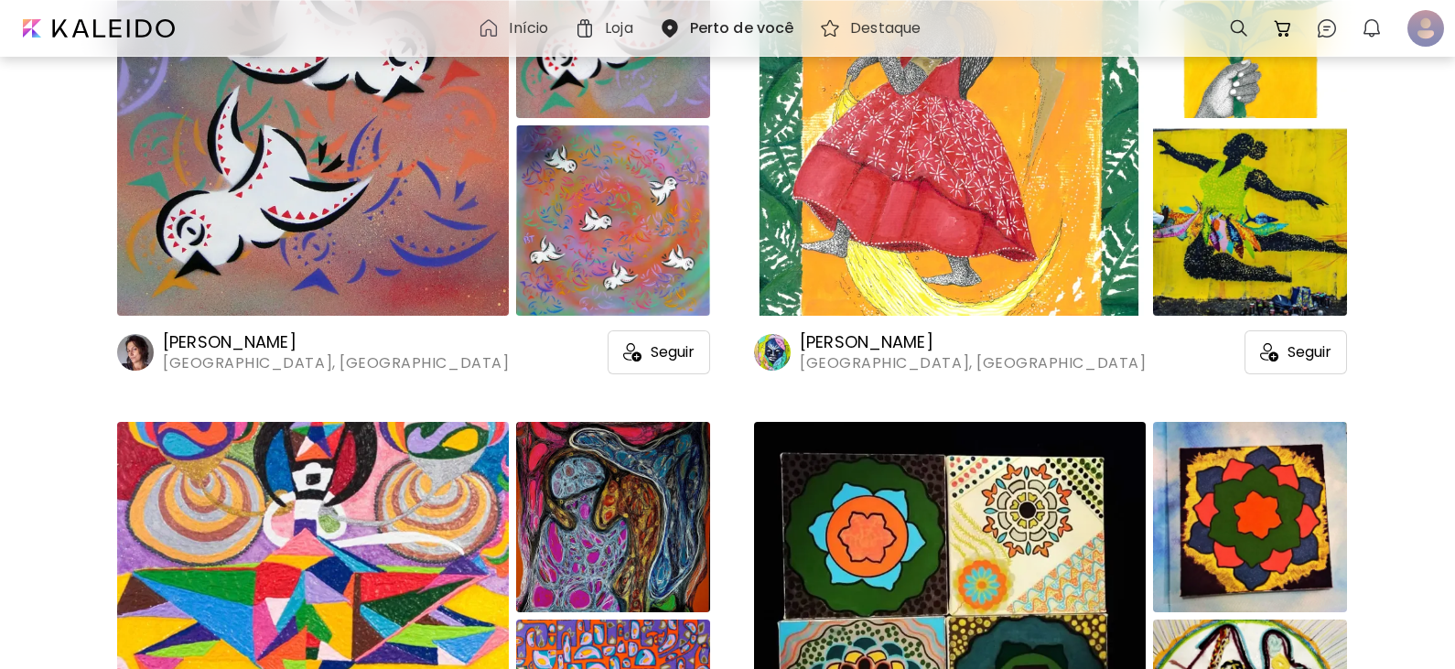
scroll to position [42631, 0]
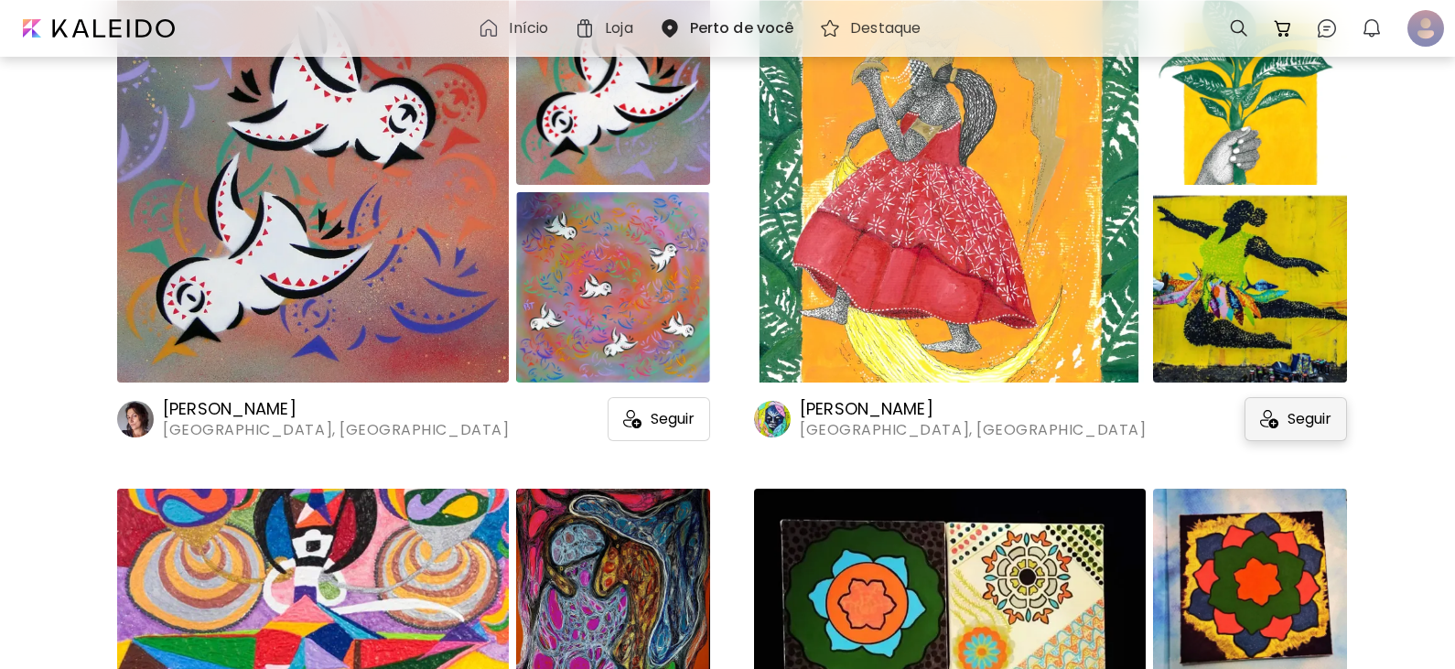
click at [1280, 417] on div "Seguir" at bounding box center [1295, 419] width 102 height 44
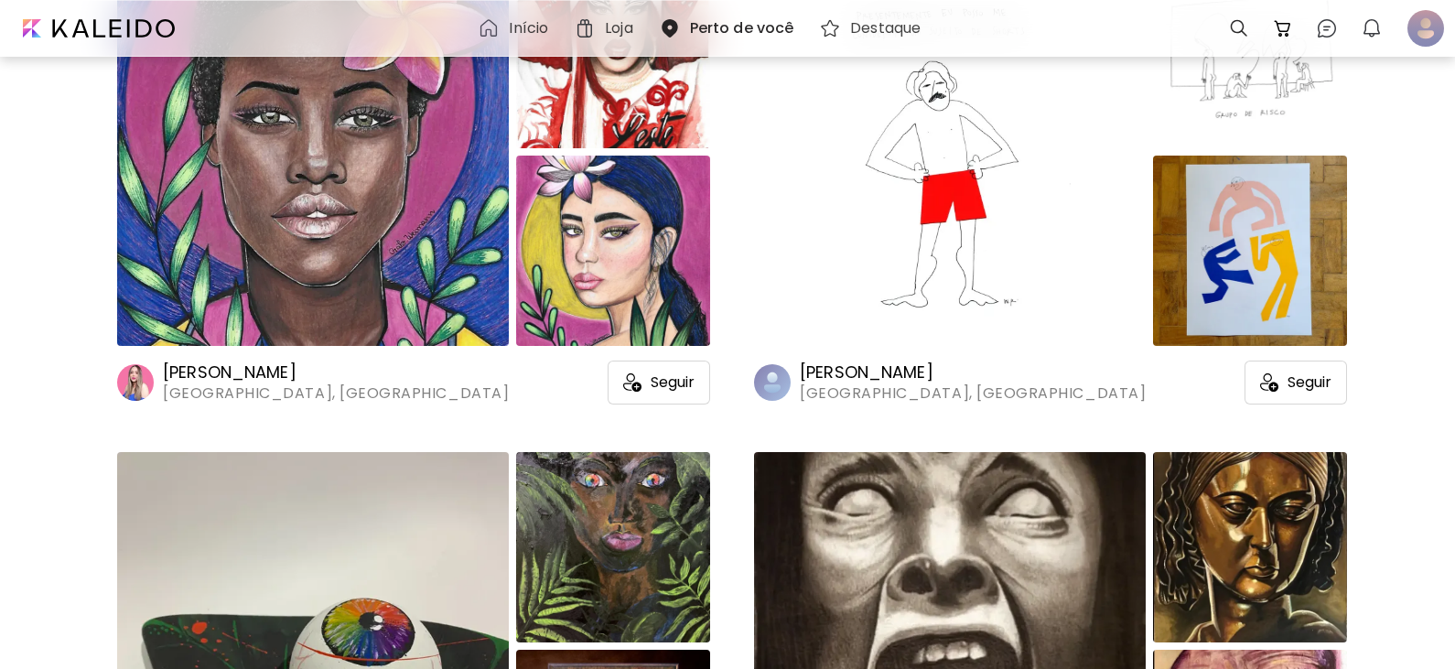
scroll to position [44552, 0]
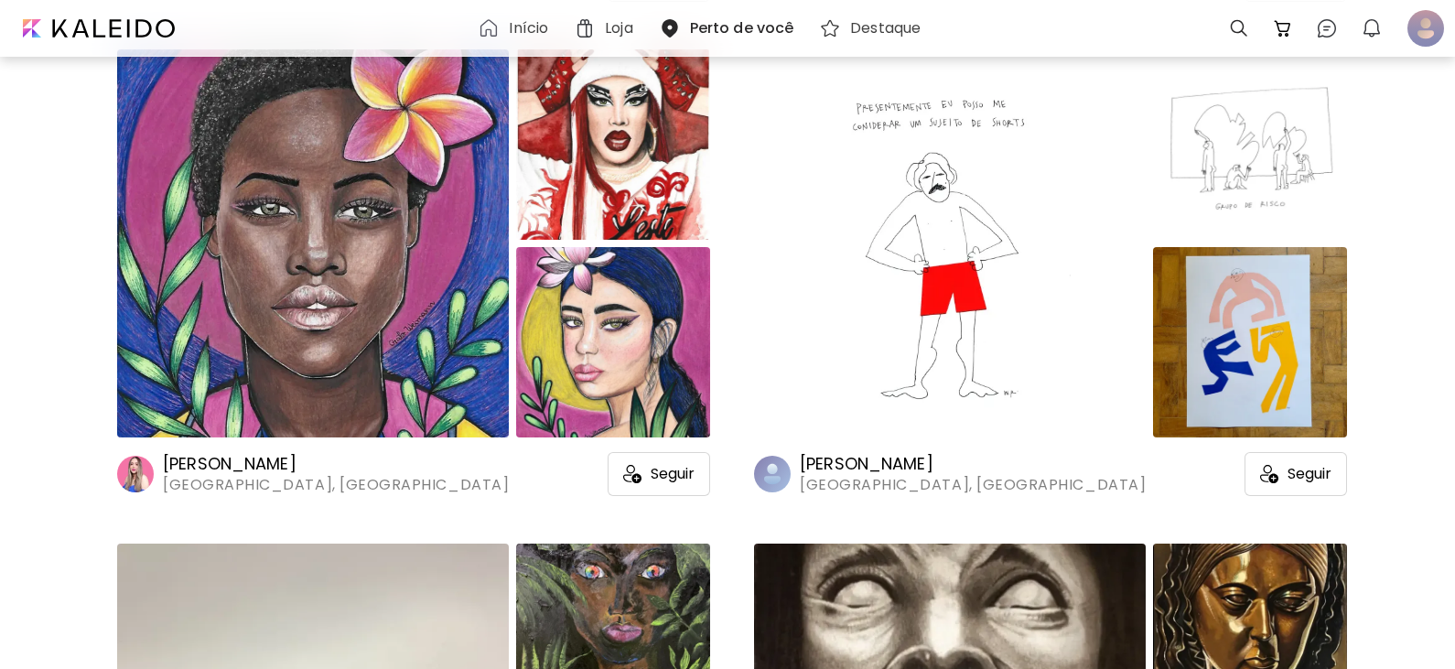
click at [668, 474] on span "Seguir" at bounding box center [672, 474] width 44 height 18
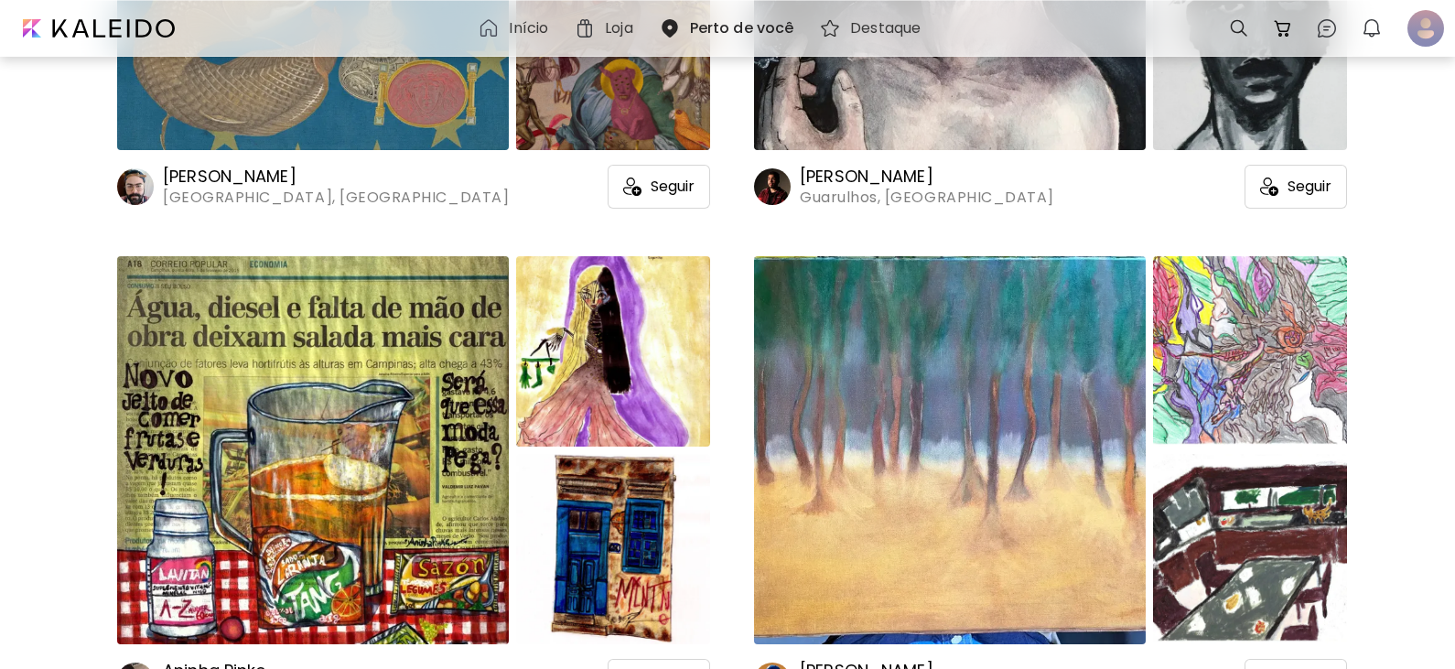
scroll to position [46015, 0]
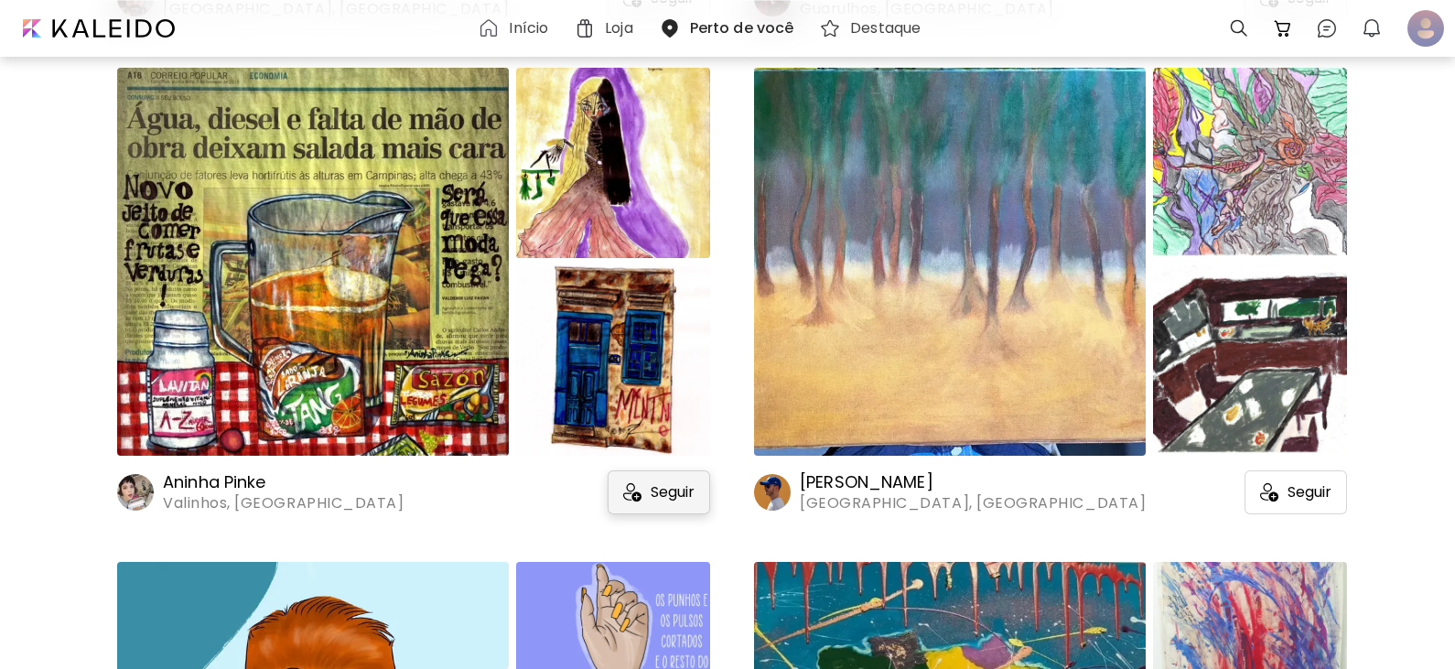
click at [662, 486] on span "Seguir" at bounding box center [672, 492] width 44 height 18
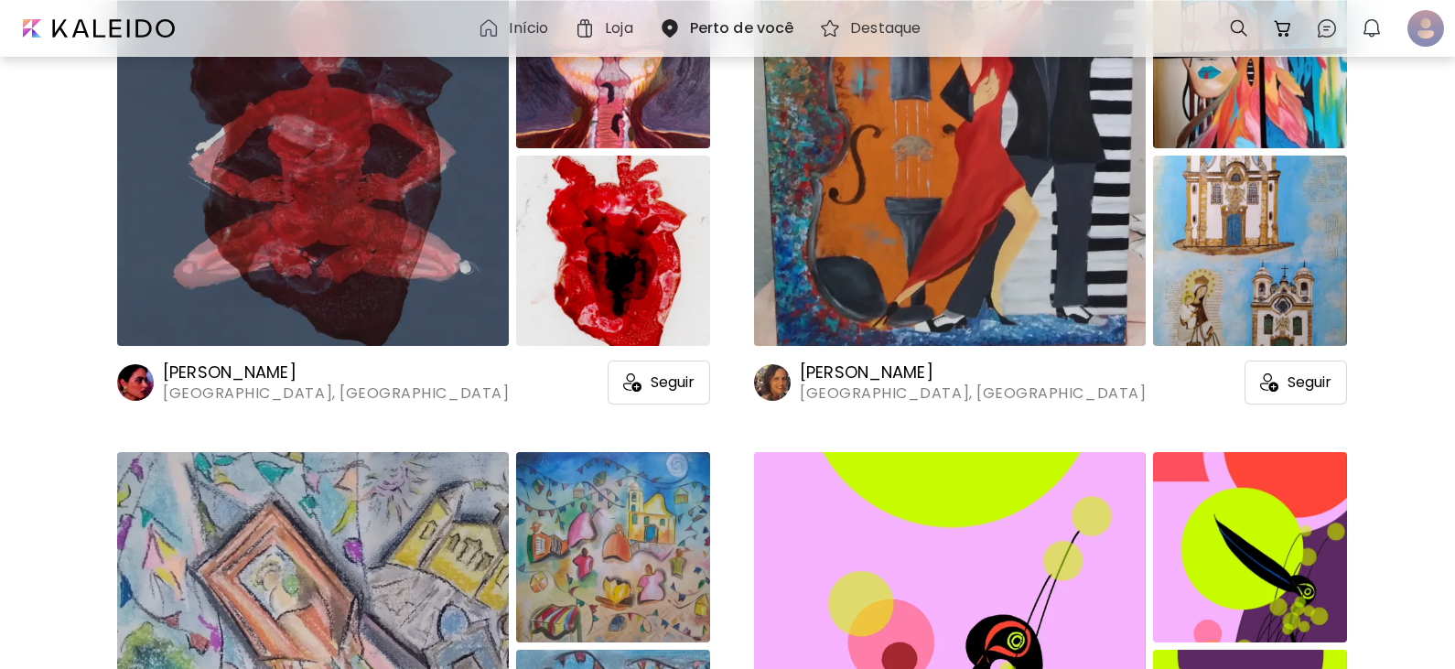
scroll to position [49126, 0]
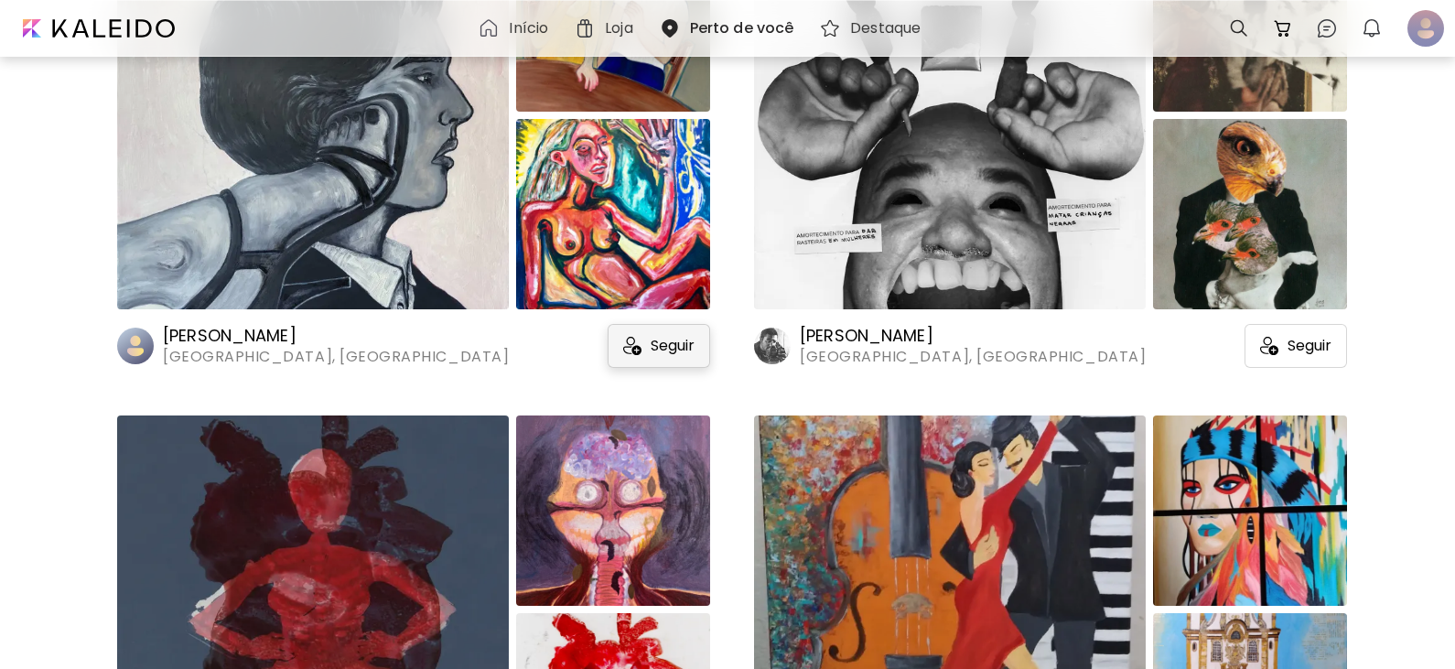
click at [657, 354] on span "Seguir" at bounding box center [672, 346] width 44 height 18
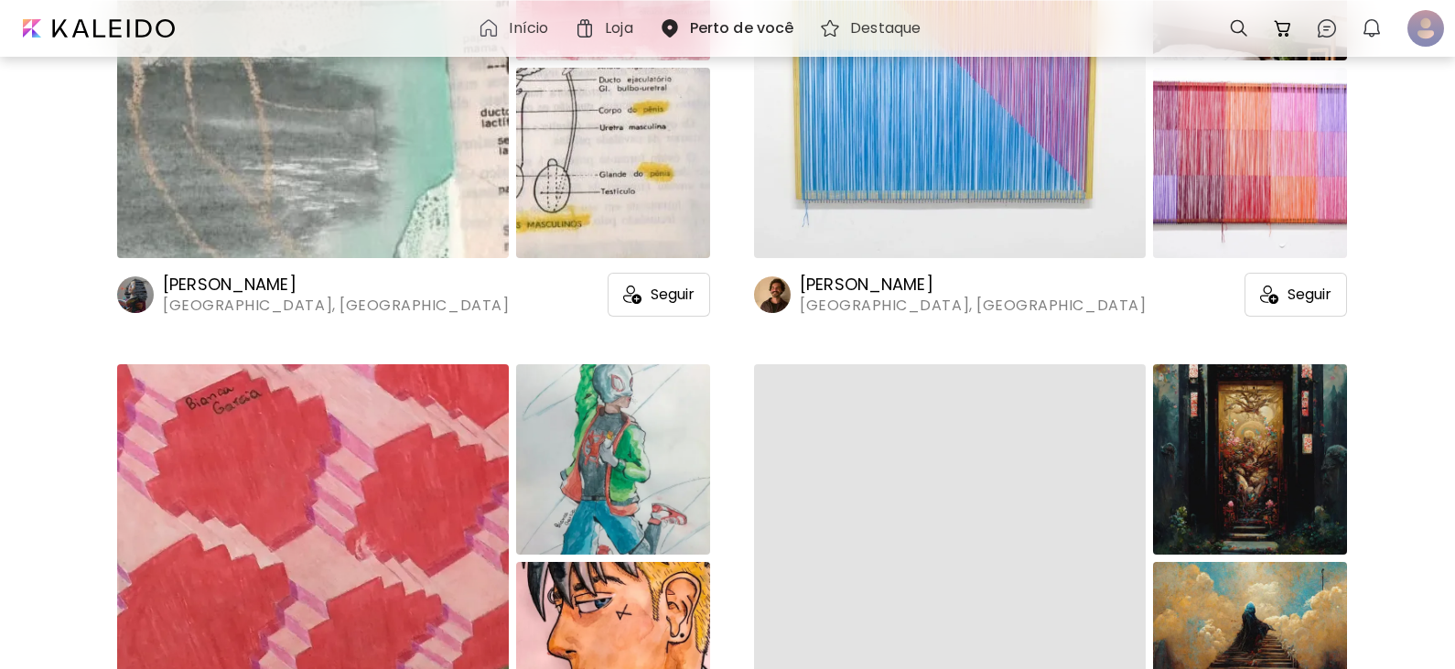
scroll to position [51870, 0]
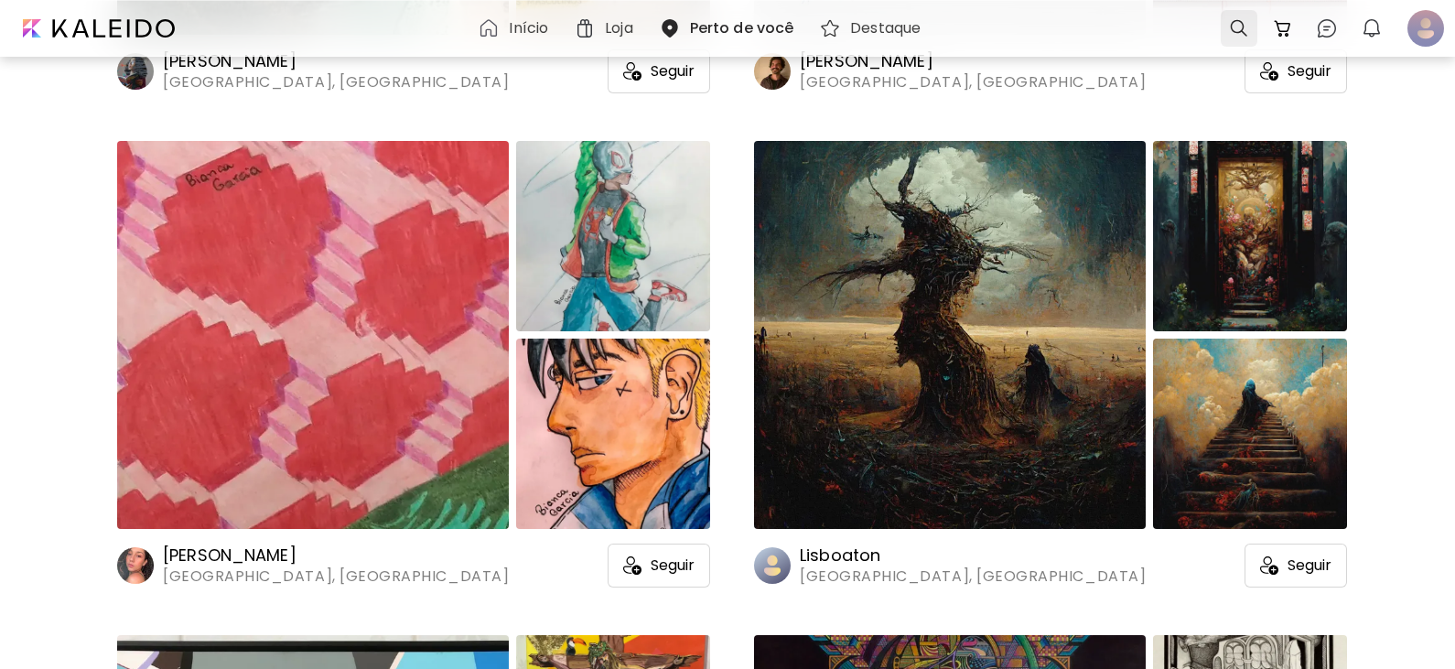
click at [1233, 27] on div at bounding box center [1238, 28] width 37 height 37
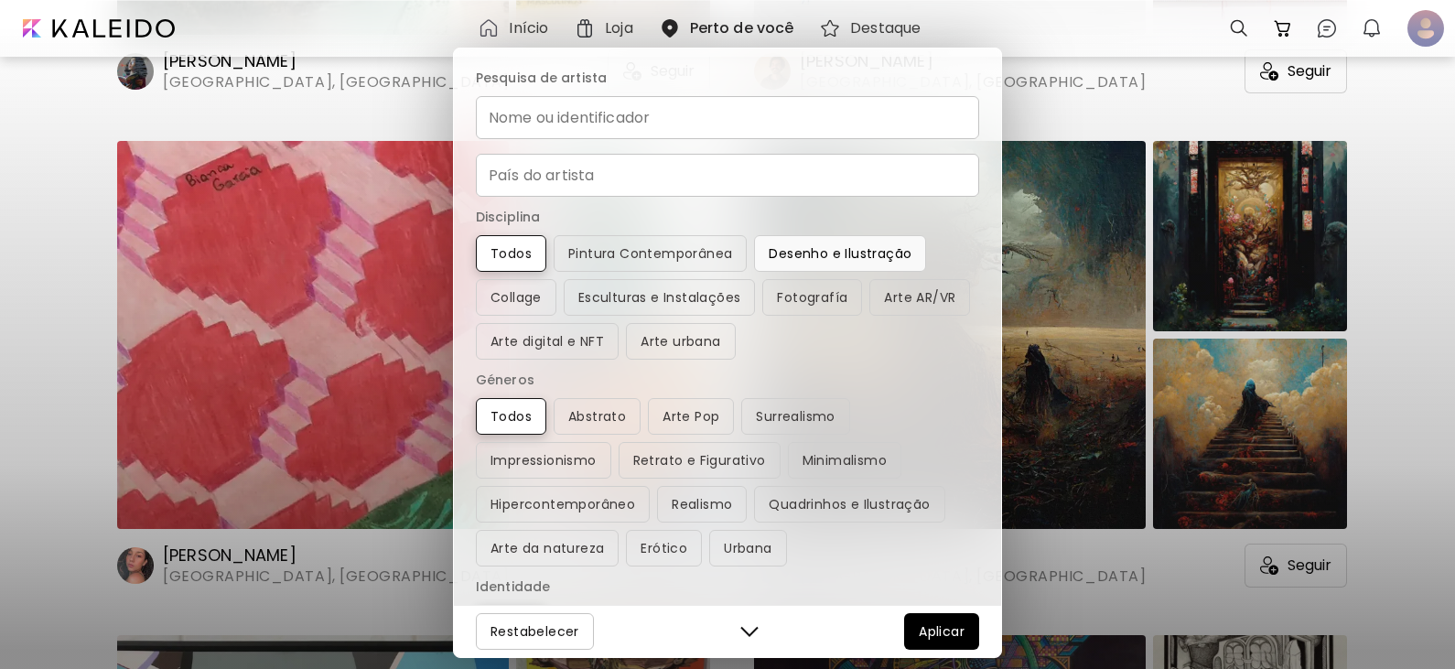
click at [849, 240] on button "Desenho e Ilustração" at bounding box center [840, 253] width 172 height 37
click at [929, 625] on span "Aplicar" at bounding box center [941, 631] width 46 height 22
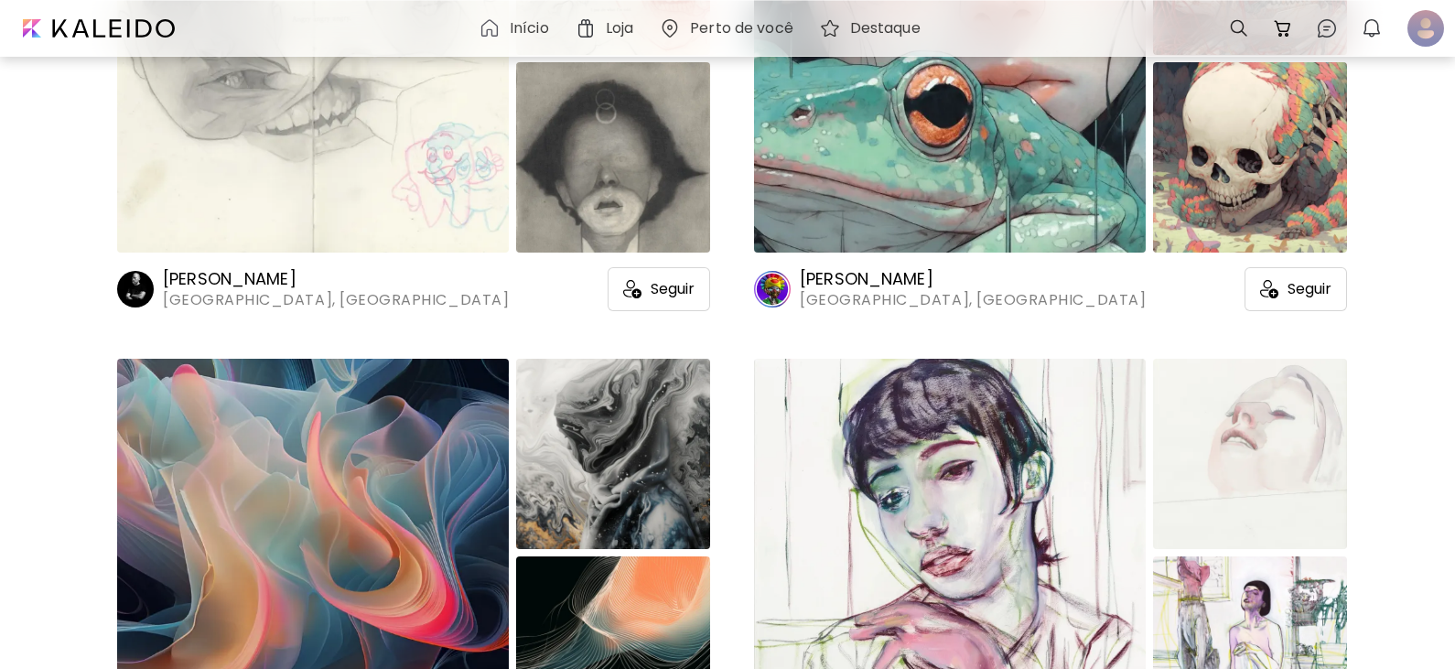
scroll to position [3476, 0]
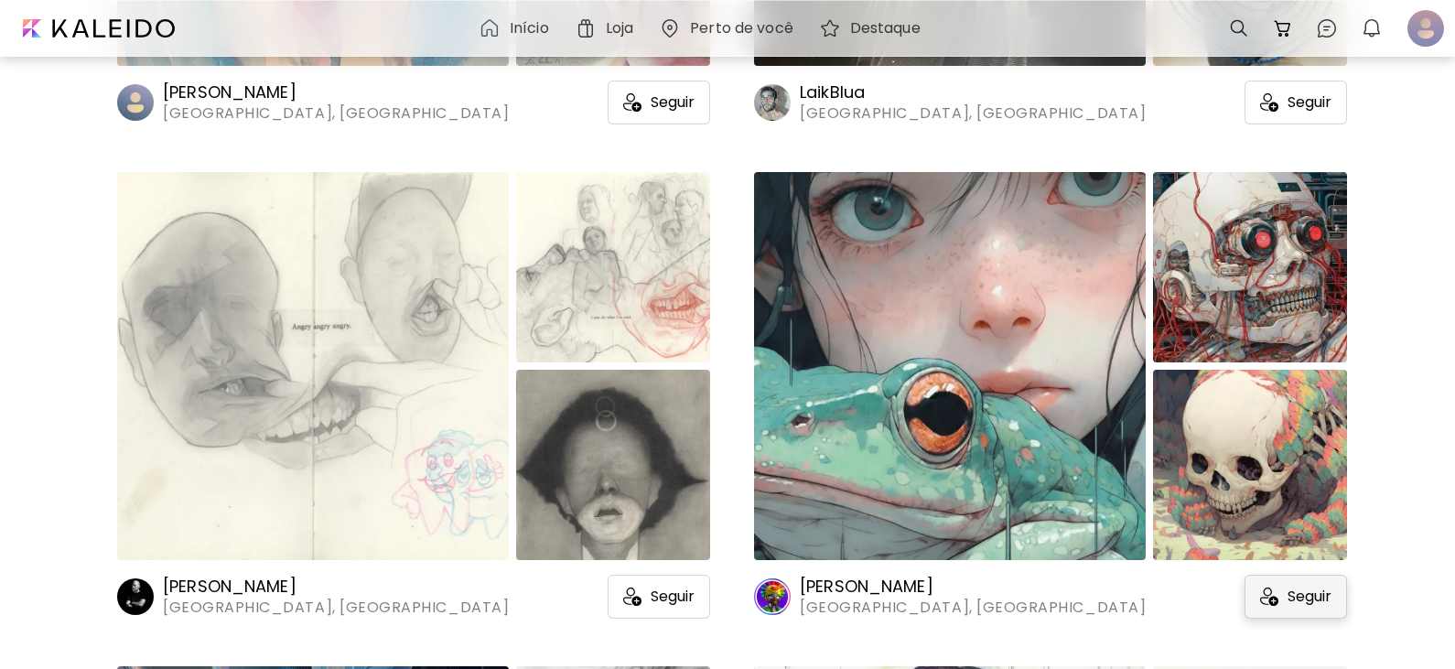
click at [1294, 604] on span "Seguir" at bounding box center [1309, 596] width 44 height 18
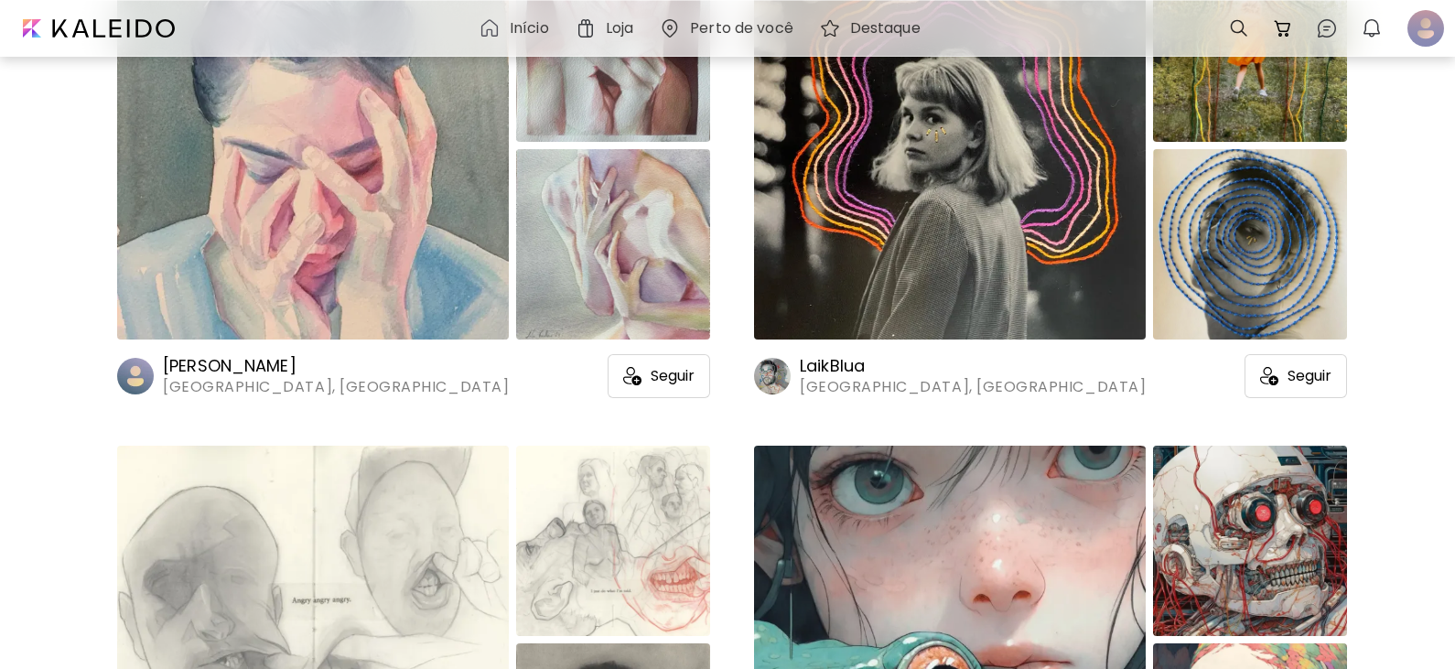
scroll to position [3202, 0]
click at [986, 460] on img at bounding box center [950, 640] width 392 height 388
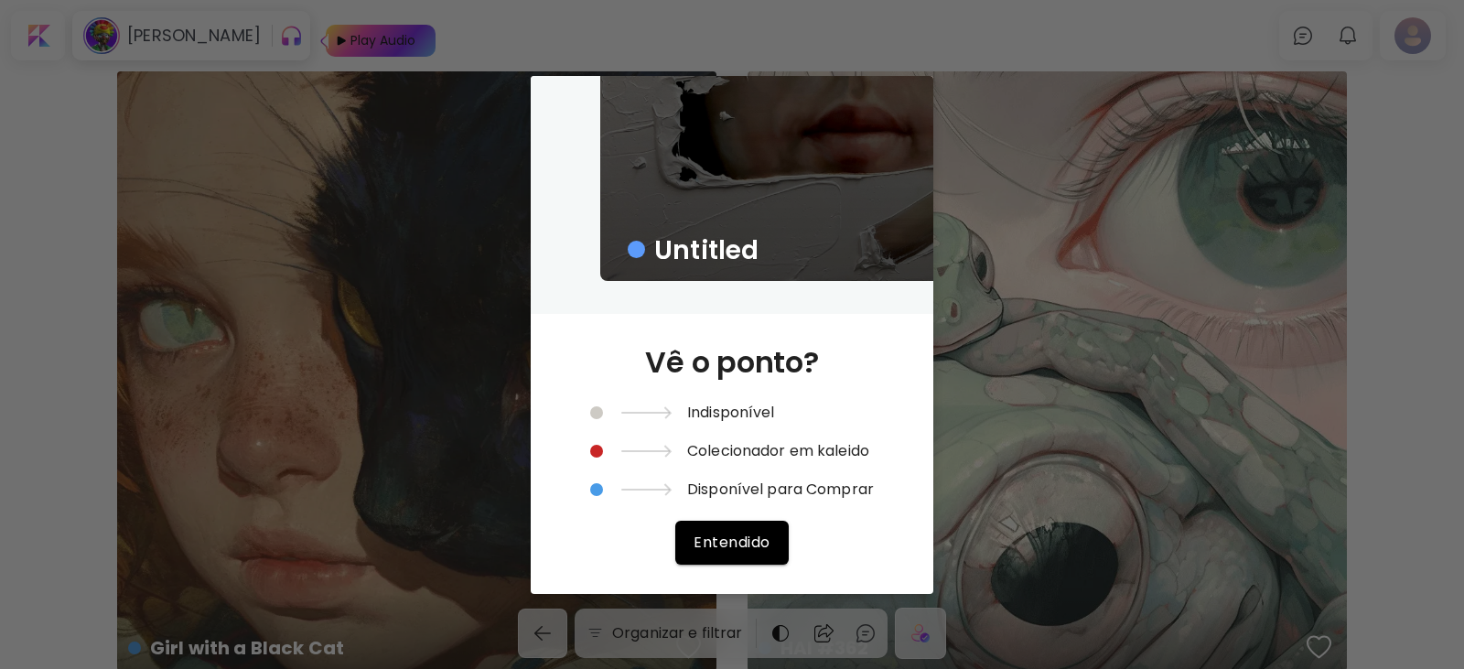
click at [361, 188] on div "Untitled Vê o ponto? Indisponível Colecionador em kaleido Disponível para Compr…" at bounding box center [732, 334] width 1464 height 669
click at [1257, 269] on div "Untitled Vê o ponto? Indisponível Colecionador em kaleido Disponível para Compr…" at bounding box center [732, 334] width 1464 height 669
click at [758, 545] on span "Entendido" at bounding box center [731, 541] width 76 height 19
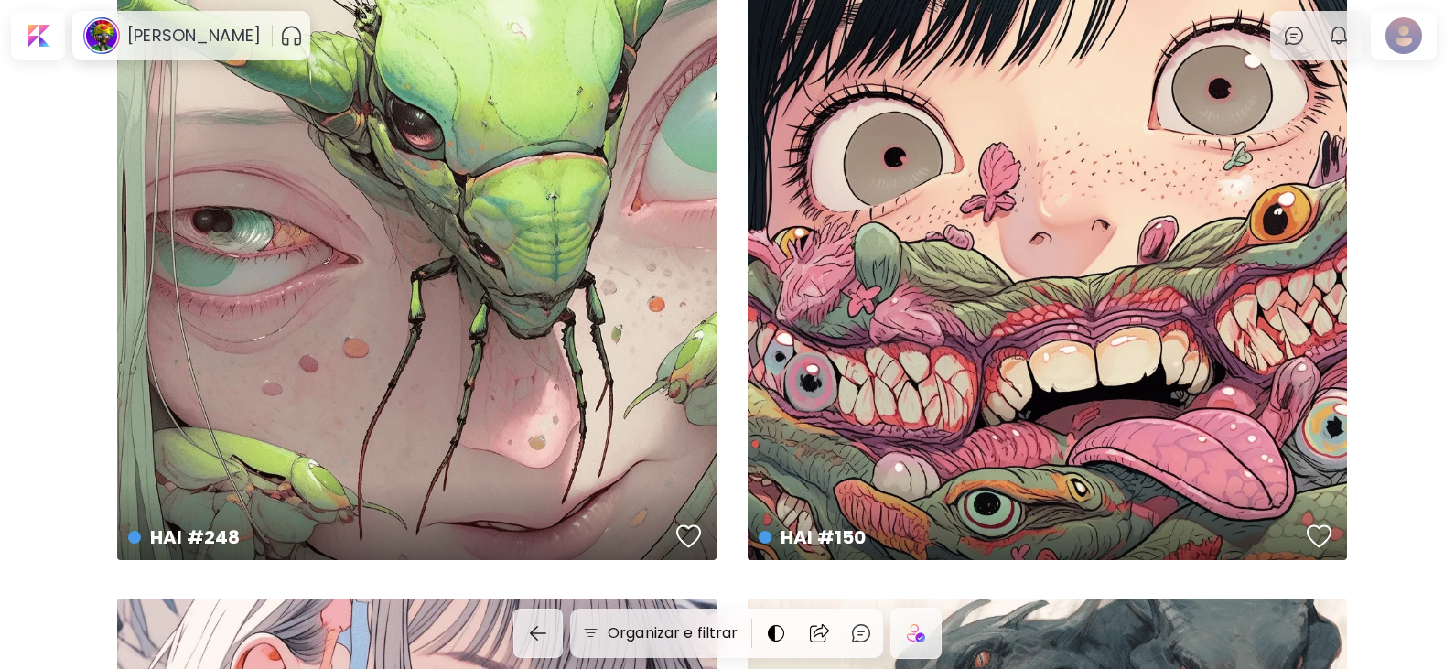
scroll to position [5214, 0]
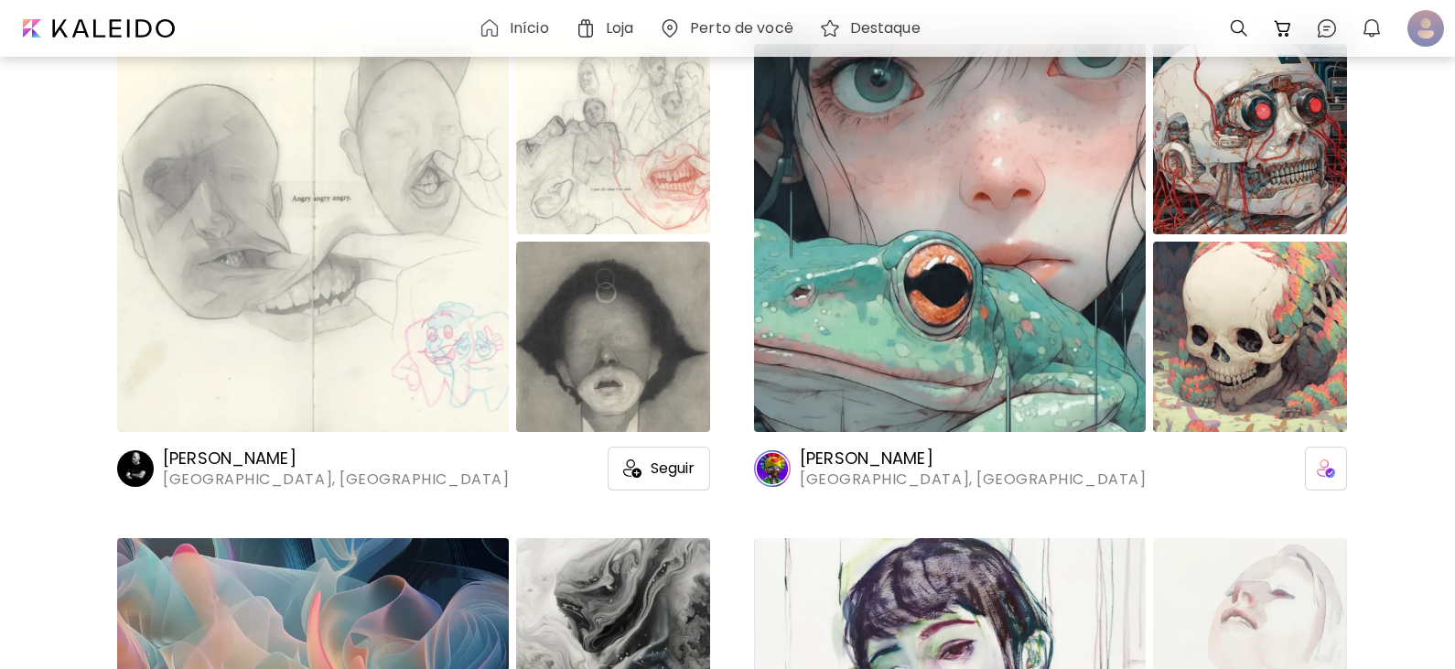
scroll to position [3568, 0]
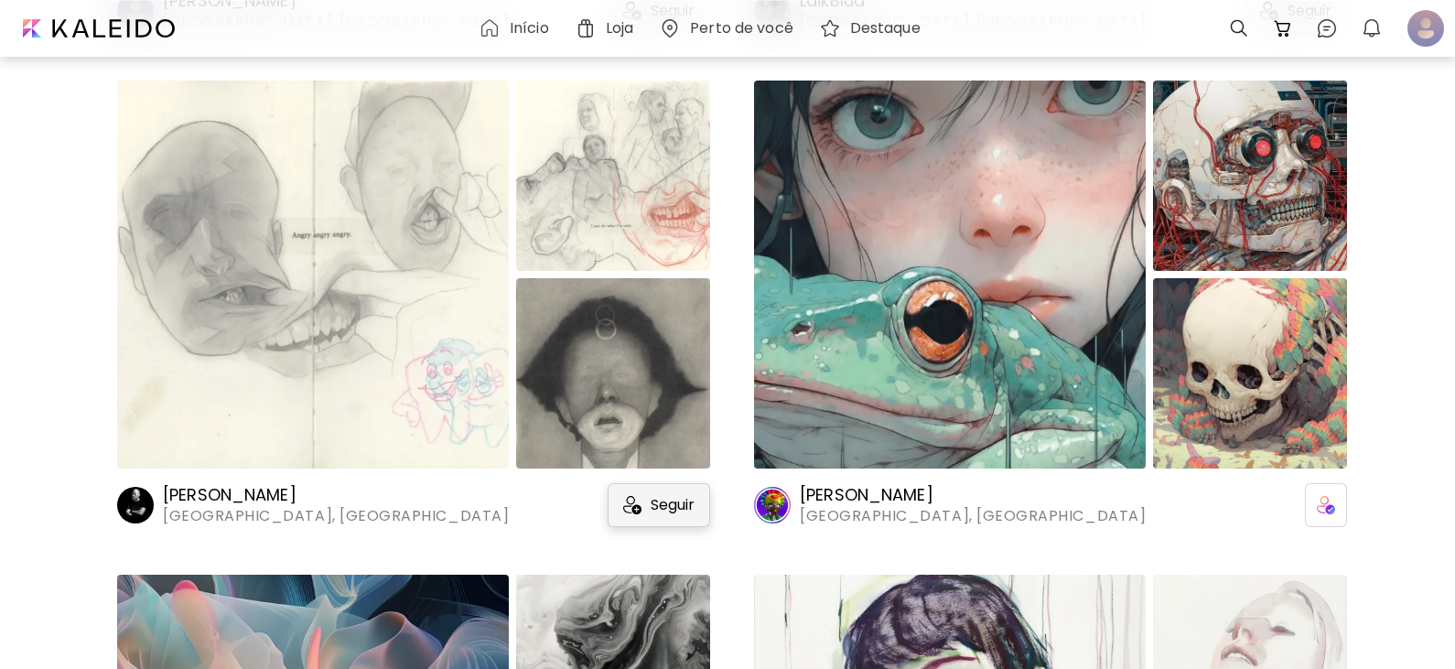
click at [686, 520] on div "Seguir" at bounding box center [658, 505] width 102 height 44
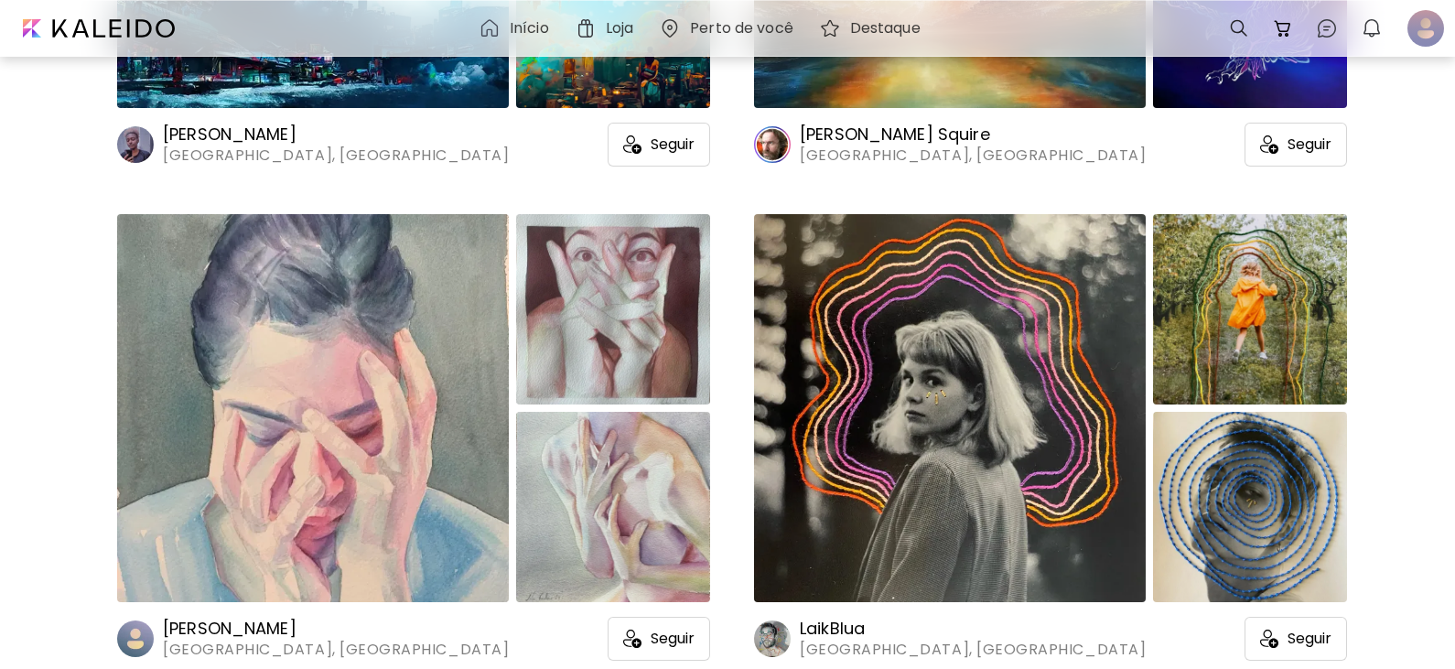
scroll to position [2927, 0]
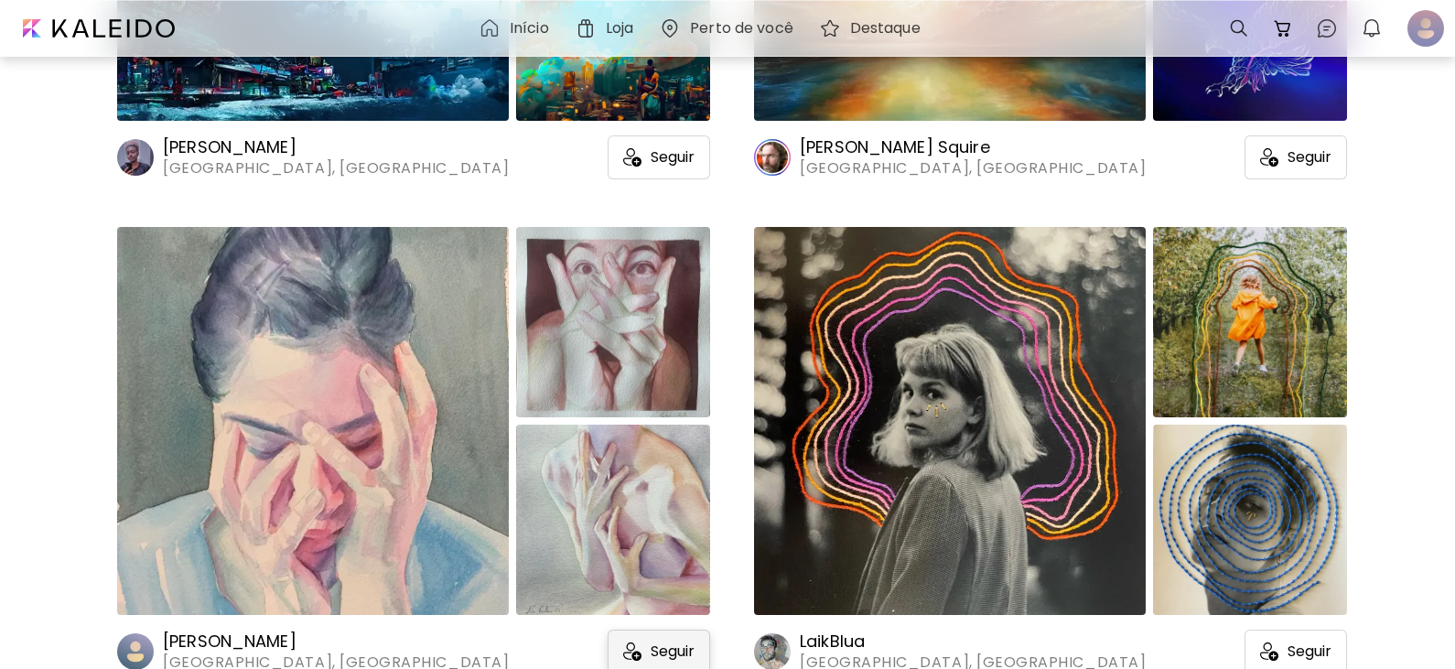
click at [660, 642] on div "Seguir" at bounding box center [658, 651] width 102 height 44
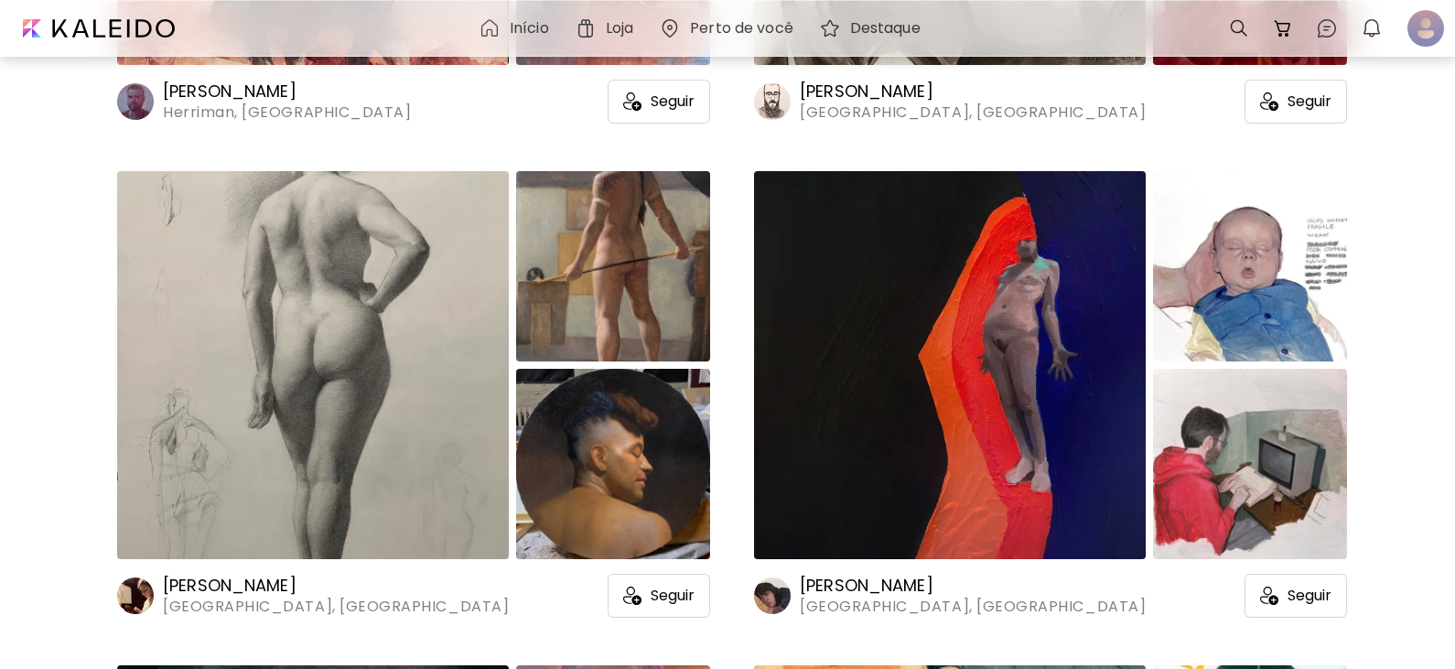
scroll to position [10886, 0]
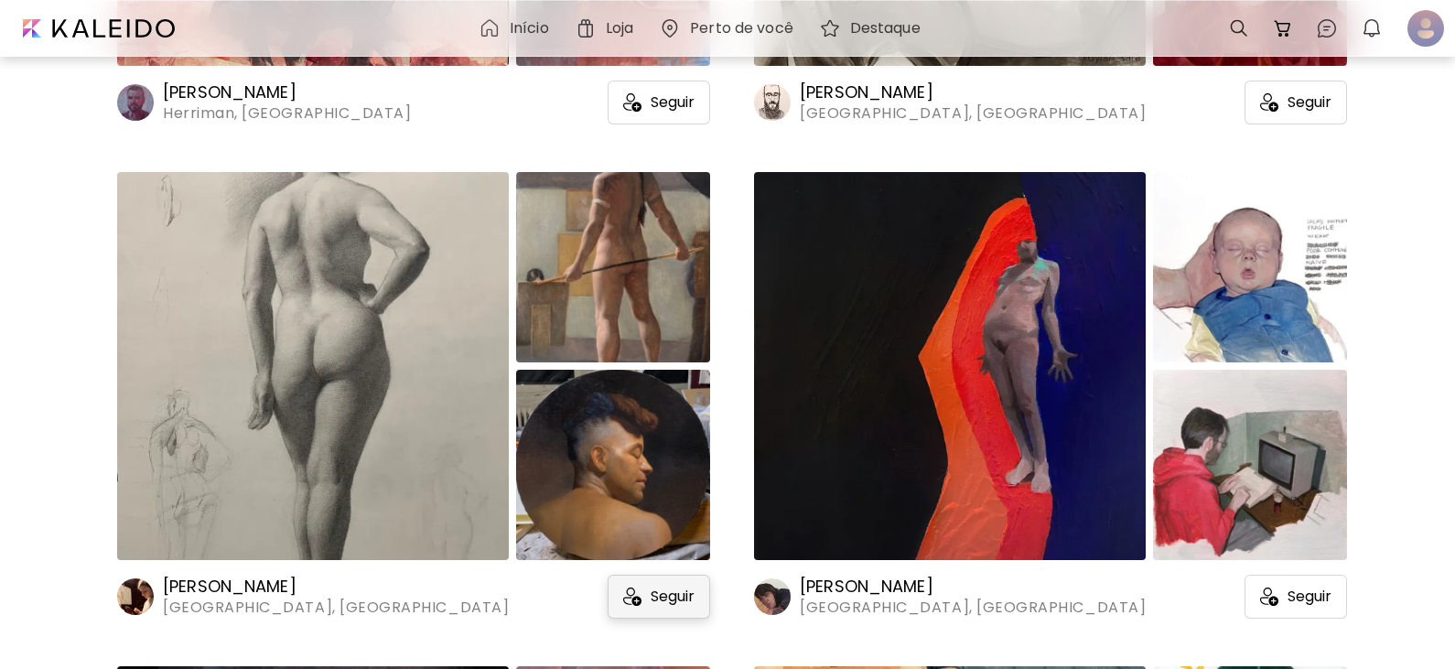
click at [689, 603] on span "Seguir" at bounding box center [672, 596] width 44 height 18
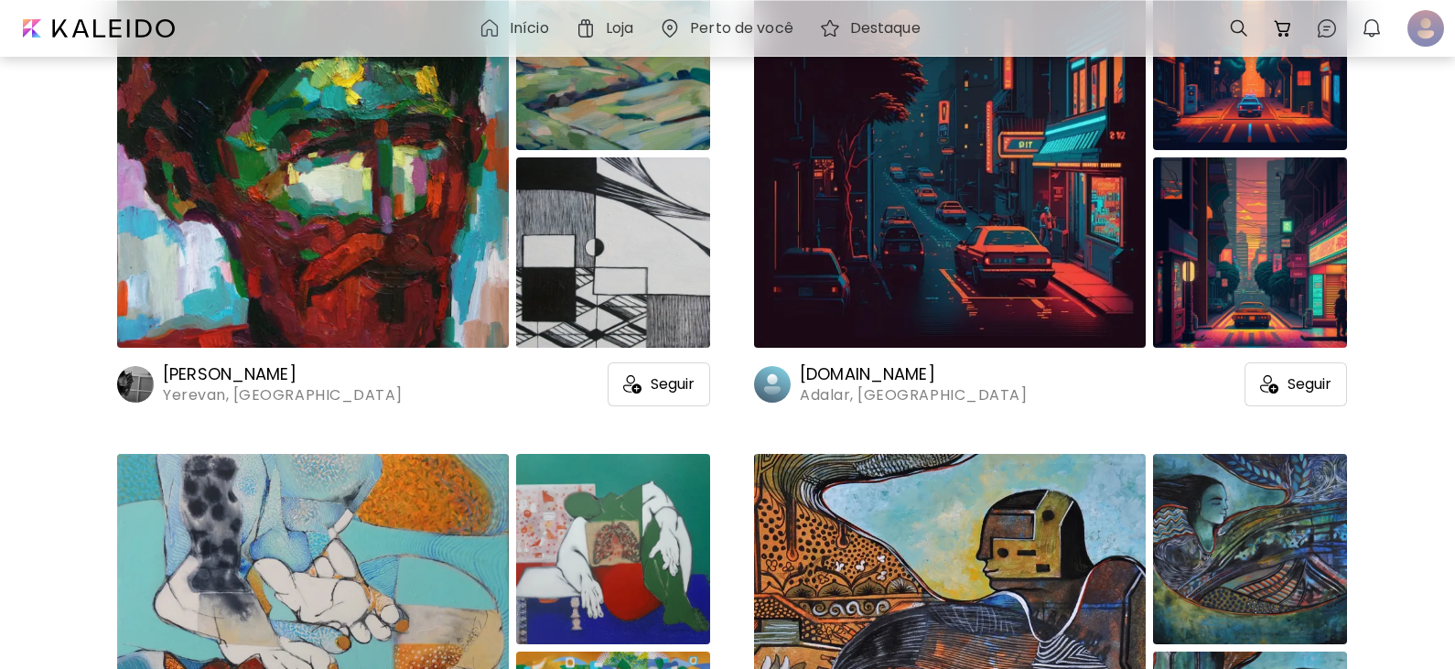
scroll to position [16924, 0]
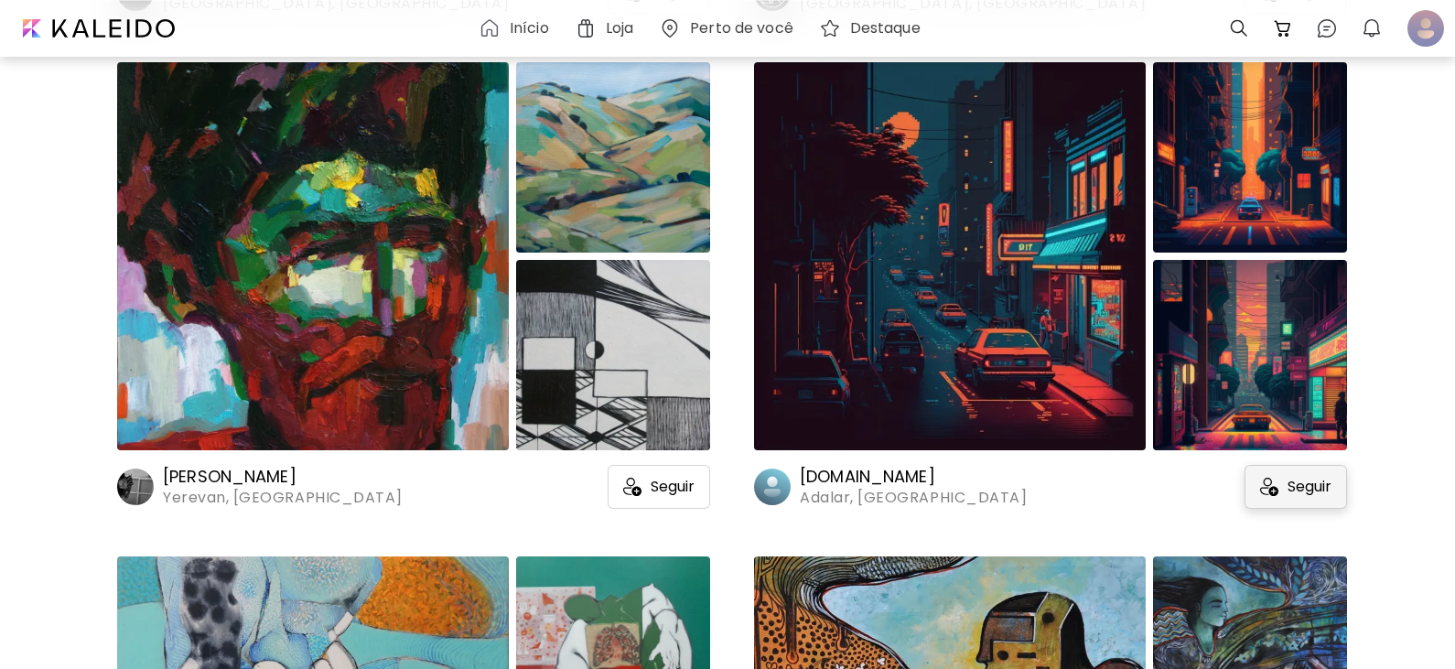
click at [1281, 488] on div "Seguir" at bounding box center [1295, 487] width 102 height 44
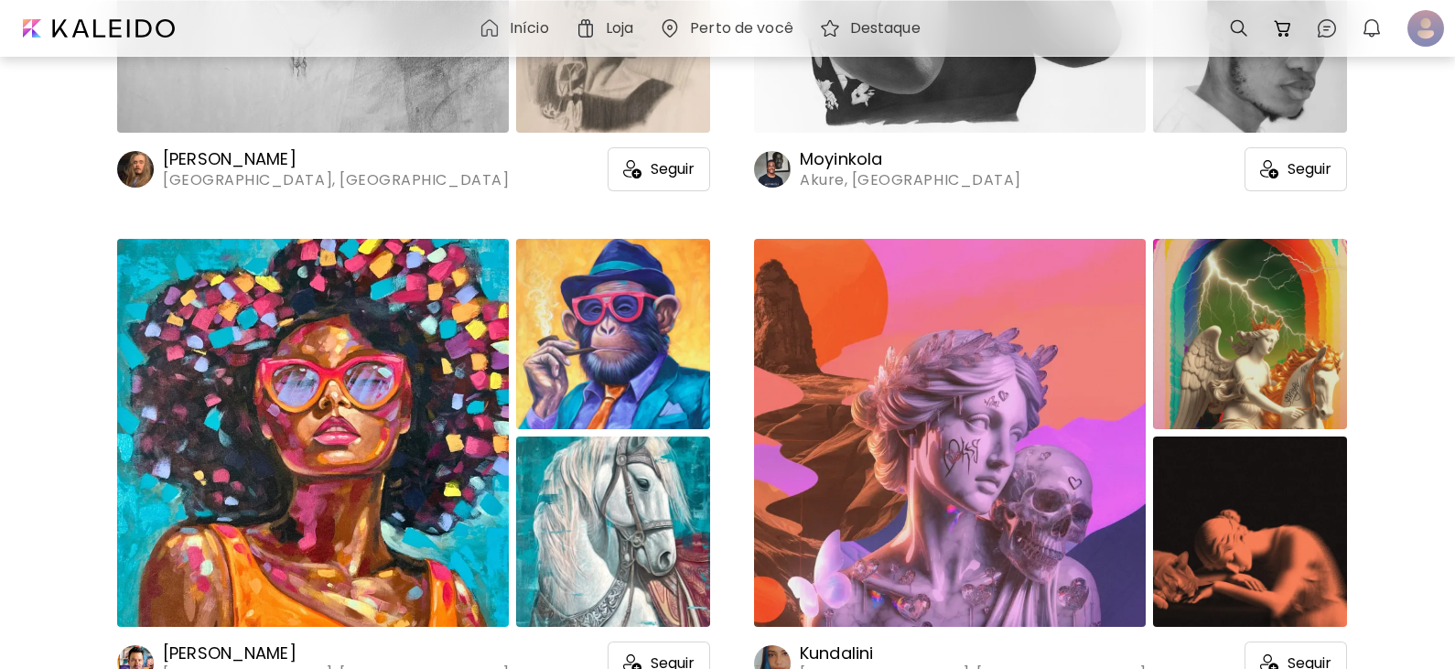
scroll to position [18845, 0]
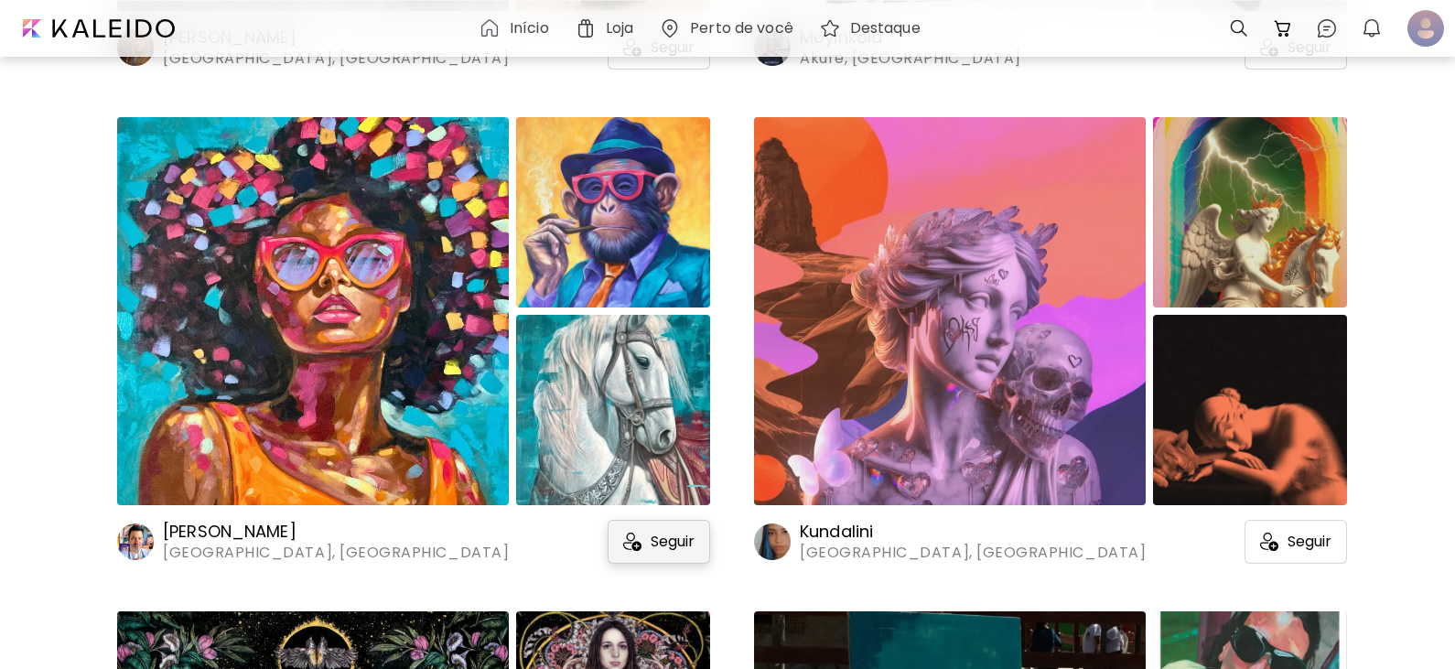
click at [659, 529] on div "Seguir" at bounding box center [658, 542] width 102 height 44
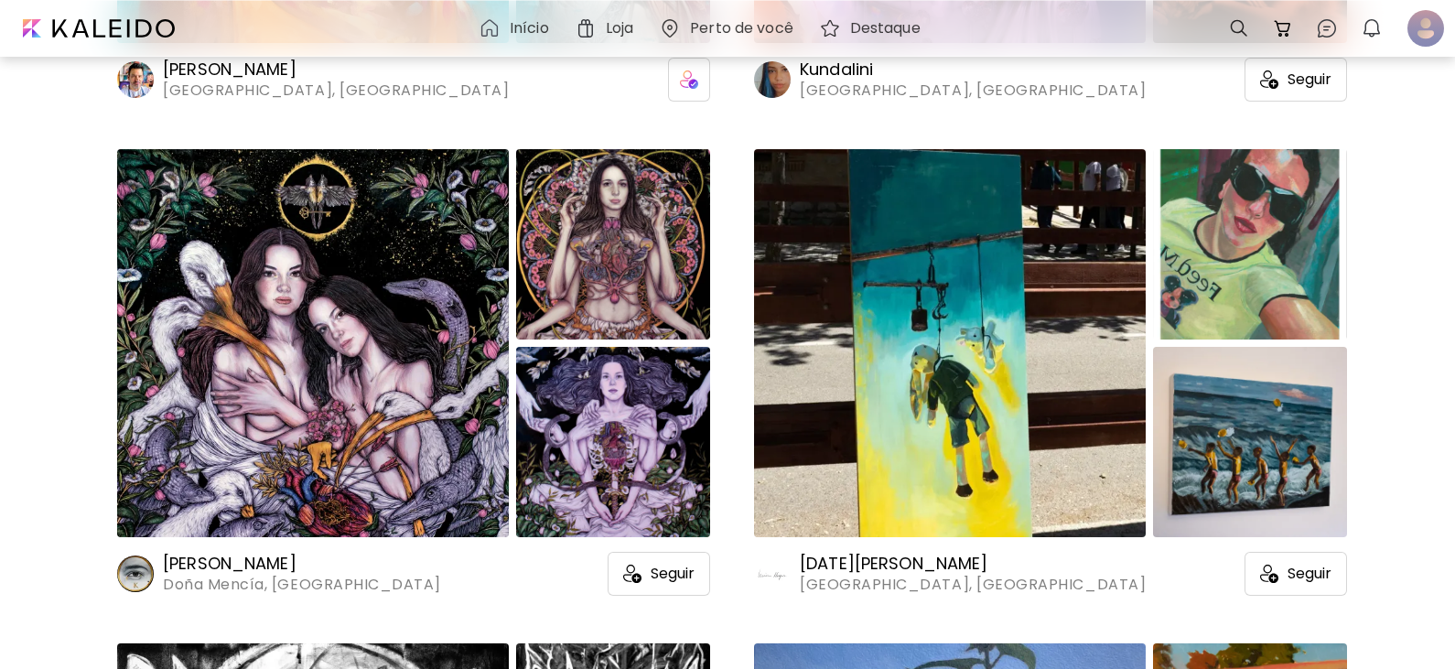
scroll to position [19303, 0]
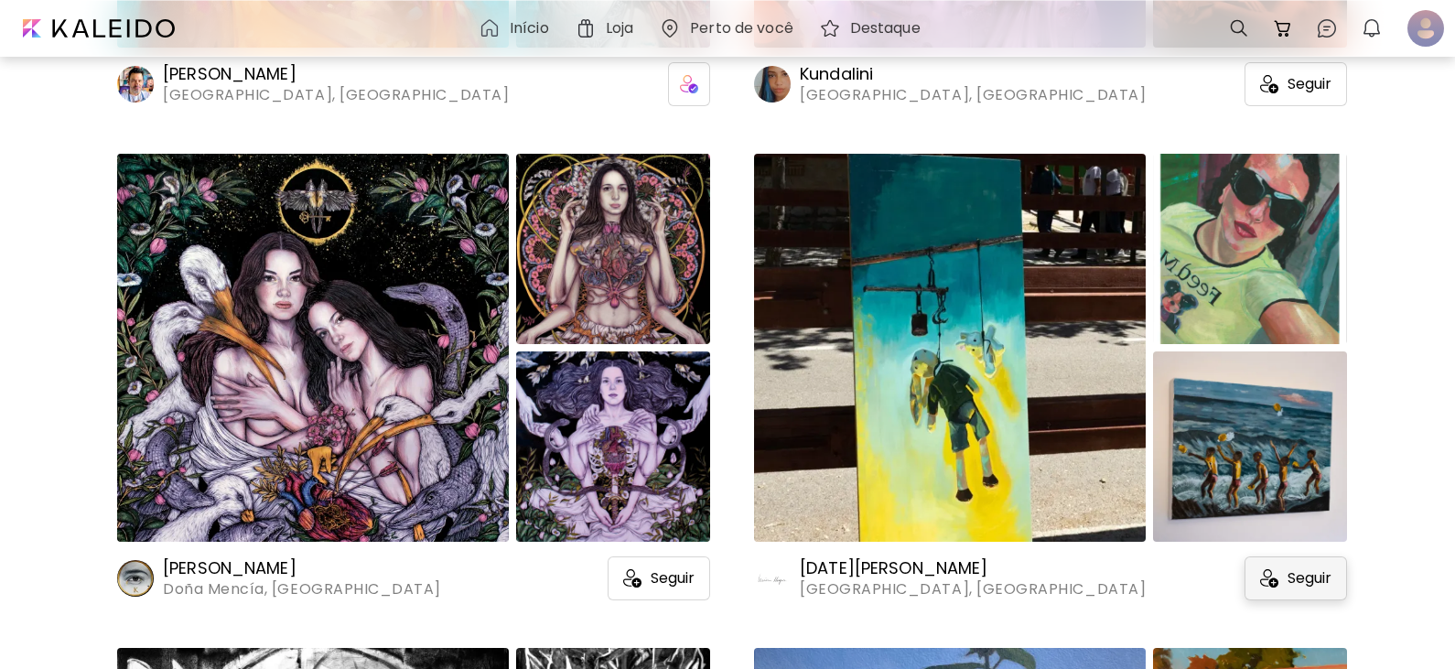
click at [1322, 589] on div "Seguir" at bounding box center [1295, 578] width 102 height 44
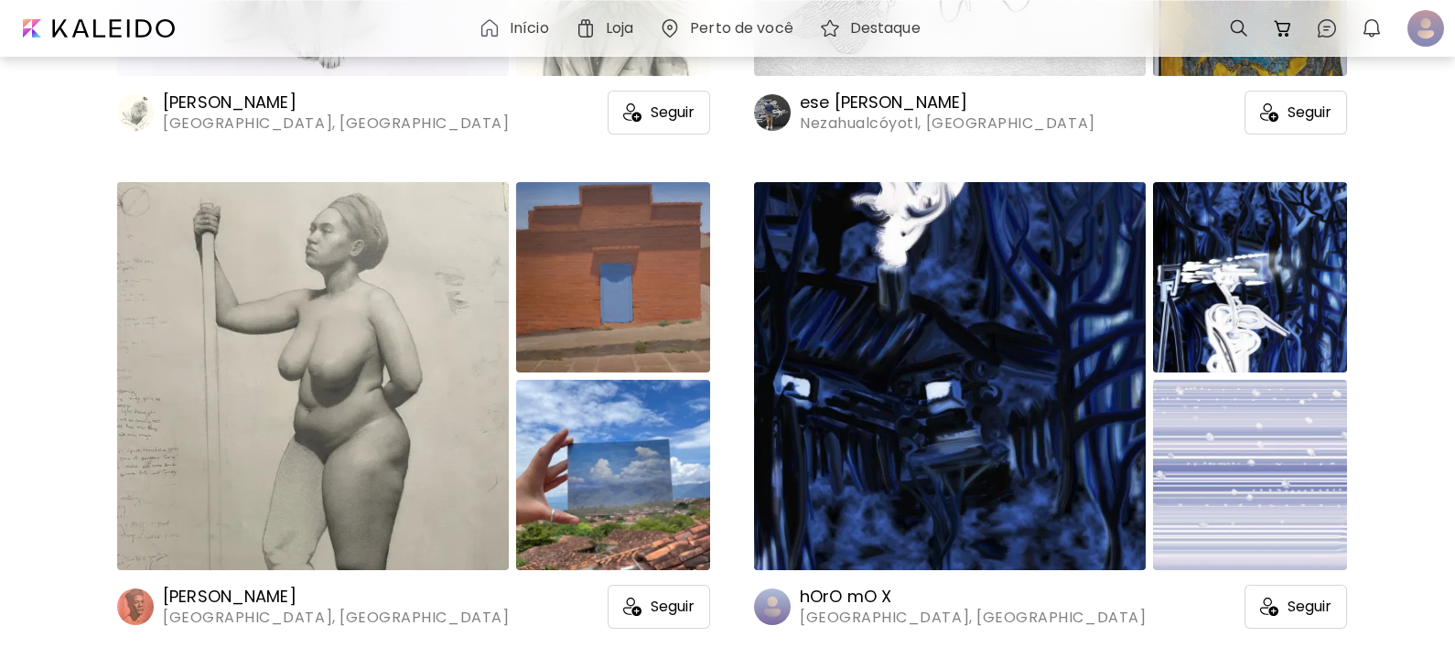
scroll to position [21773, 0]
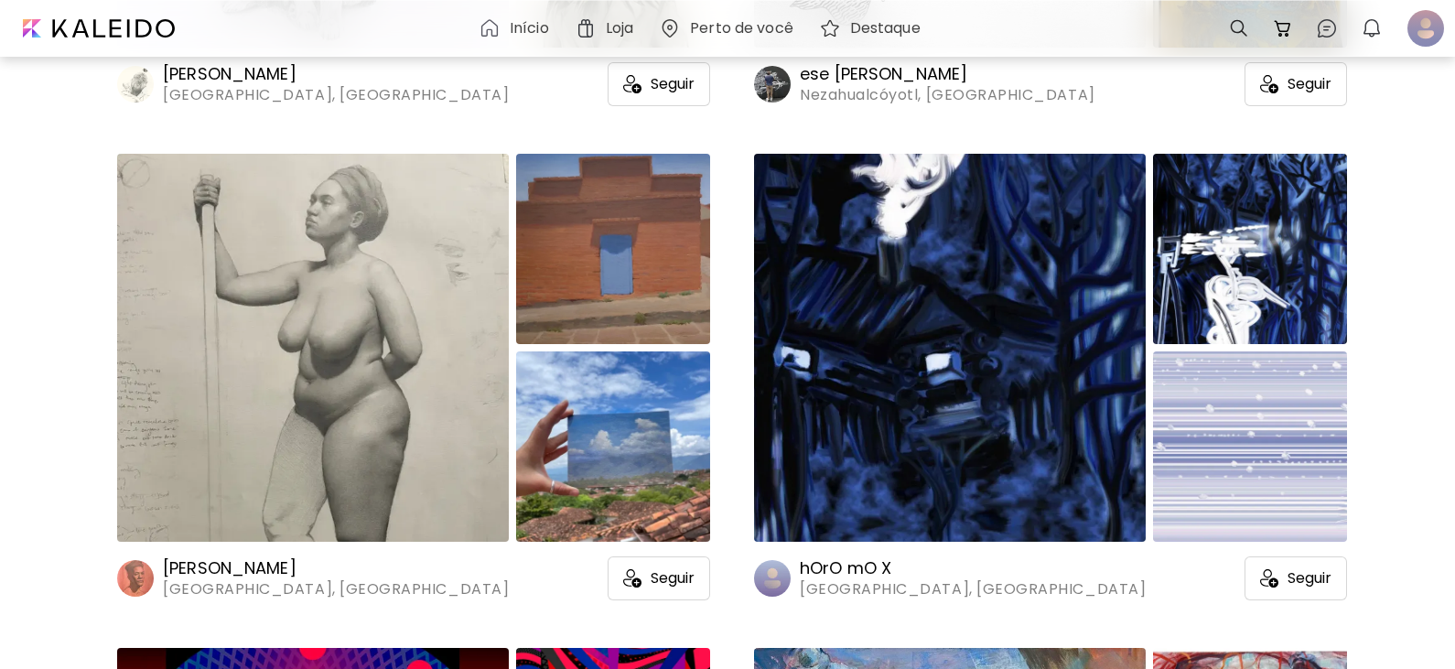
click at [652, 582] on span "Seguir" at bounding box center [672, 578] width 44 height 18
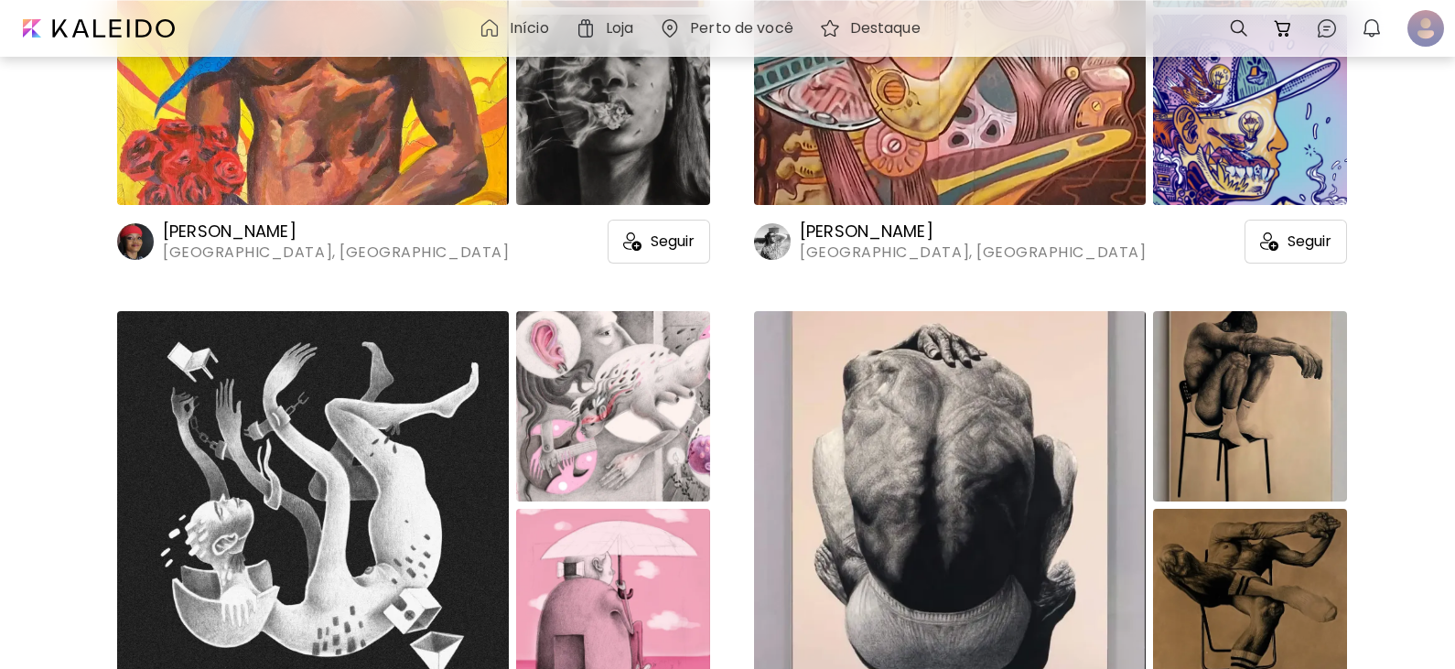
scroll to position [23053, 0]
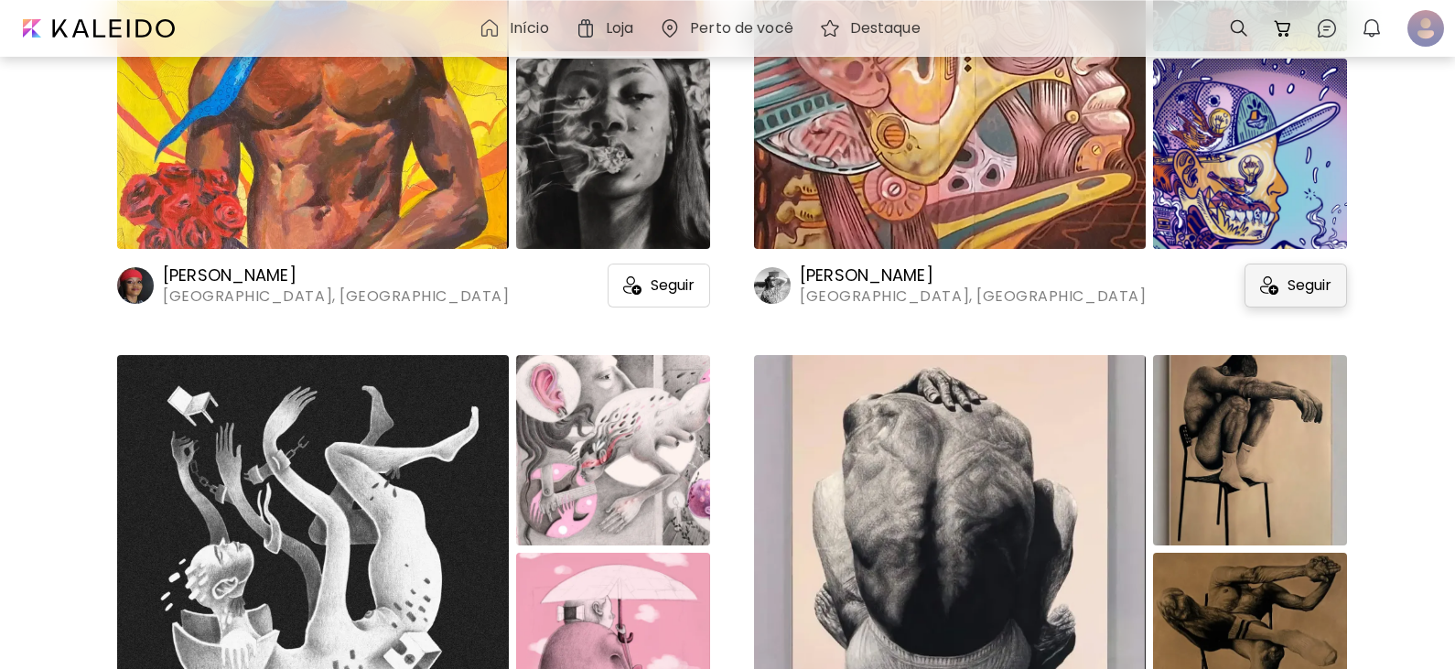
click at [1301, 277] on span "Seguir" at bounding box center [1309, 285] width 44 height 18
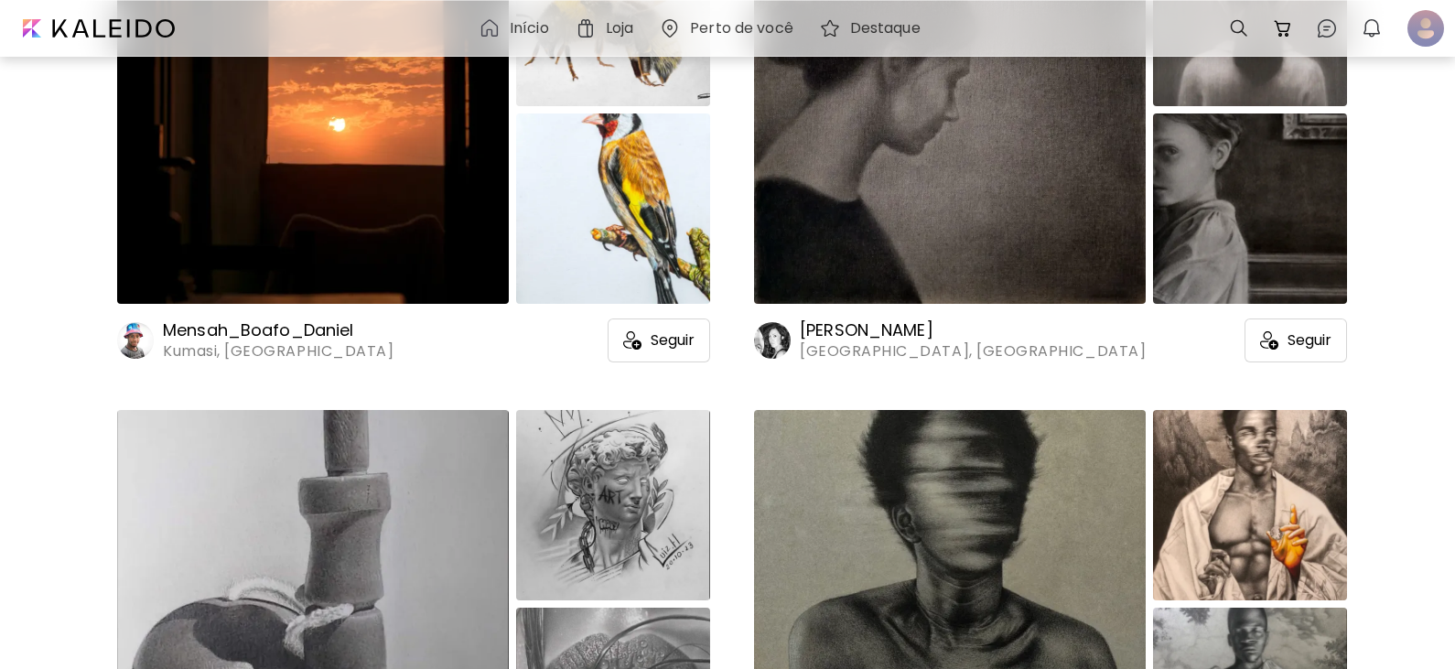
scroll to position [24517, 0]
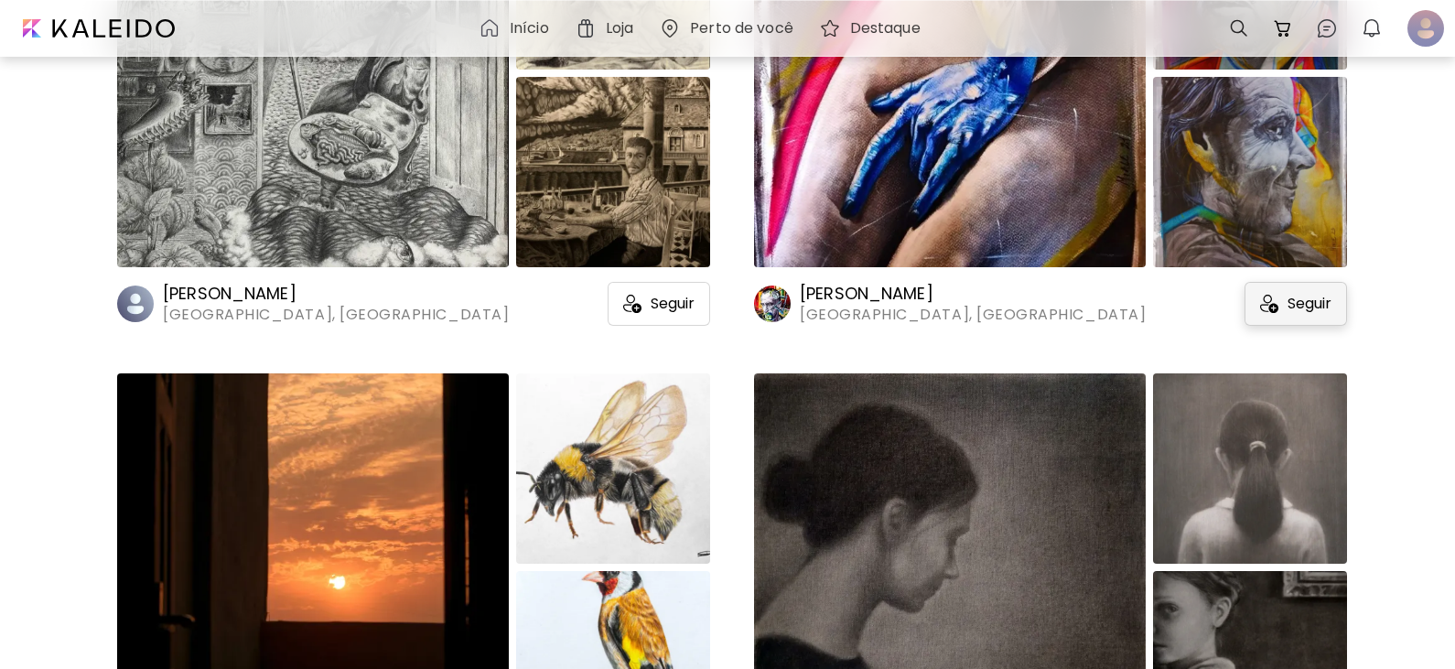
click at [1295, 301] on span "Seguir" at bounding box center [1309, 304] width 44 height 18
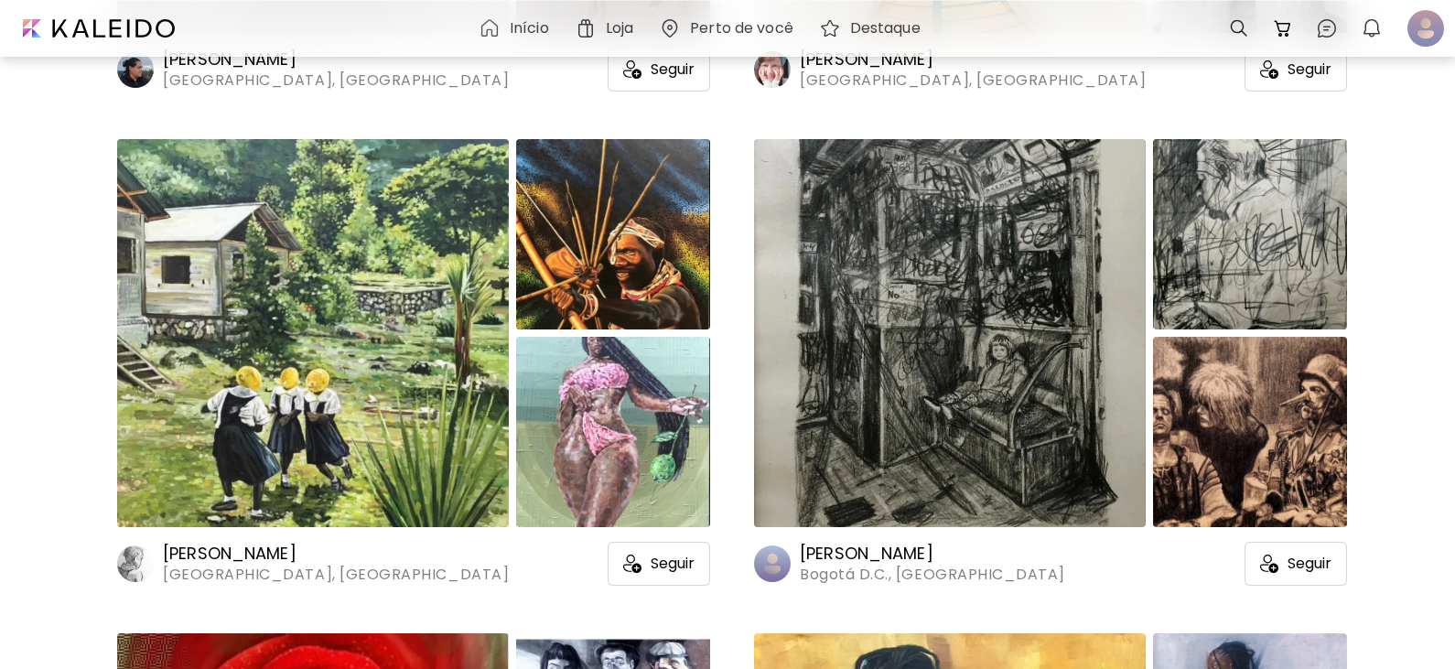
scroll to position [28451, 0]
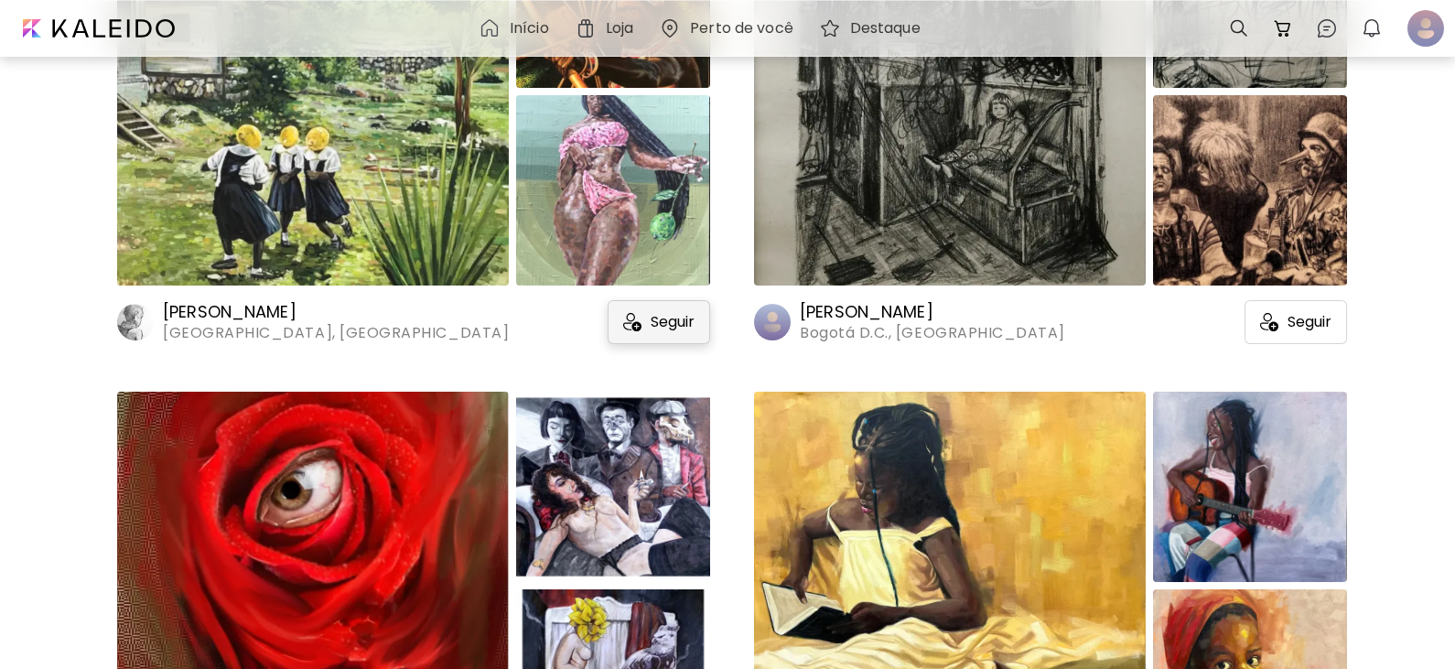
click at [638, 322] on img at bounding box center [632, 322] width 18 height 18
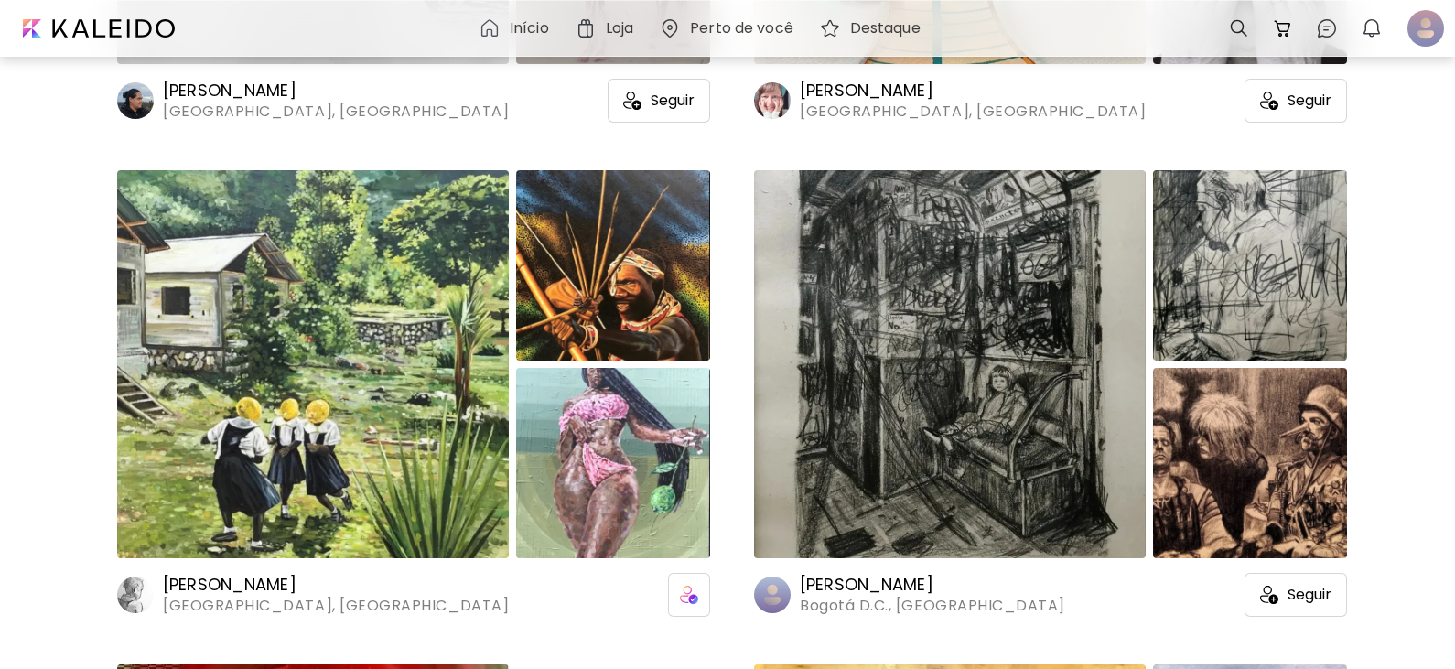
scroll to position [28176, 0]
